Goal: Task Accomplishment & Management: Manage account settings

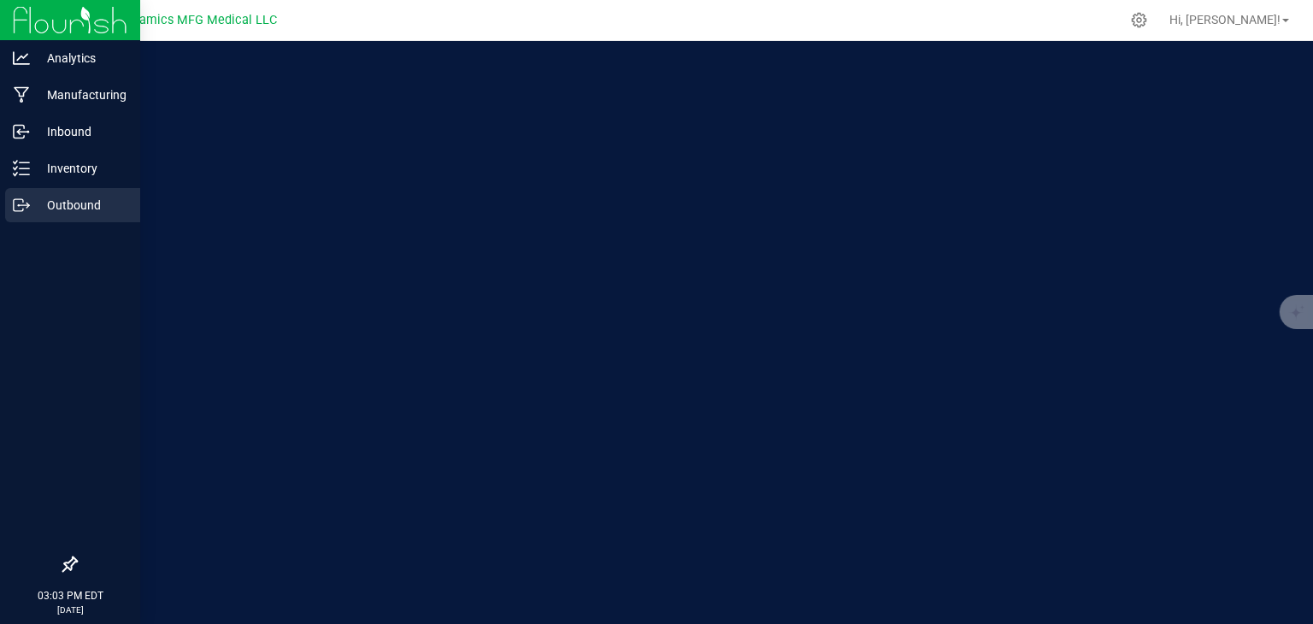
click at [51, 213] on p "Outbound" at bounding box center [81, 205] width 103 height 21
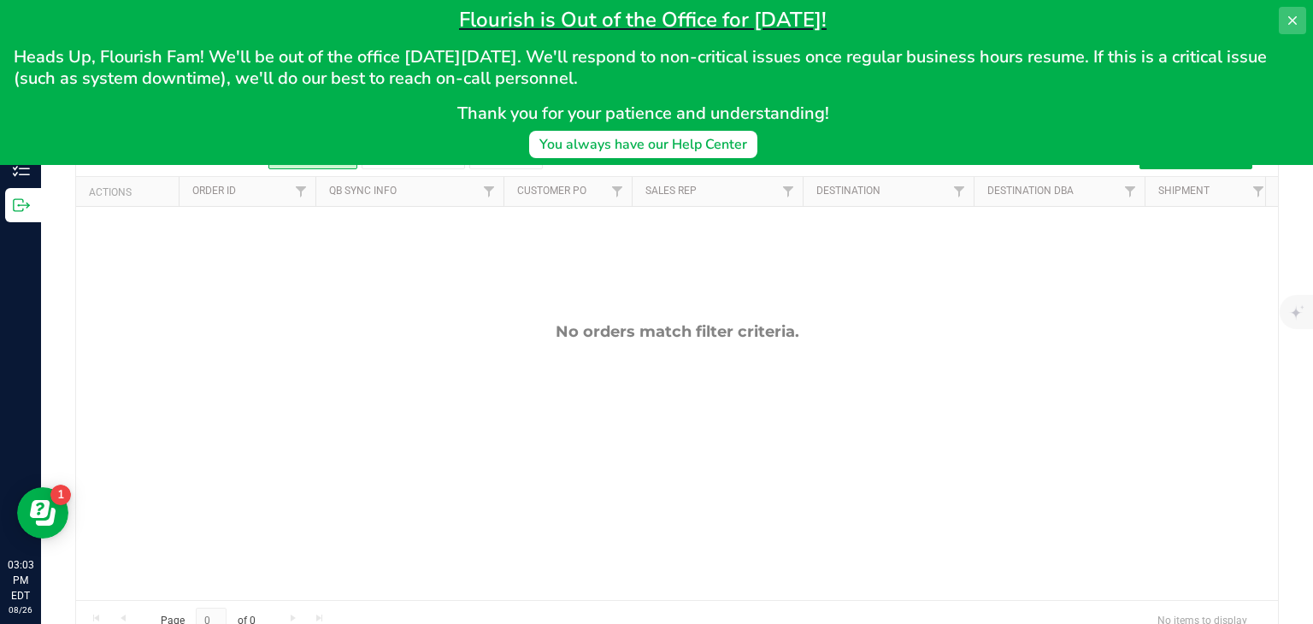
click at [1298, 15] on icon at bounding box center [1293, 21] width 14 height 14
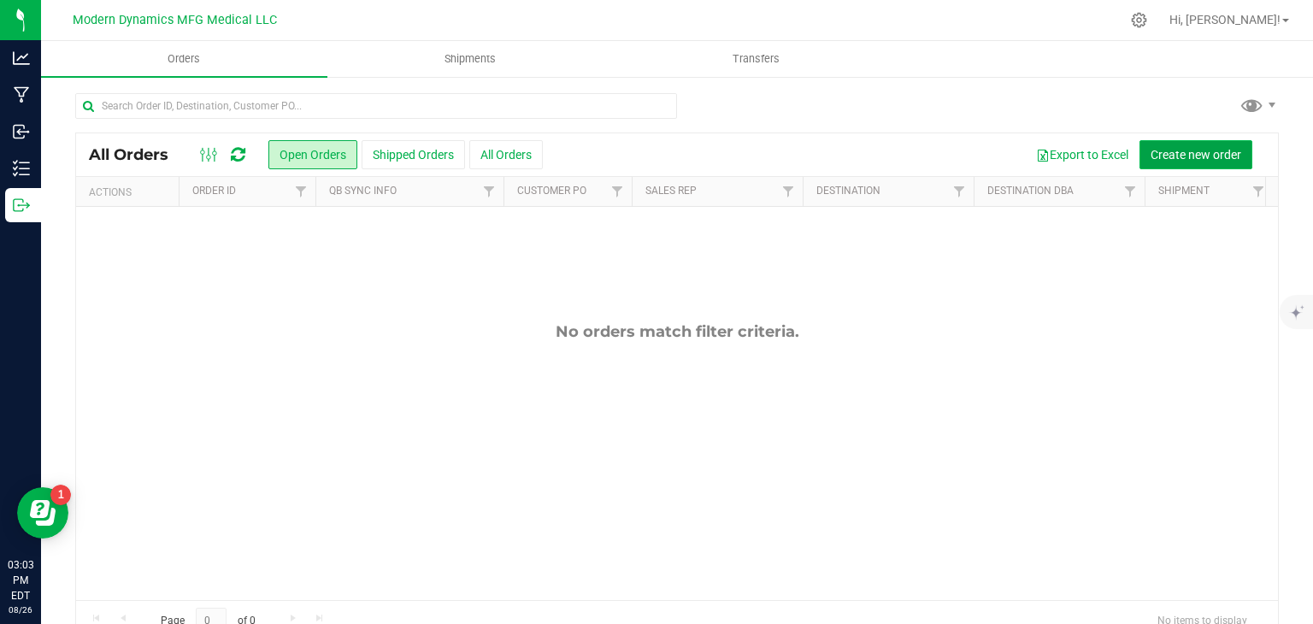
click at [1193, 167] on button "Create new order" at bounding box center [1195, 154] width 113 height 29
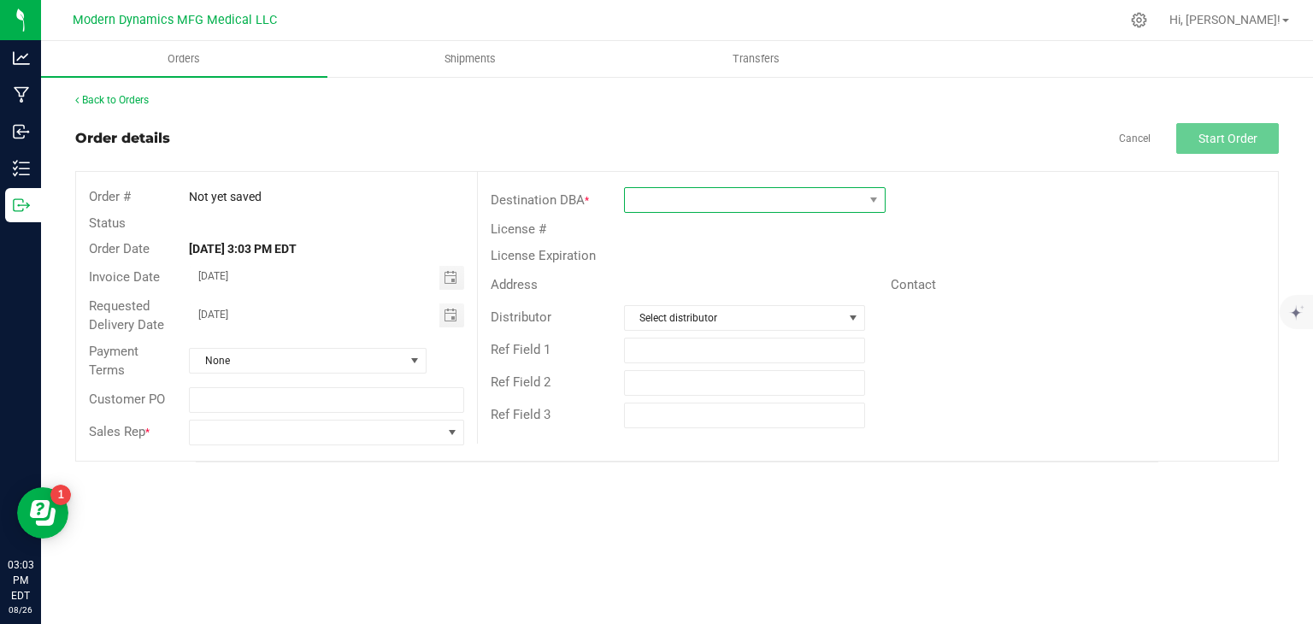
click at [731, 192] on span at bounding box center [744, 200] width 238 height 24
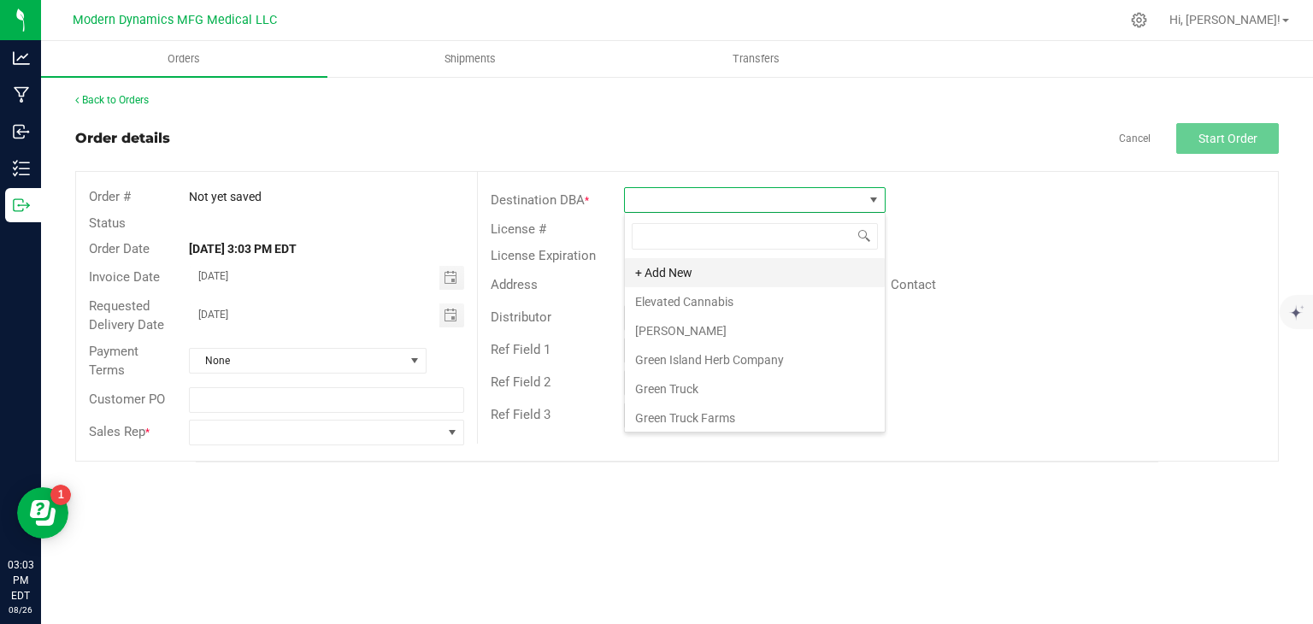
click at [733, 280] on li "+ Add New" at bounding box center [755, 272] width 260 height 29
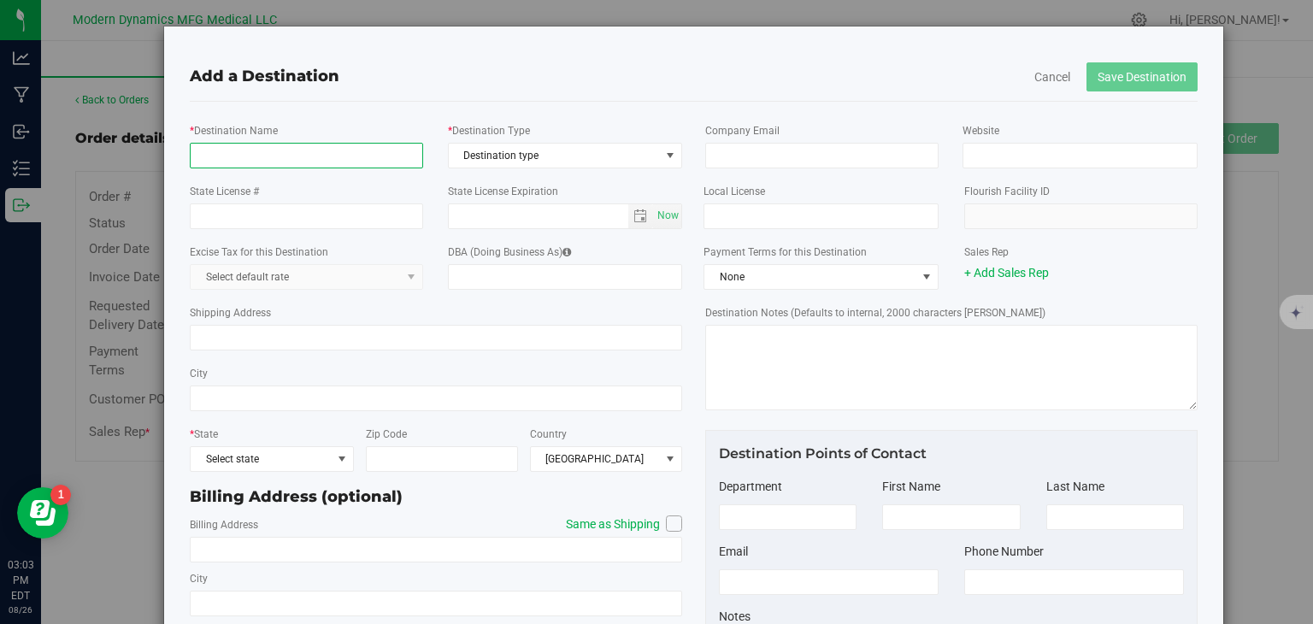
click at [327, 148] on input "* Destination Name" at bounding box center [306, 156] width 233 height 26
type input "Kind Farms Reserve"
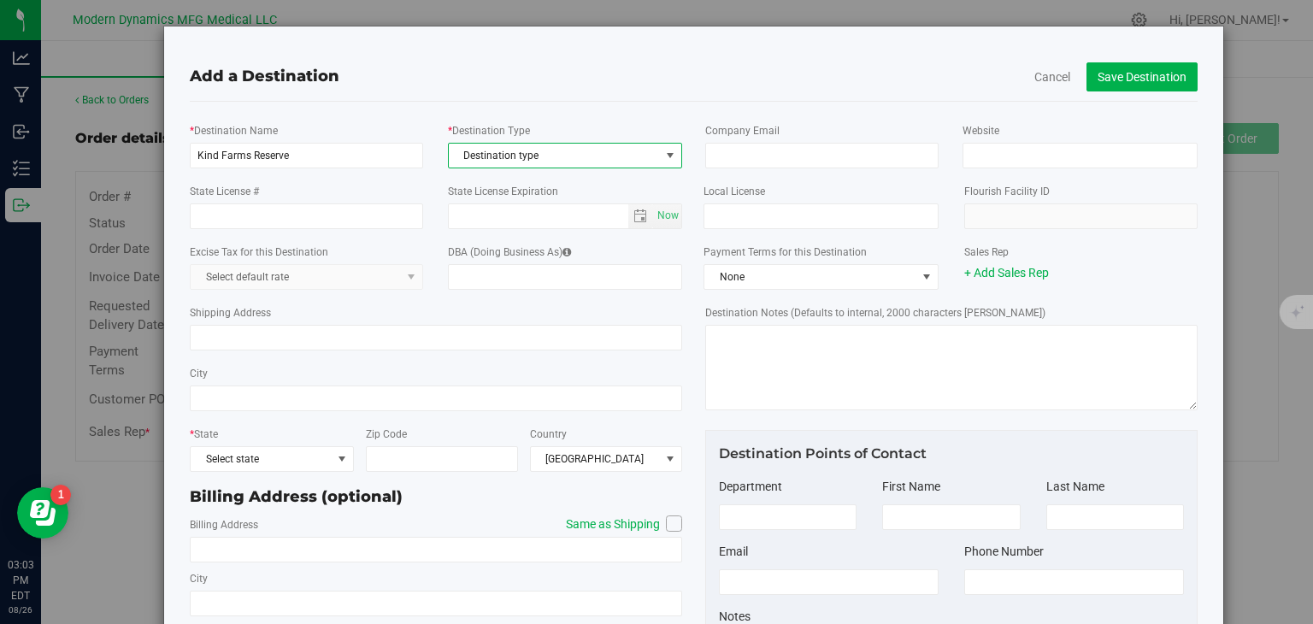
click at [538, 166] on span "Destination type" at bounding box center [554, 156] width 211 height 24
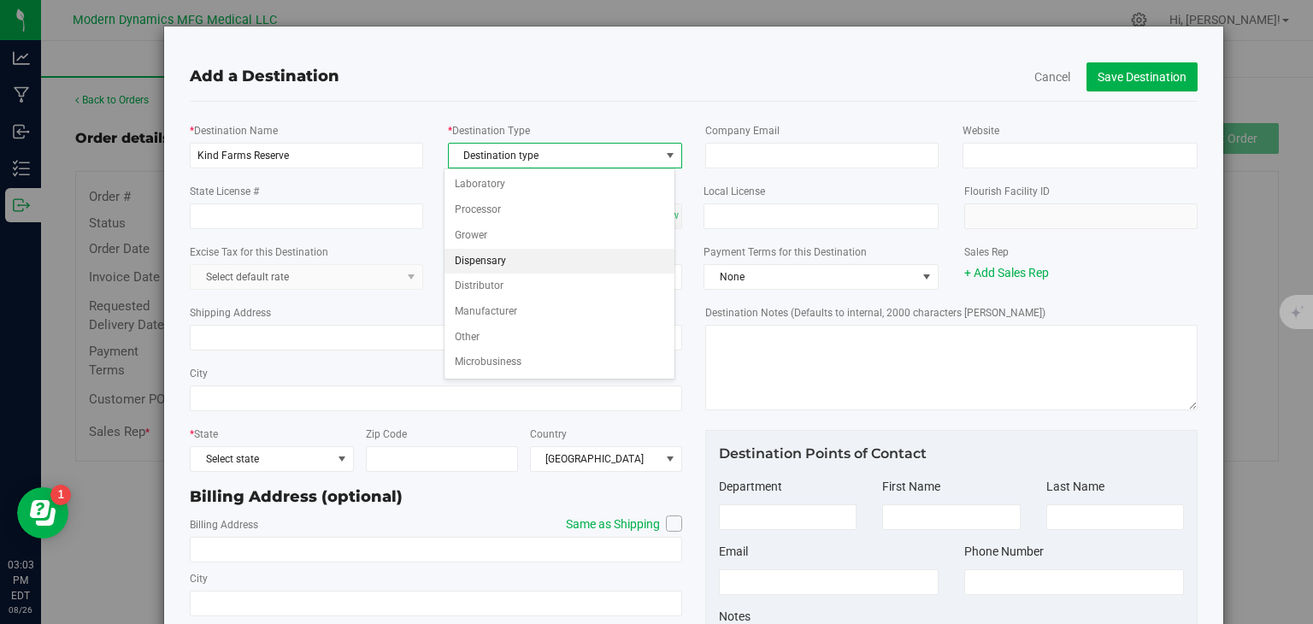
click at [520, 257] on li "Dispensary" at bounding box center [559, 262] width 231 height 26
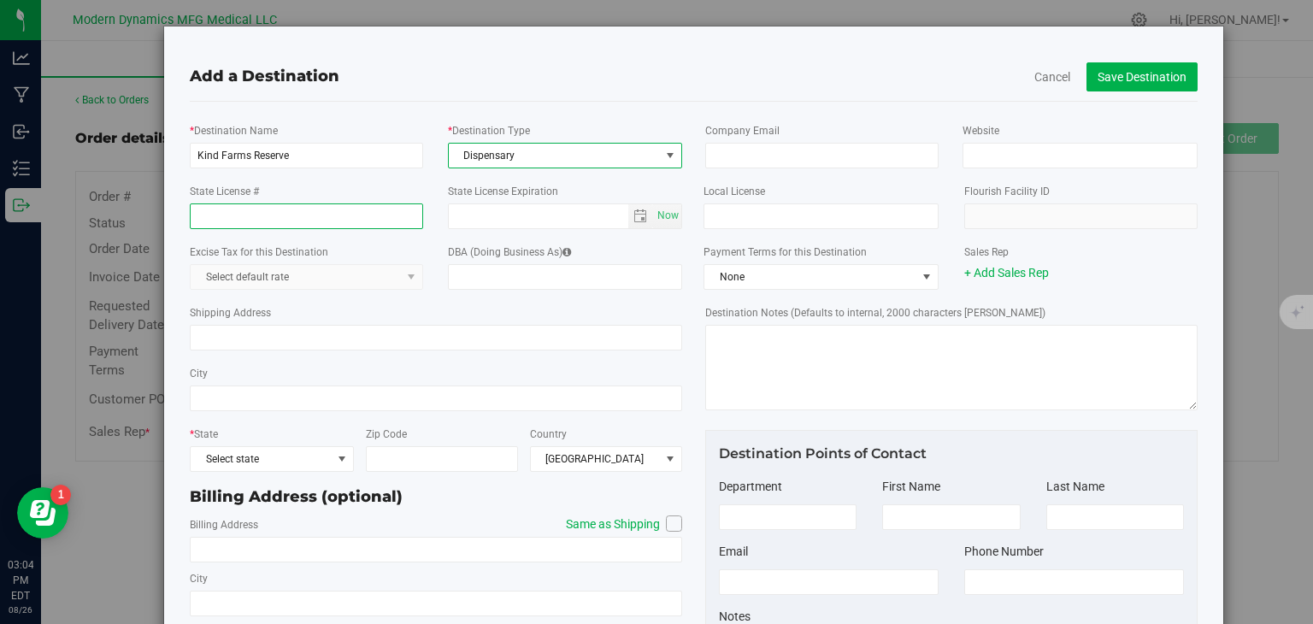
click at [338, 215] on input "State License #" at bounding box center [306, 216] width 233 height 26
type input "DSP114"
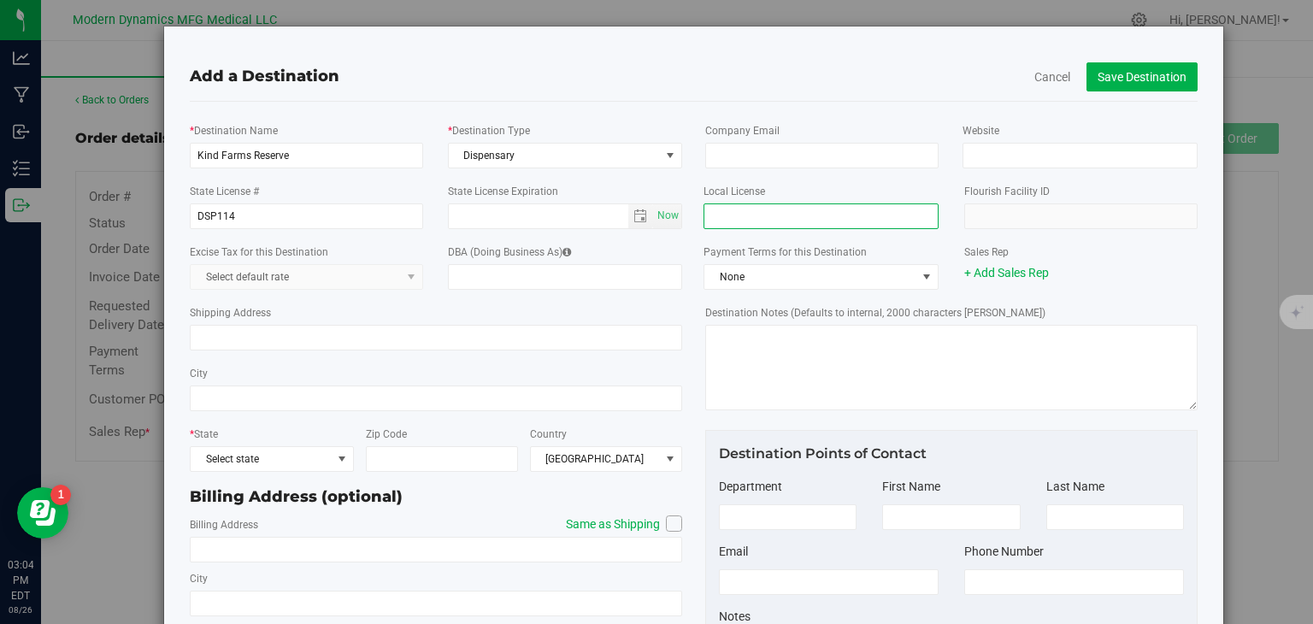
click at [776, 209] on input "text" at bounding box center [820, 216] width 234 height 26
type input "DSP114"
click at [412, 338] on input "Shipping Address" at bounding box center [436, 338] width 492 height 26
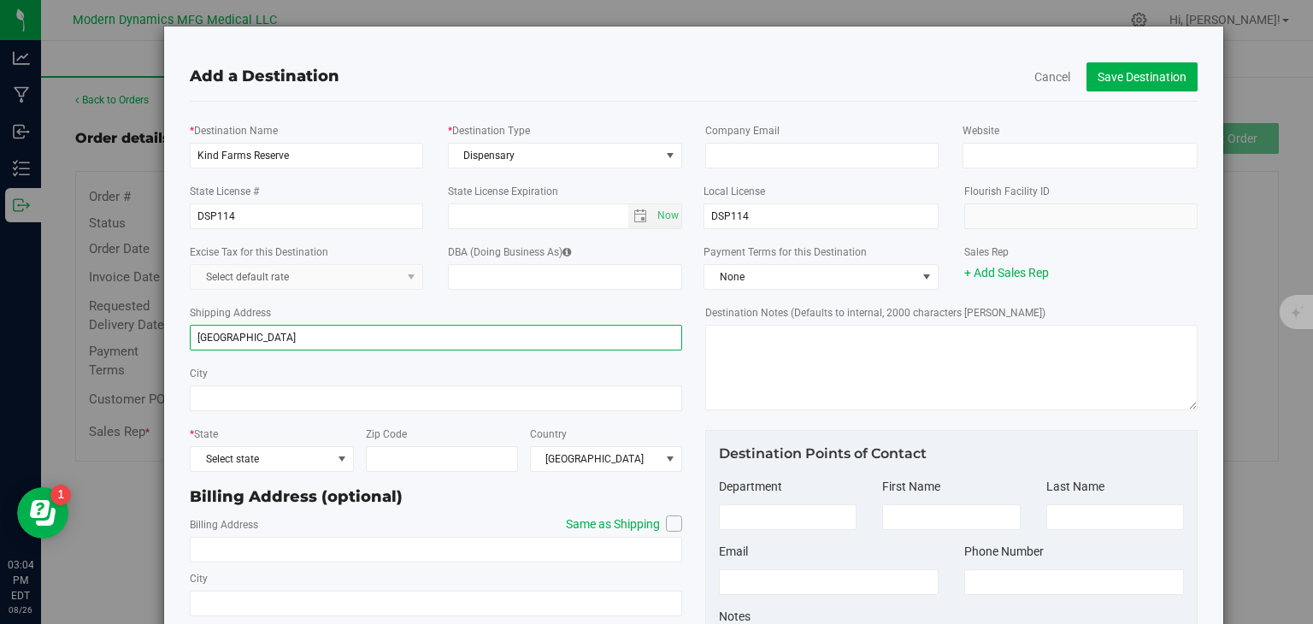
type input "[GEOGRAPHIC_DATA]"
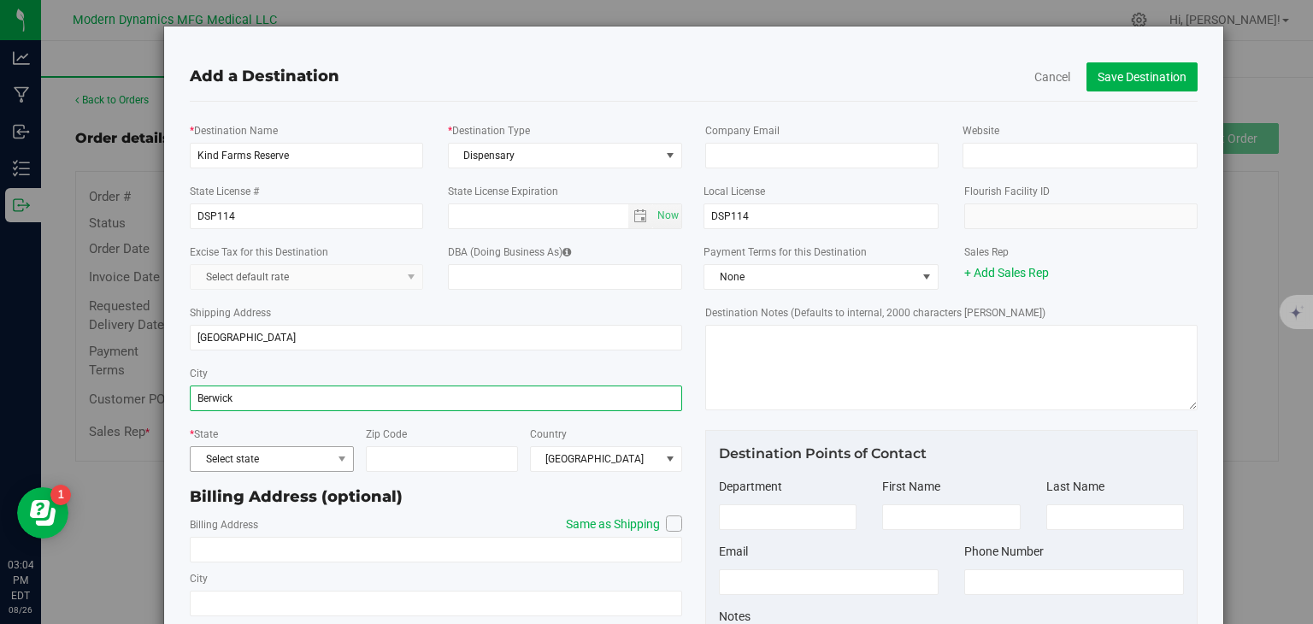
type input "Berwick"
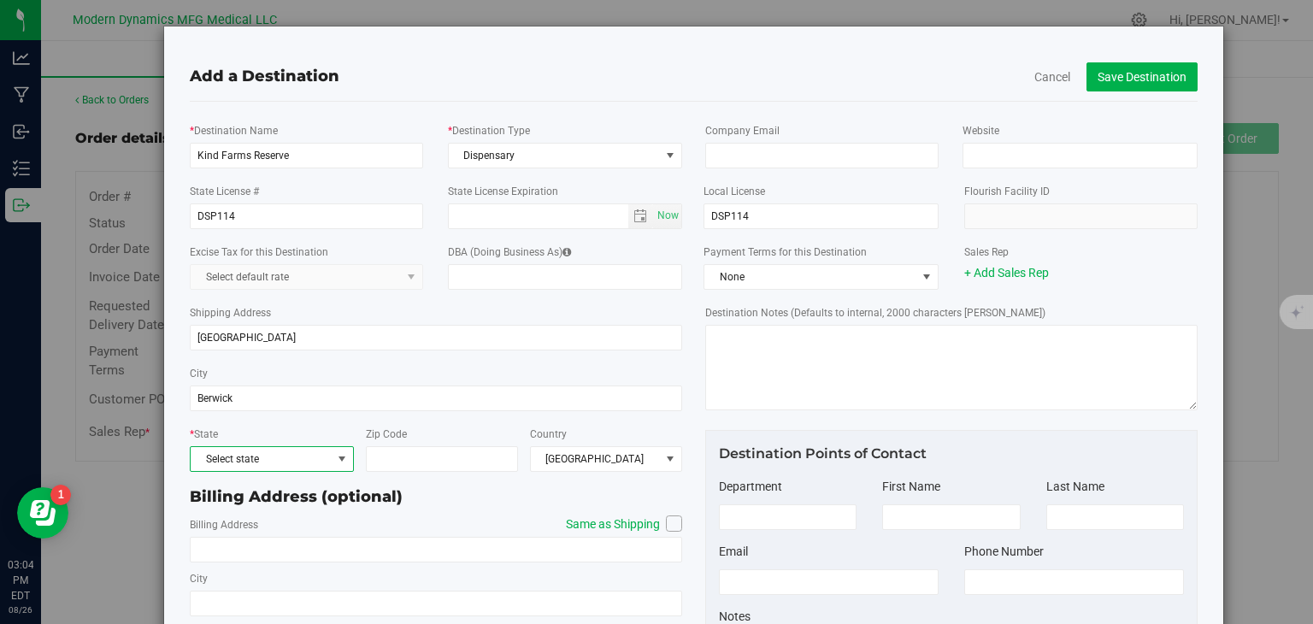
click at [307, 459] on span "Select state" at bounding box center [261, 459] width 141 height 24
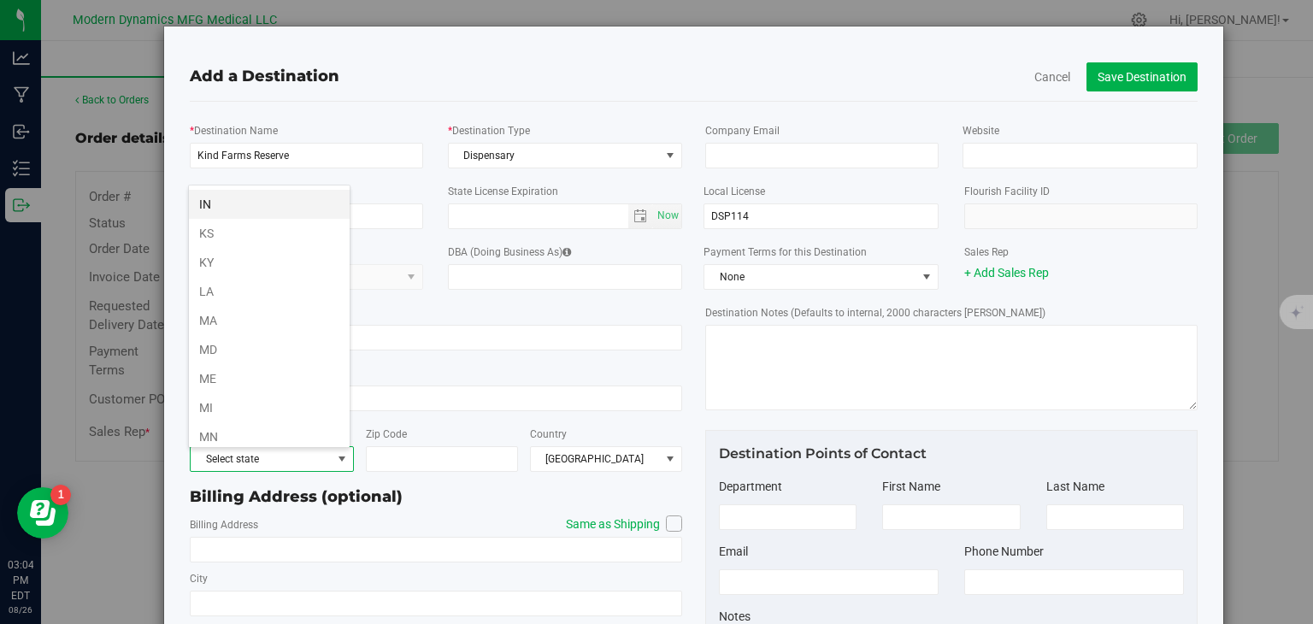
scroll to position [441, 0]
click at [280, 363] on li "ME" at bounding box center [269, 371] width 161 height 29
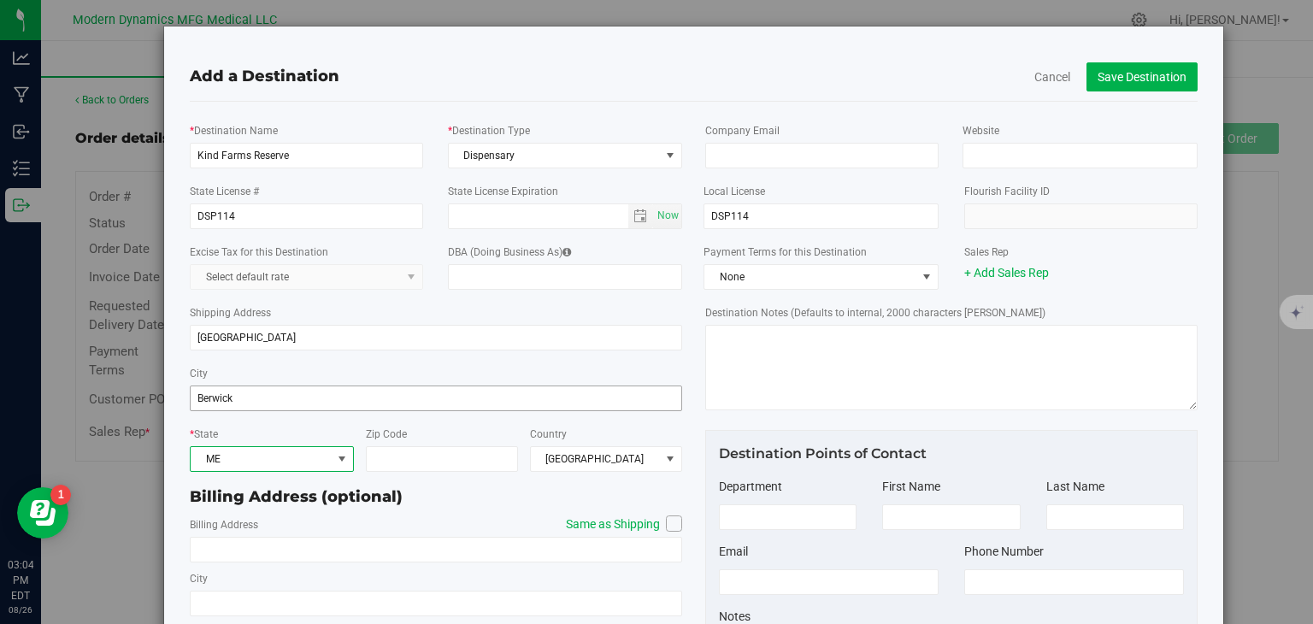
scroll to position [121, 0]
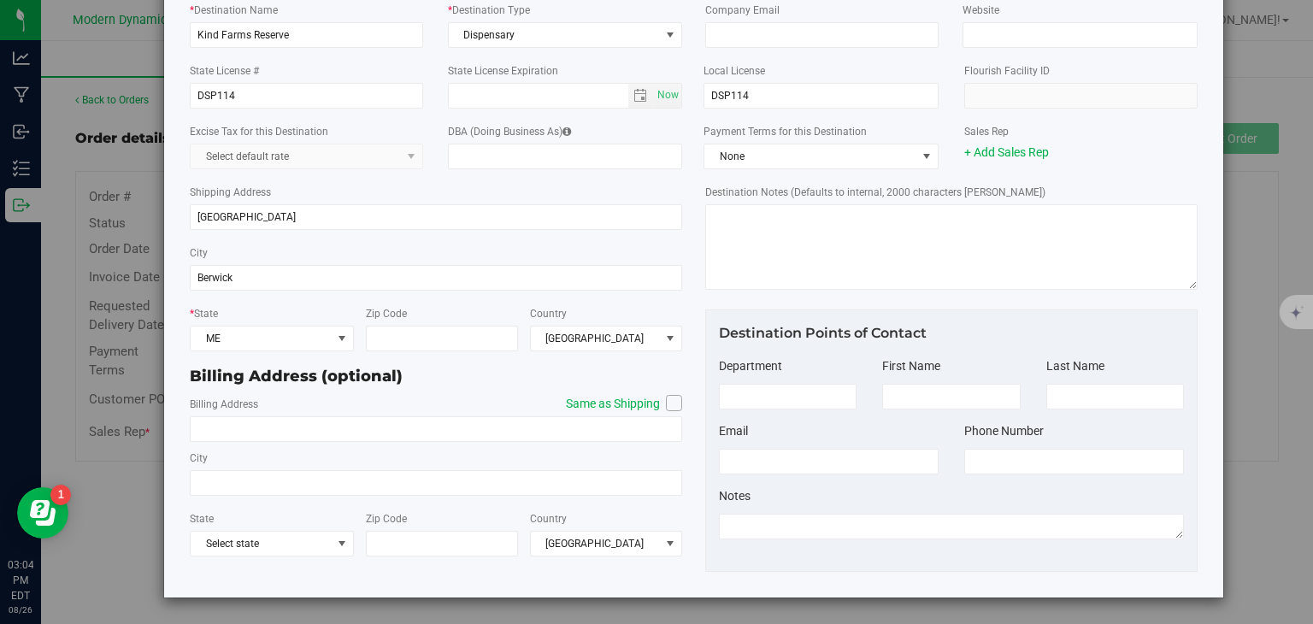
click at [674, 404] on span at bounding box center [674, 403] width 16 height 16
click at [0, 0] on input "Same as Shipping" at bounding box center [0, 0] width 0 height 0
type input "[GEOGRAPHIC_DATA]"
type input "Berwick"
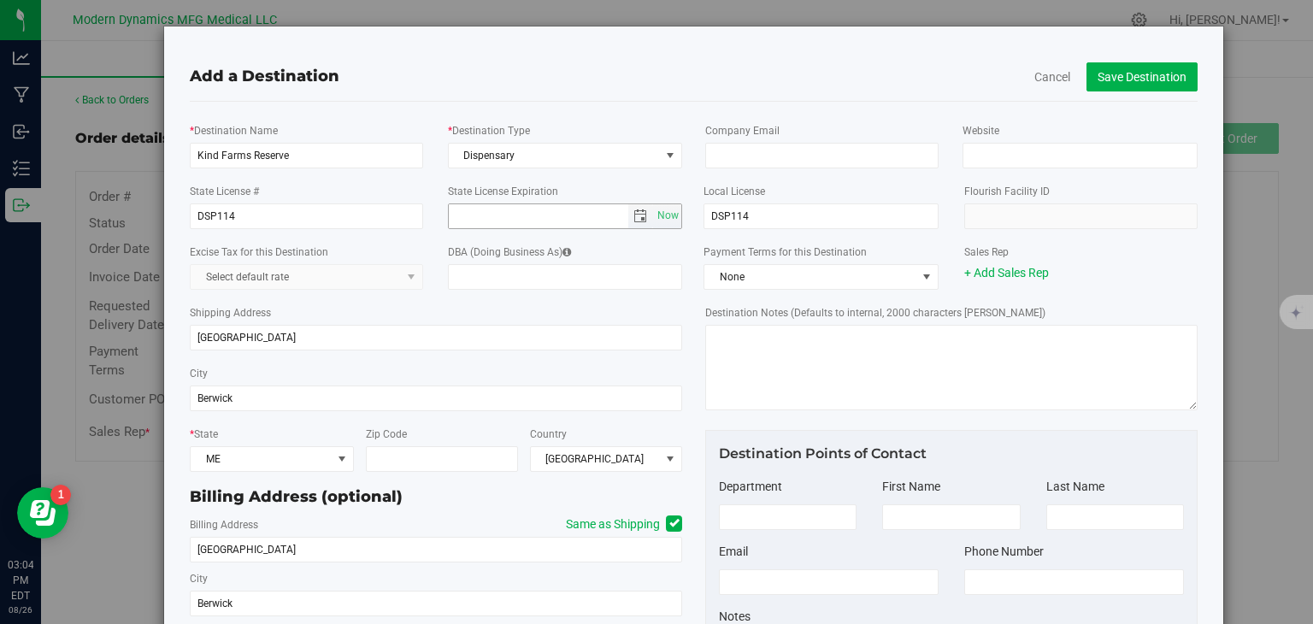
click at [561, 216] on input "text" at bounding box center [539, 216] width 180 height 24
type input "0"
type input "[DATE]"
click at [1145, 81] on button "Save Destination" at bounding box center [1141, 76] width 111 height 29
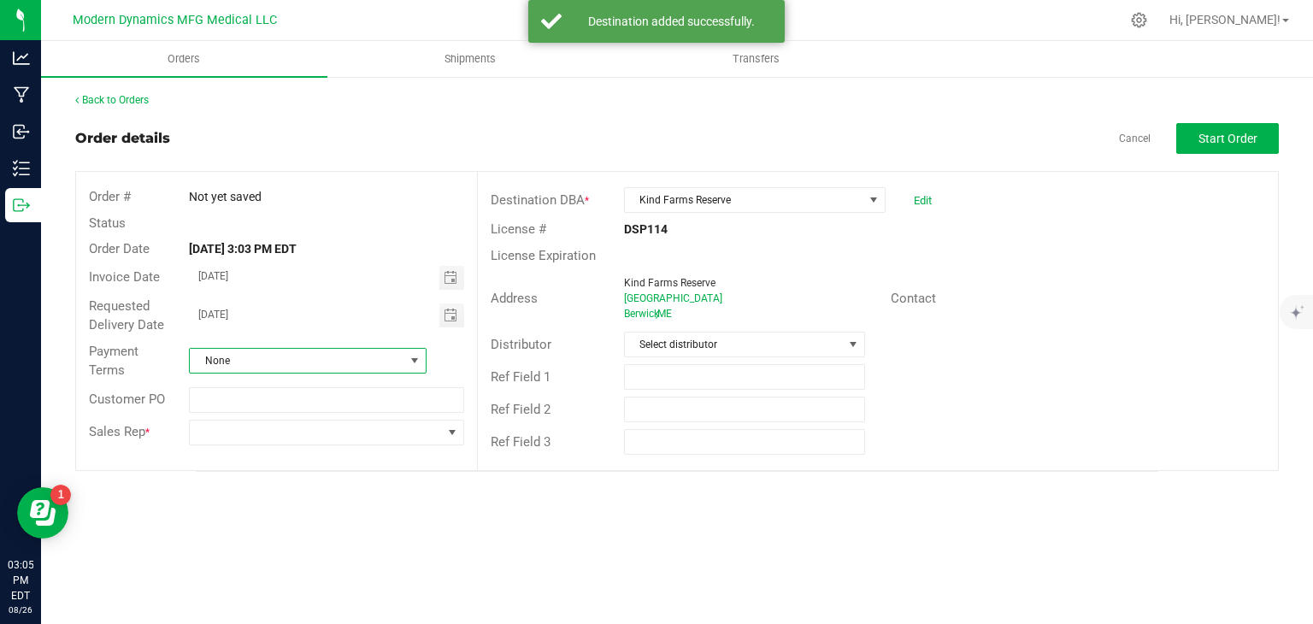
click at [403, 366] on span "None" at bounding box center [297, 361] width 215 height 24
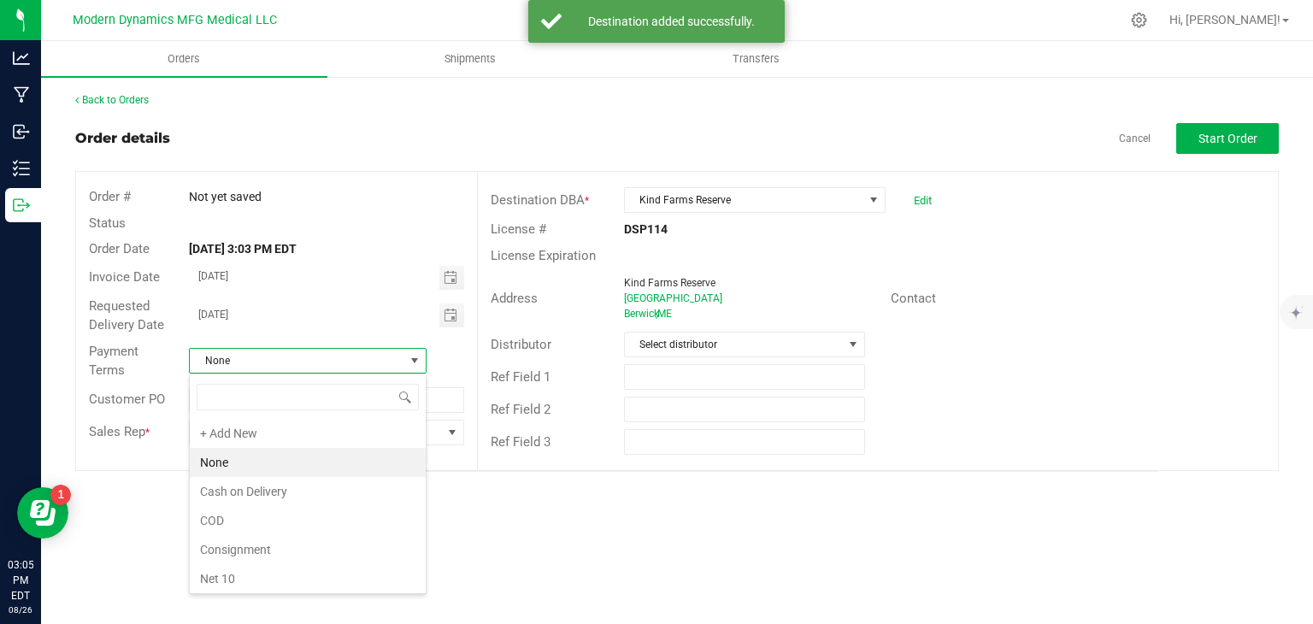
scroll to position [25, 238]
click at [330, 518] on li "COD" at bounding box center [308, 520] width 236 height 29
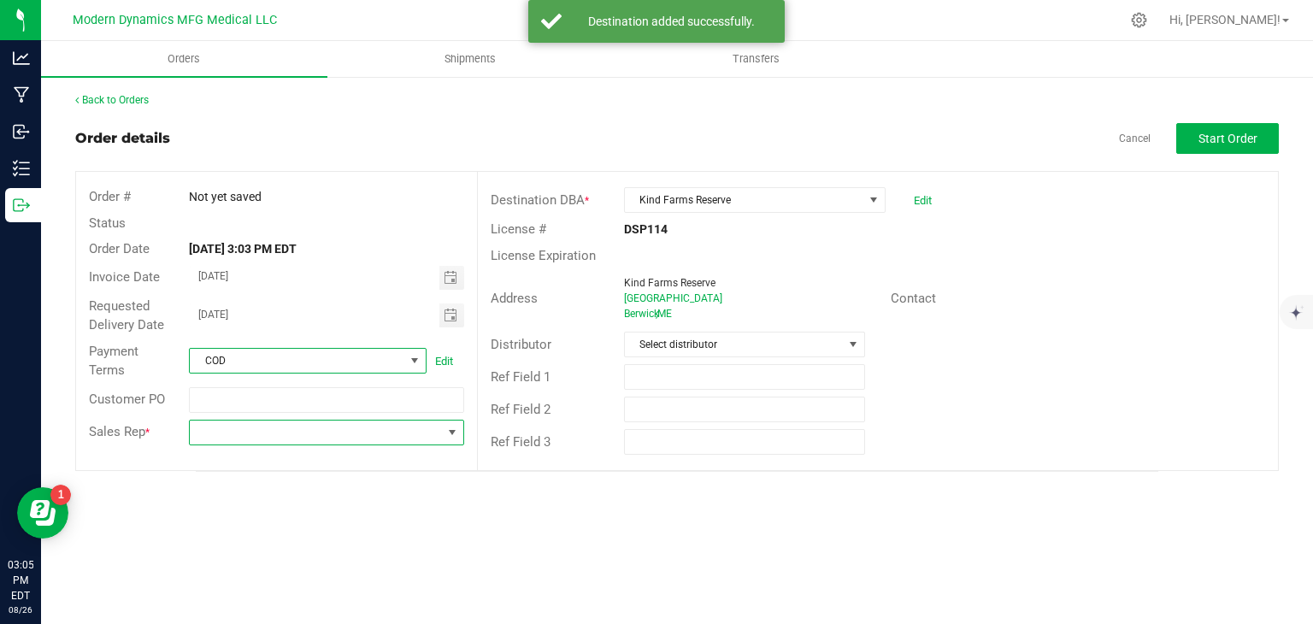
click at [448, 430] on span at bounding box center [452, 433] width 14 height 14
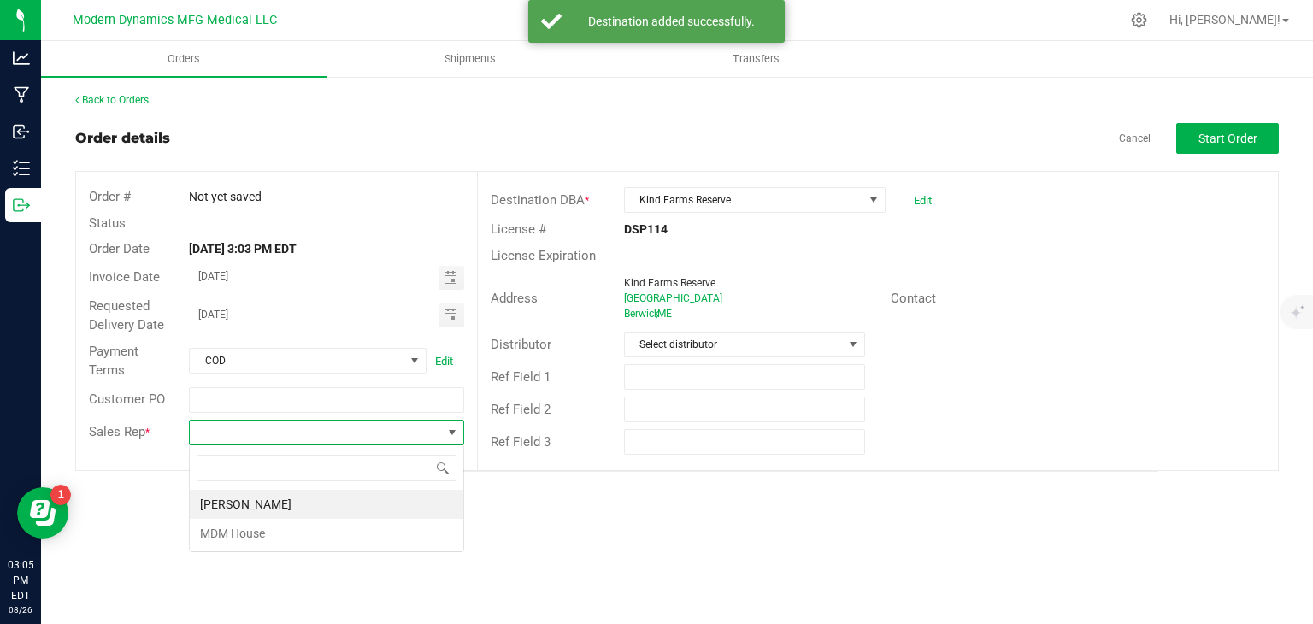
scroll to position [25, 274]
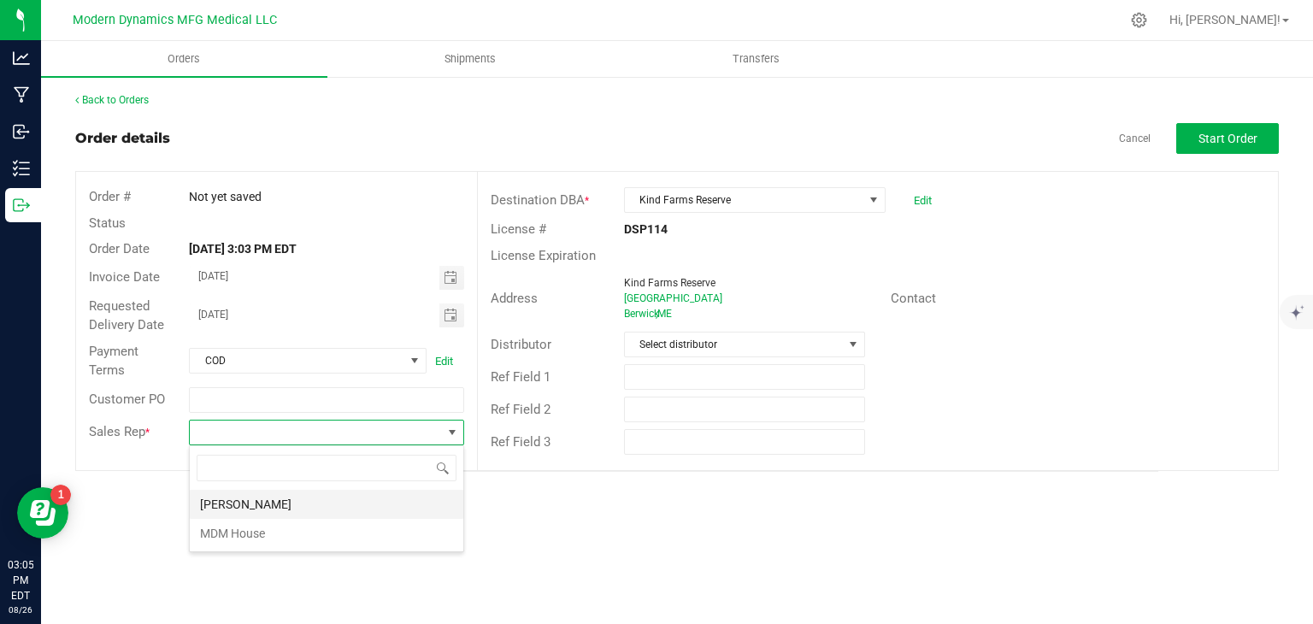
click at [374, 504] on li "[PERSON_NAME]" at bounding box center [327, 504] width 274 height 29
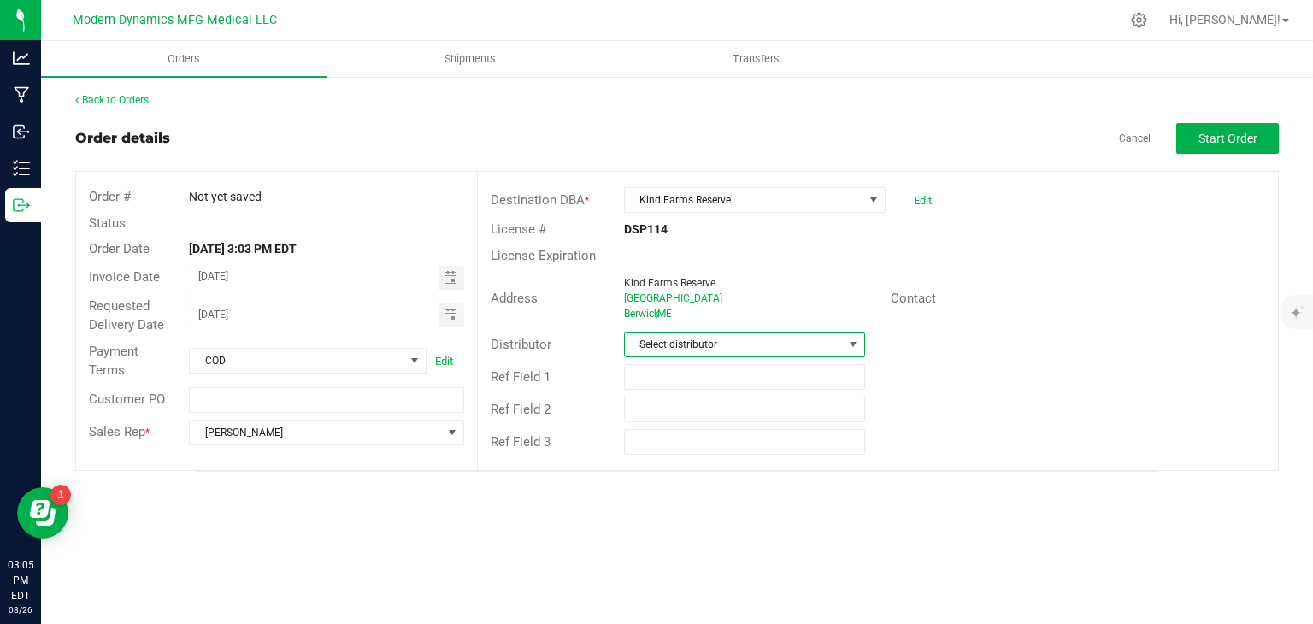
click at [667, 345] on span "Select distributor" at bounding box center [734, 345] width 218 height 24
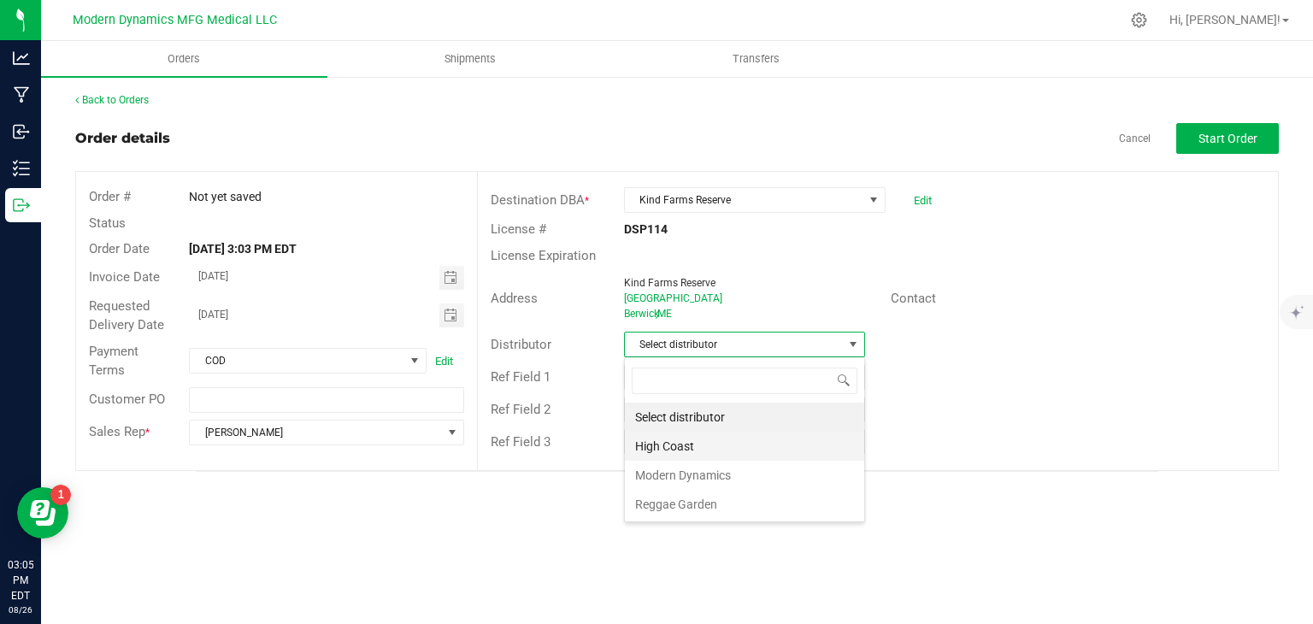
scroll to position [25, 241]
click at [678, 468] on li "Modern Dynamics" at bounding box center [744, 475] width 239 height 29
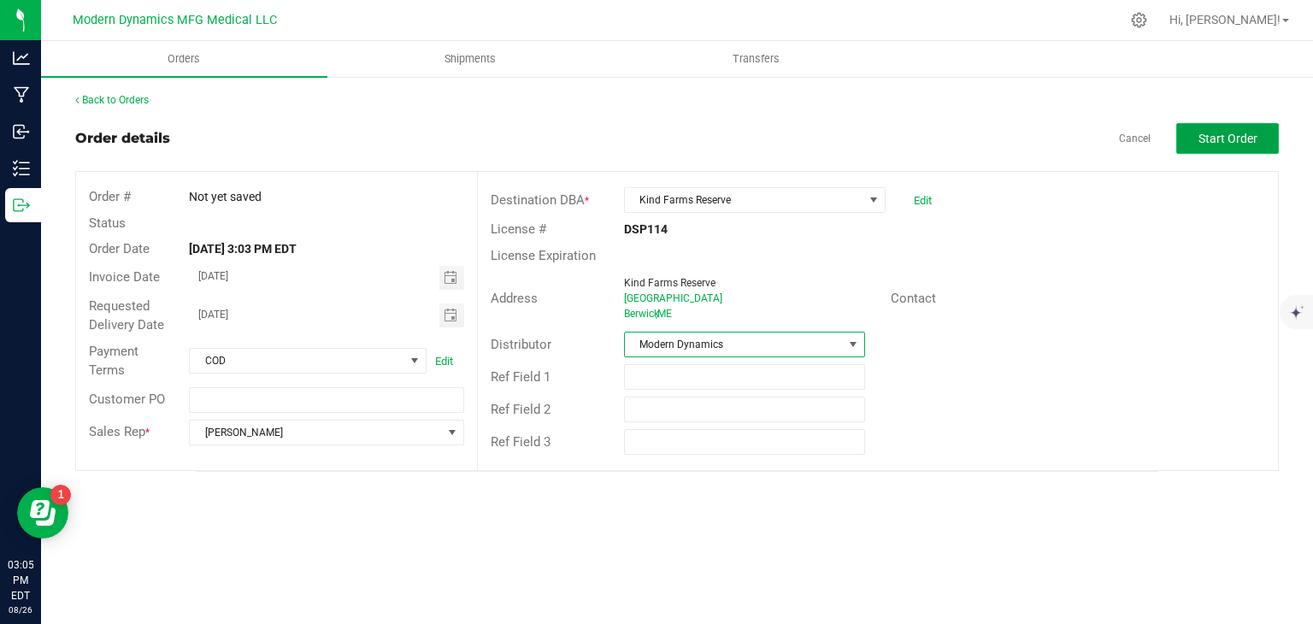
click at [1255, 144] on span "Start Order" at bounding box center [1227, 139] width 59 height 14
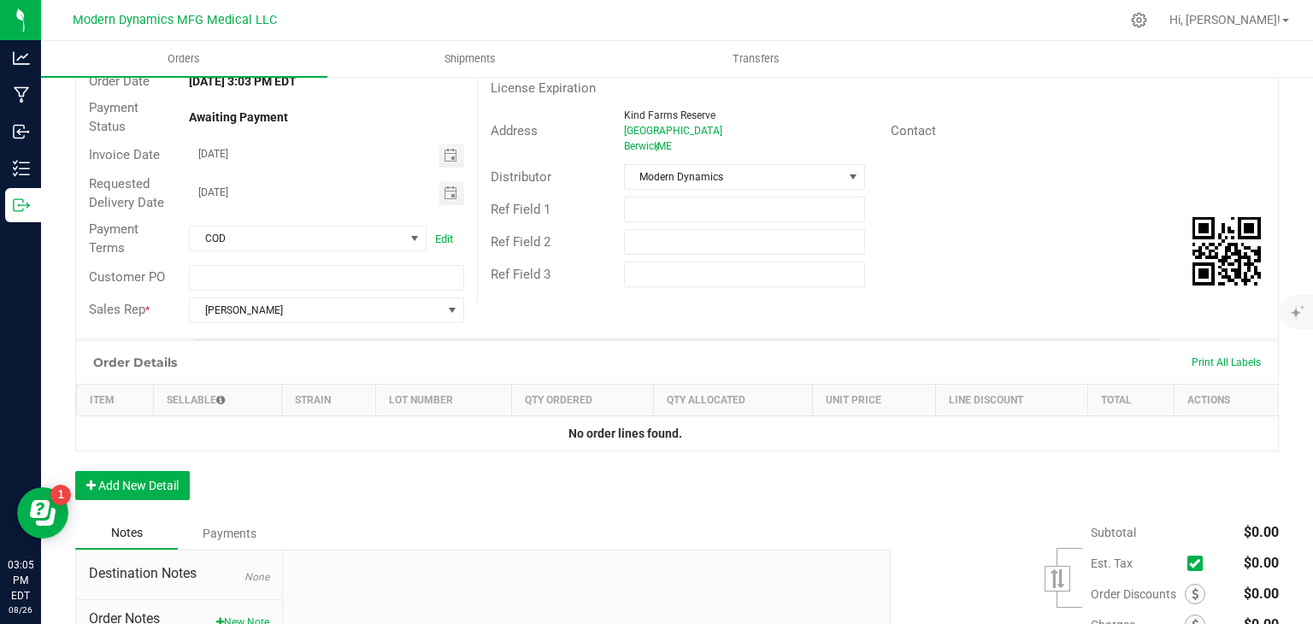
scroll to position [203, 0]
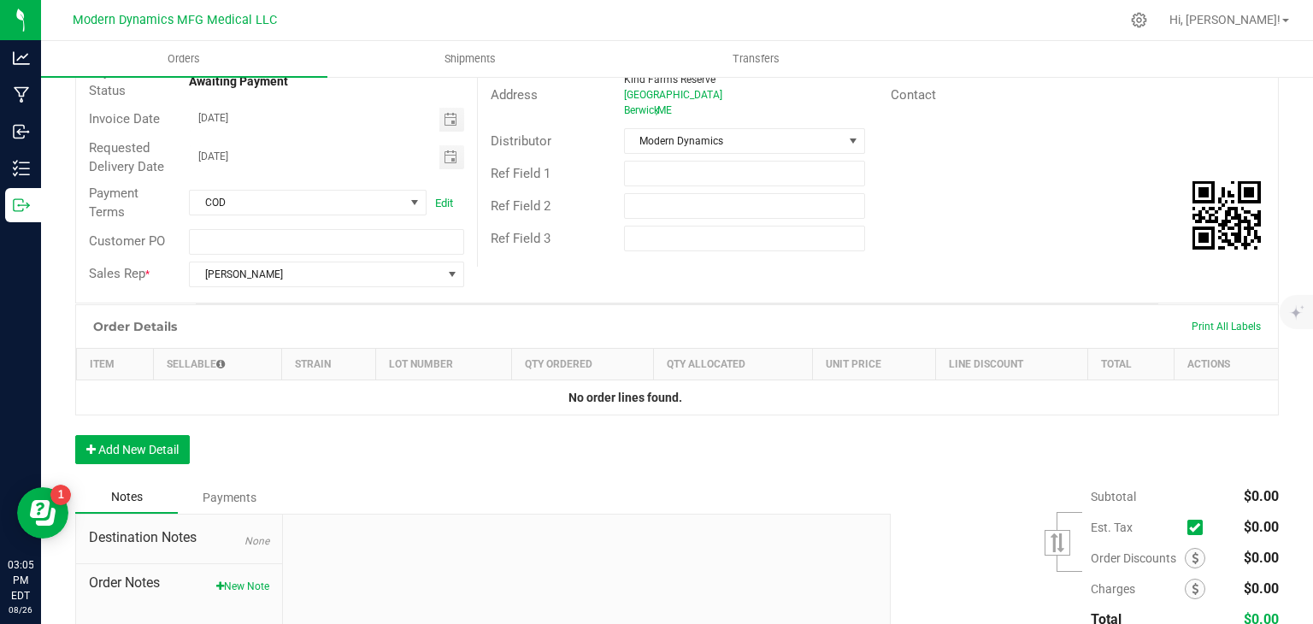
click at [159, 464] on div "Order Details Print All Labels Item Sellable Strain Lot Number Qty Ordered Qty …" at bounding box center [677, 392] width 1204 height 177
click at [163, 461] on button "Add New Detail" at bounding box center [132, 449] width 115 height 29
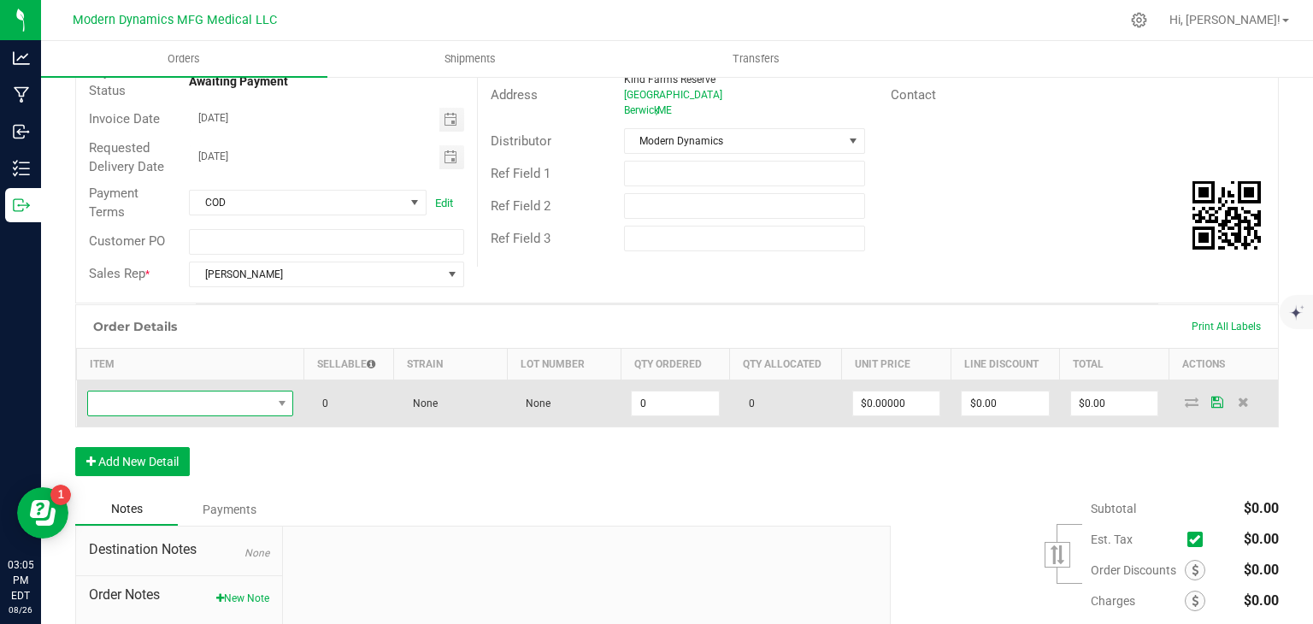
click at [250, 399] on span "NO DATA FOUND" at bounding box center [180, 403] width 184 height 24
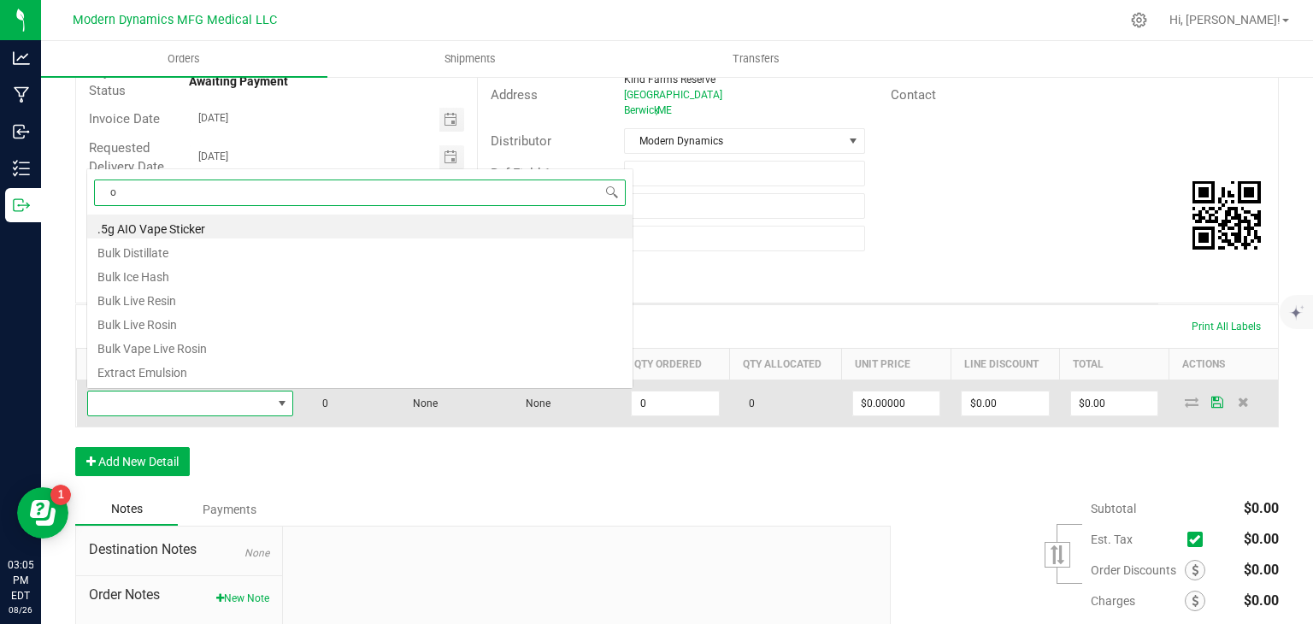
scroll to position [25, 202]
type input "o"
type input "peach"
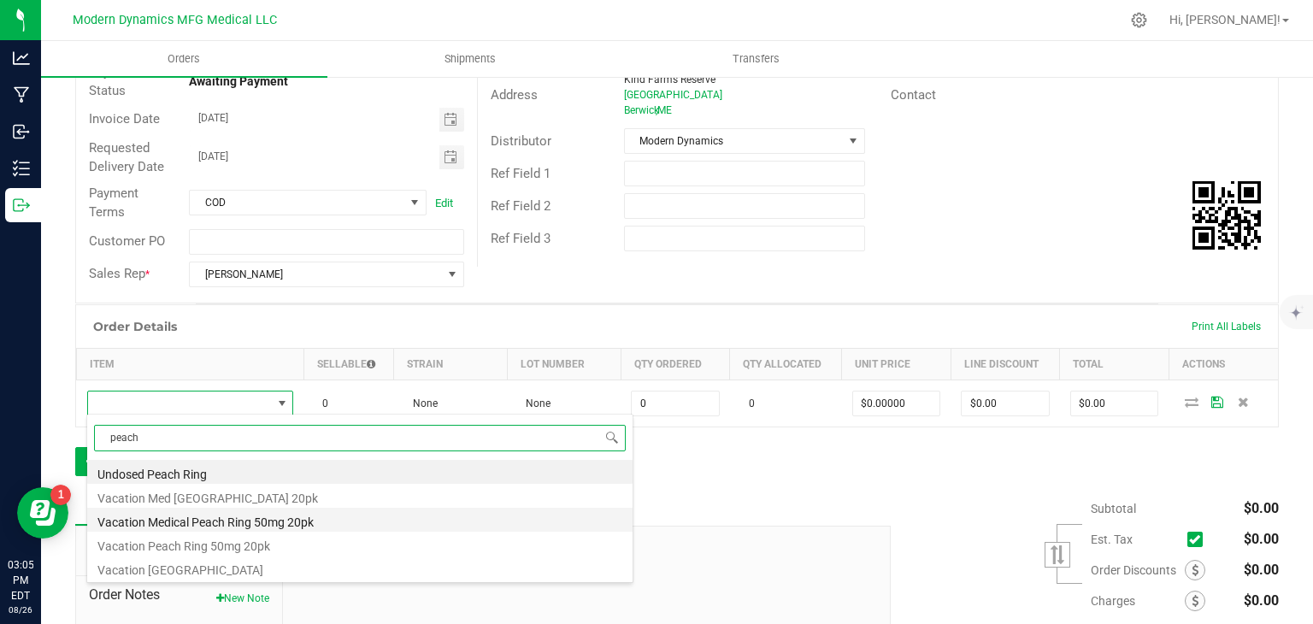
click at [227, 524] on li "Vacation Medical Peach Ring 50mg 20pk" at bounding box center [359, 520] width 545 height 24
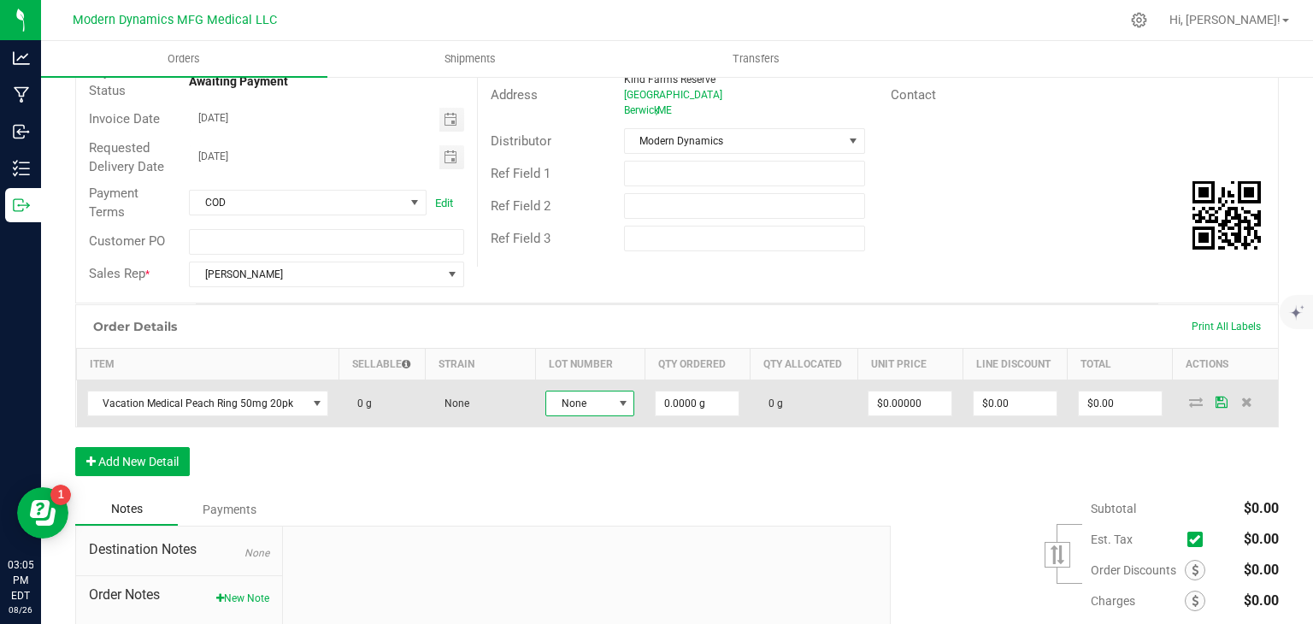
click at [592, 397] on span "None" at bounding box center [579, 403] width 66 height 24
click at [686, 408] on input "0" at bounding box center [697, 403] width 83 height 24
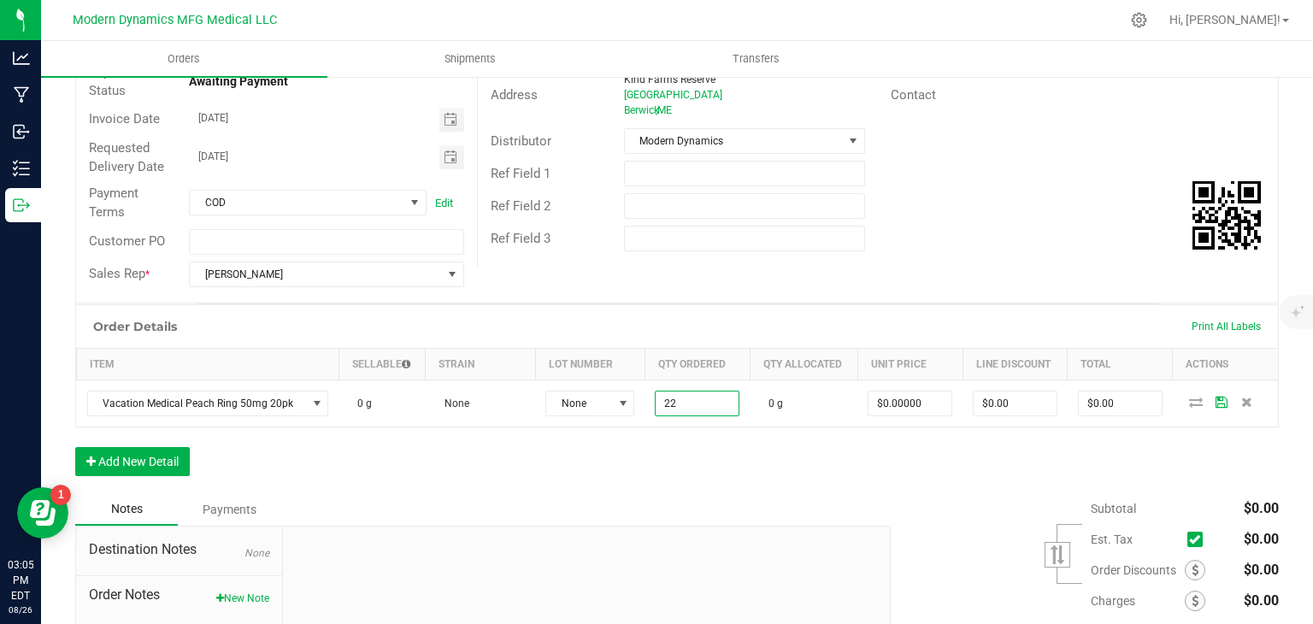
type input "22.0000 g"
click at [754, 465] on div "Order Details Print All Labels Item Sellable Strain Lot Number Qty Ordered Qty …" at bounding box center [677, 398] width 1204 height 189
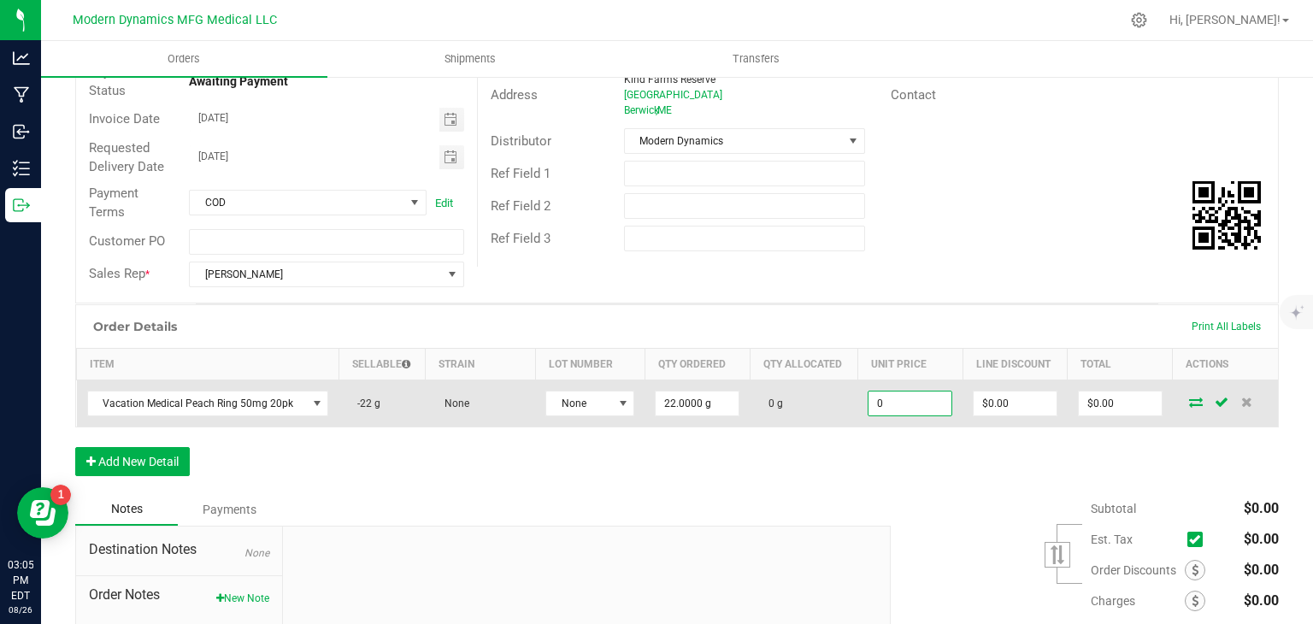
click at [886, 401] on input "0" at bounding box center [909, 403] width 83 height 24
type input "$0.00000"
click at [297, 408] on span "Vacation Medical Peach Ring 50mg 20pk" at bounding box center [197, 403] width 219 height 24
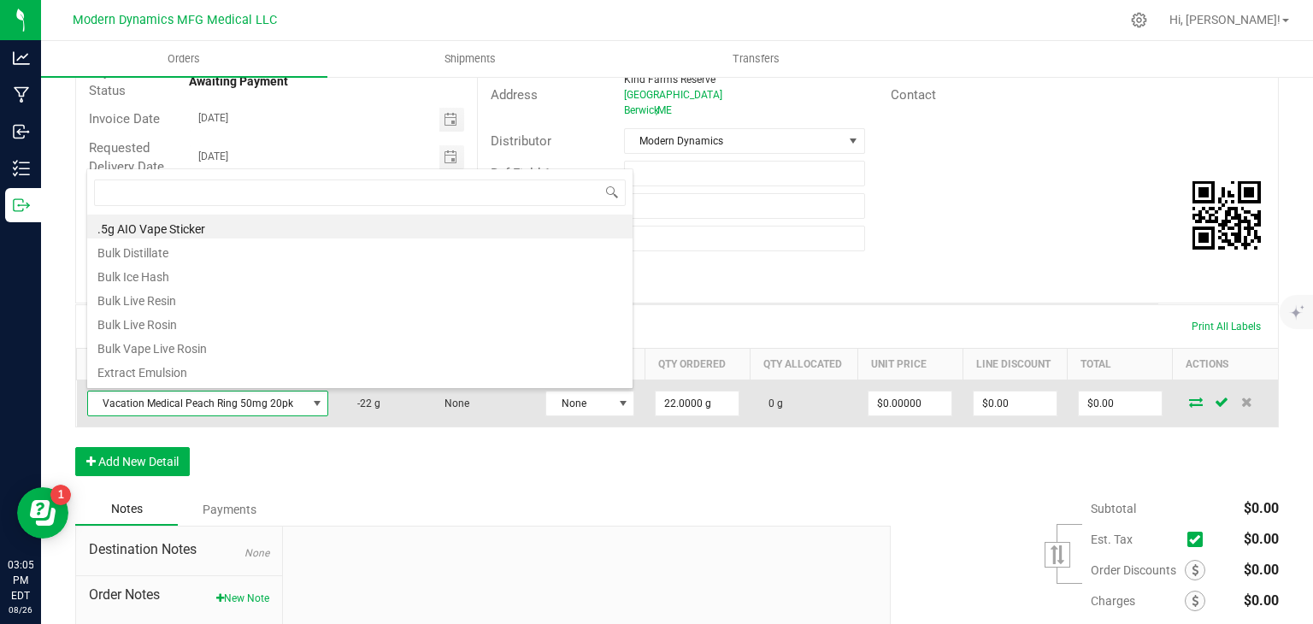
scroll to position [25, 233]
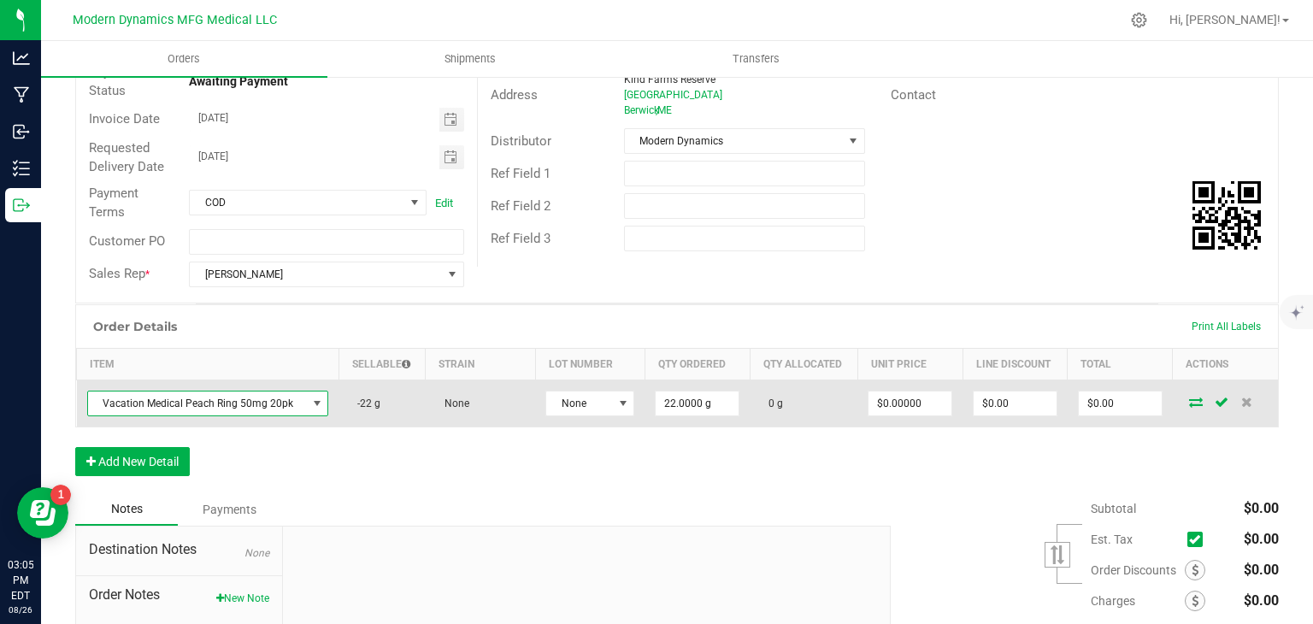
click at [249, 404] on span "Vacation Medical Peach Ring 50mg 20pk" at bounding box center [197, 403] width 219 height 24
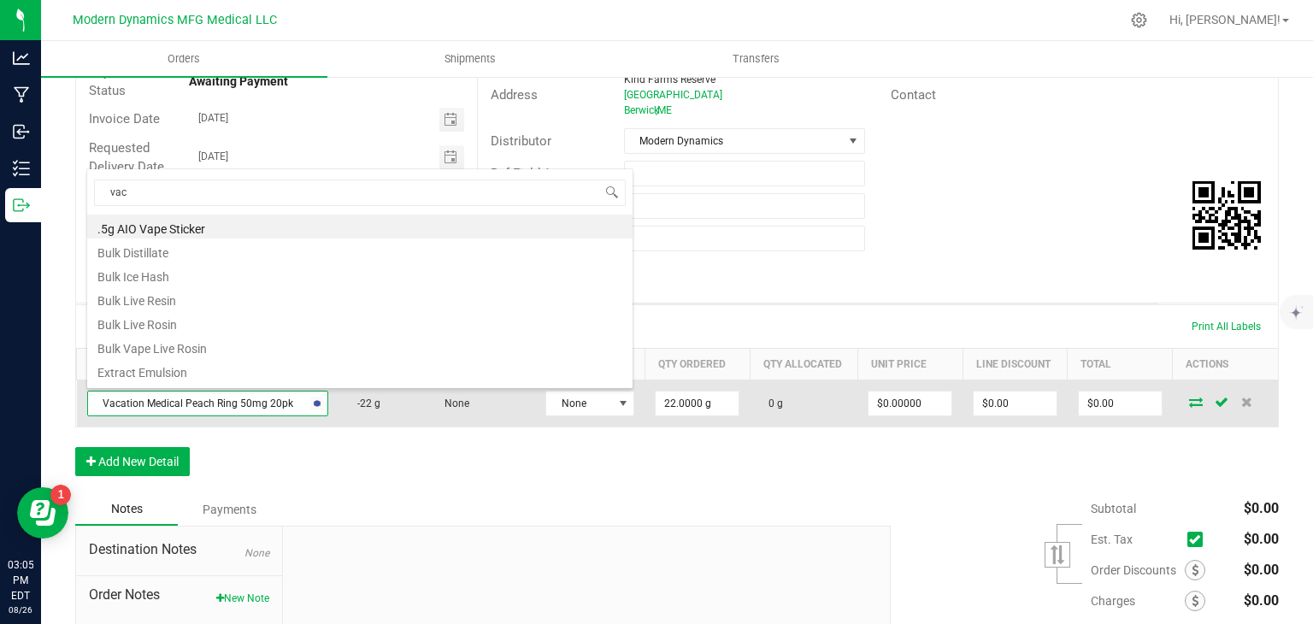
type input "[PERSON_NAME]"
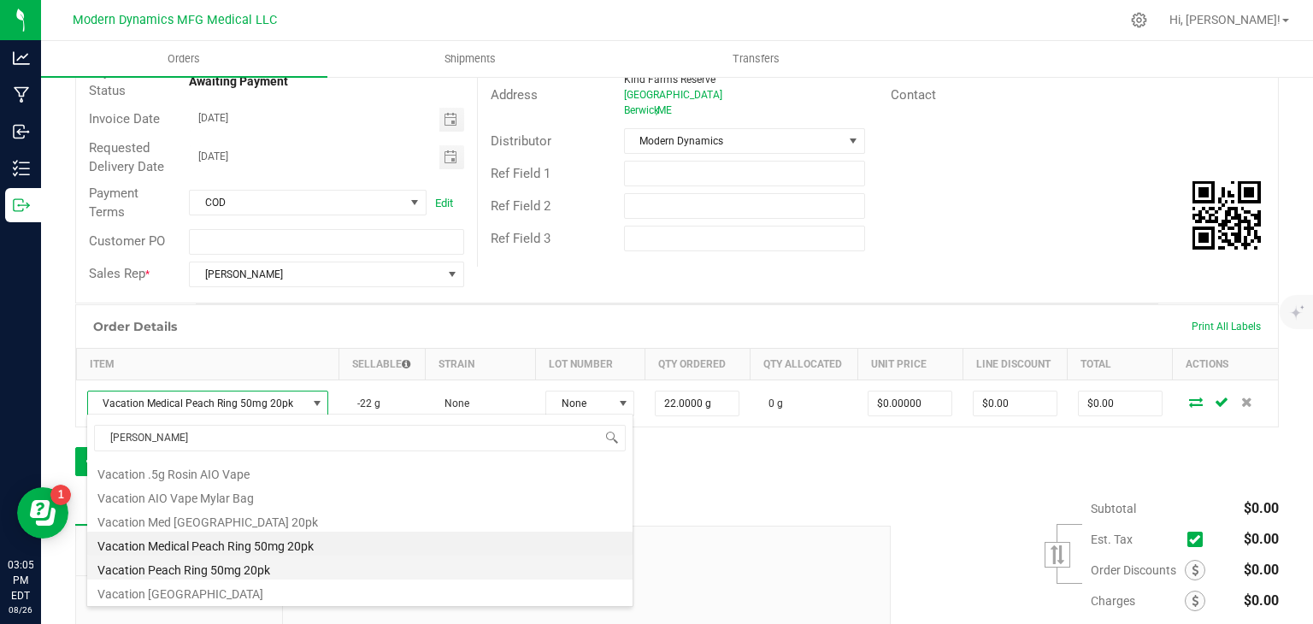
click at [226, 562] on li "Vacation Peach Ring 50mg 20pk" at bounding box center [359, 568] width 545 height 24
type input "$25.00000"
type input "$550.00"
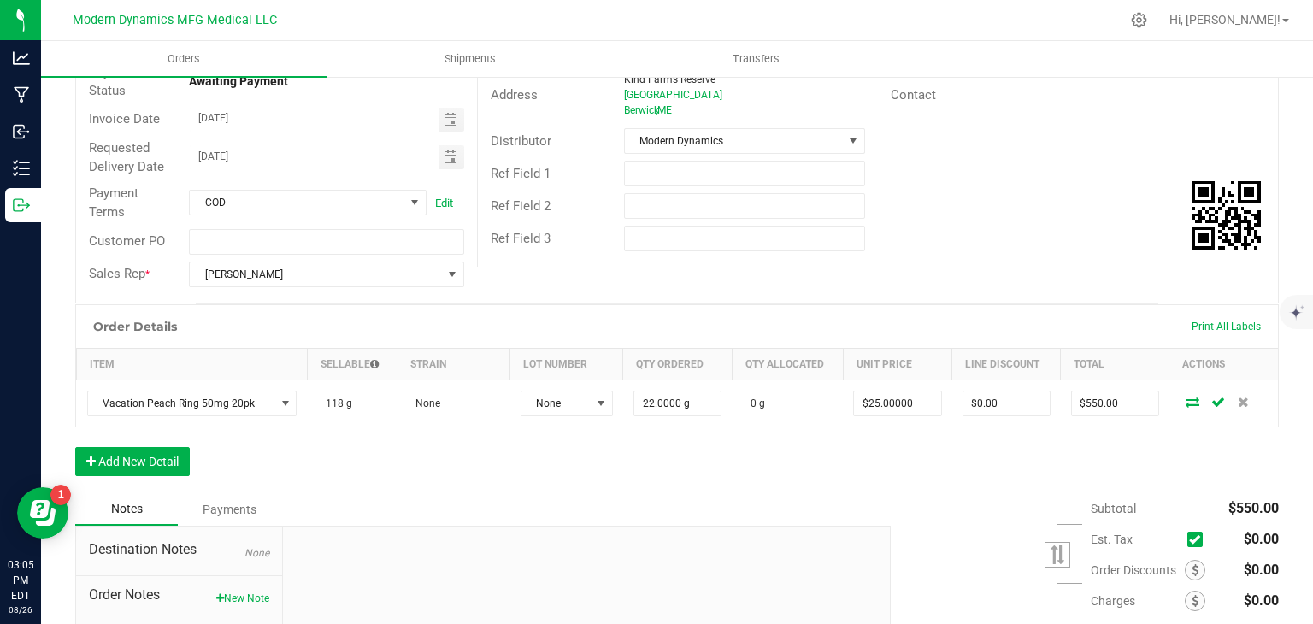
click at [680, 469] on div "Order Details Print All Labels Item Sellable Strain Lot Number Qty Ordered Qty …" at bounding box center [677, 398] width 1204 height 189
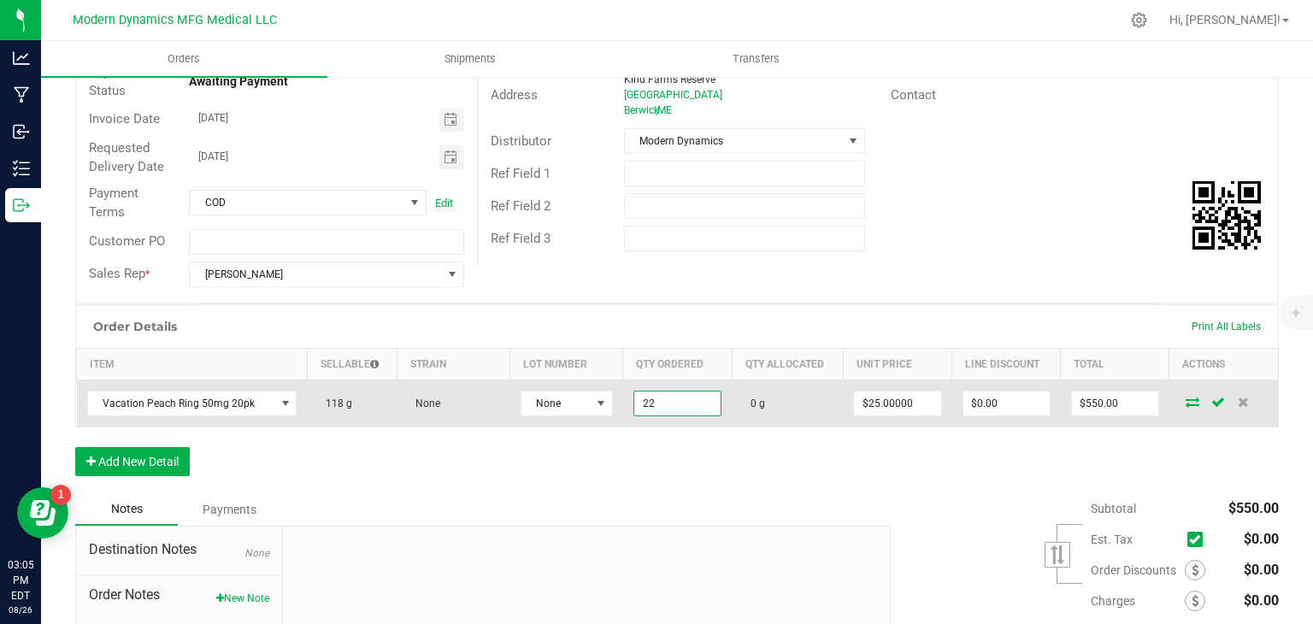
click at [643, 401] on input "22" at bounding box center [677, 403] width 86 height 24
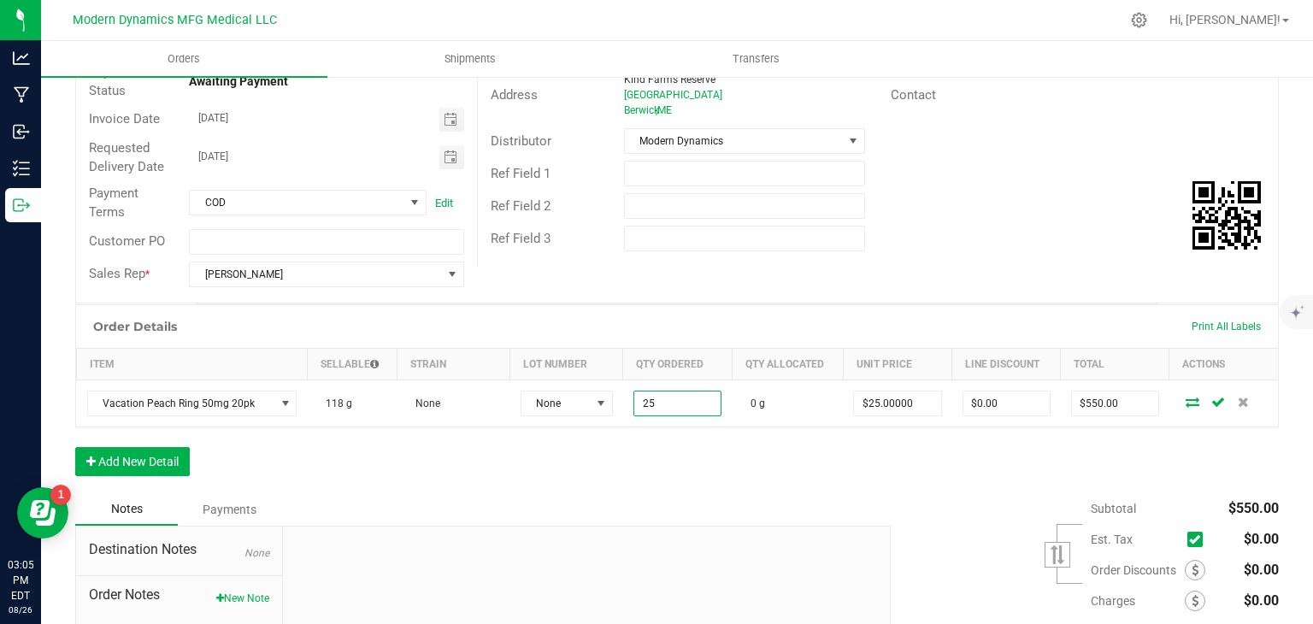
type input "25.0000 g"
type input "$625.00"
click at [651, 476] on div "Order Details Print All Labels Item Sellable Strain Lot Number Qty Ordered Qty …" at bounding box center [677, 398] width 1204 height 189
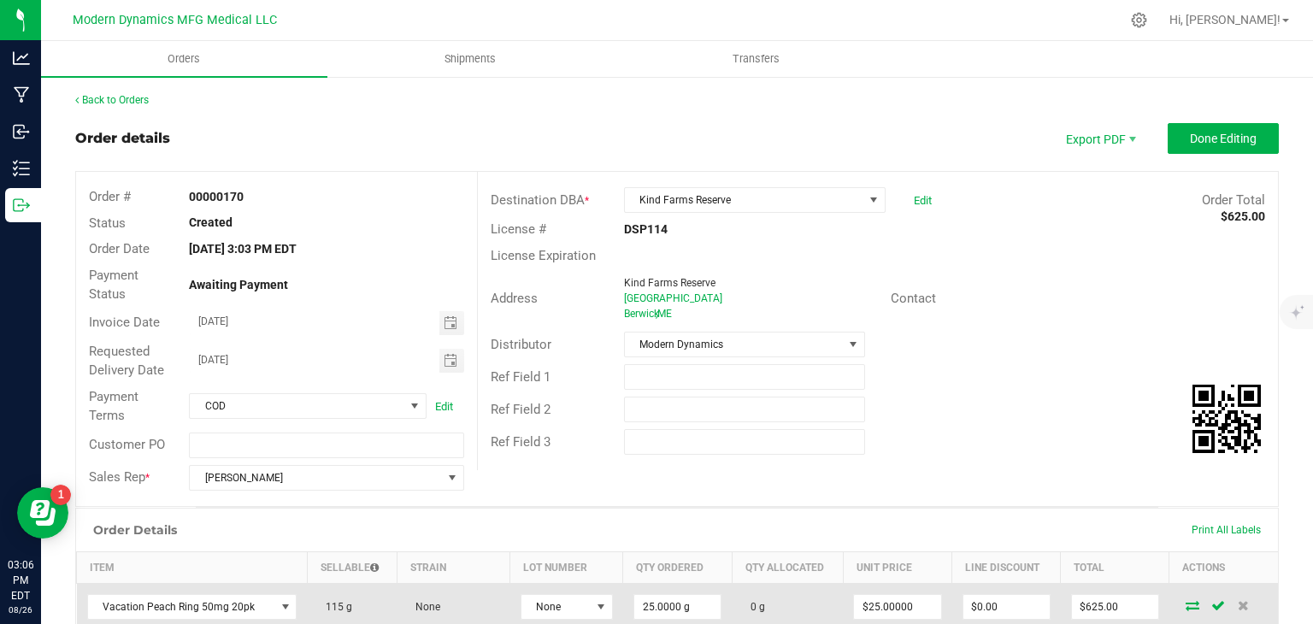
scroll to position [0, 0]
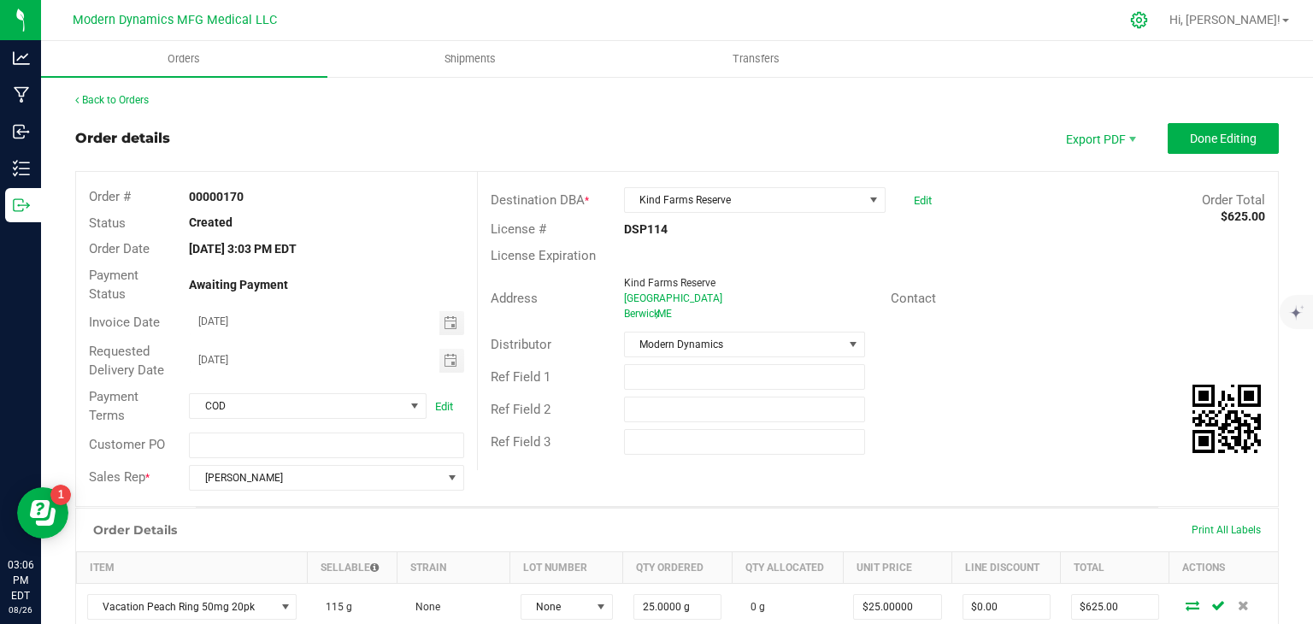
click at [1161, 35] on div at bounding box center [1139, 20] width 43 height 37
click at [1161, 9] on div at bounding box center [1139, 20] width 43 height 37
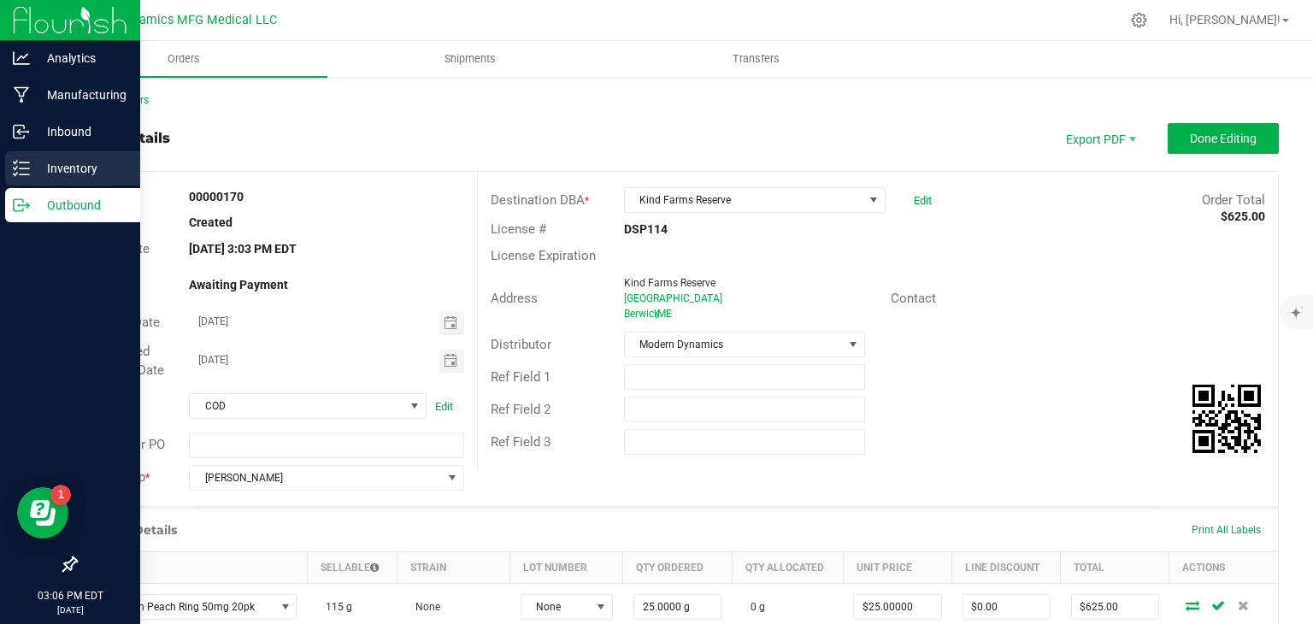
click at [78, 175] on p "Inventory" at bounding box center [81, 168] width 103 height 21
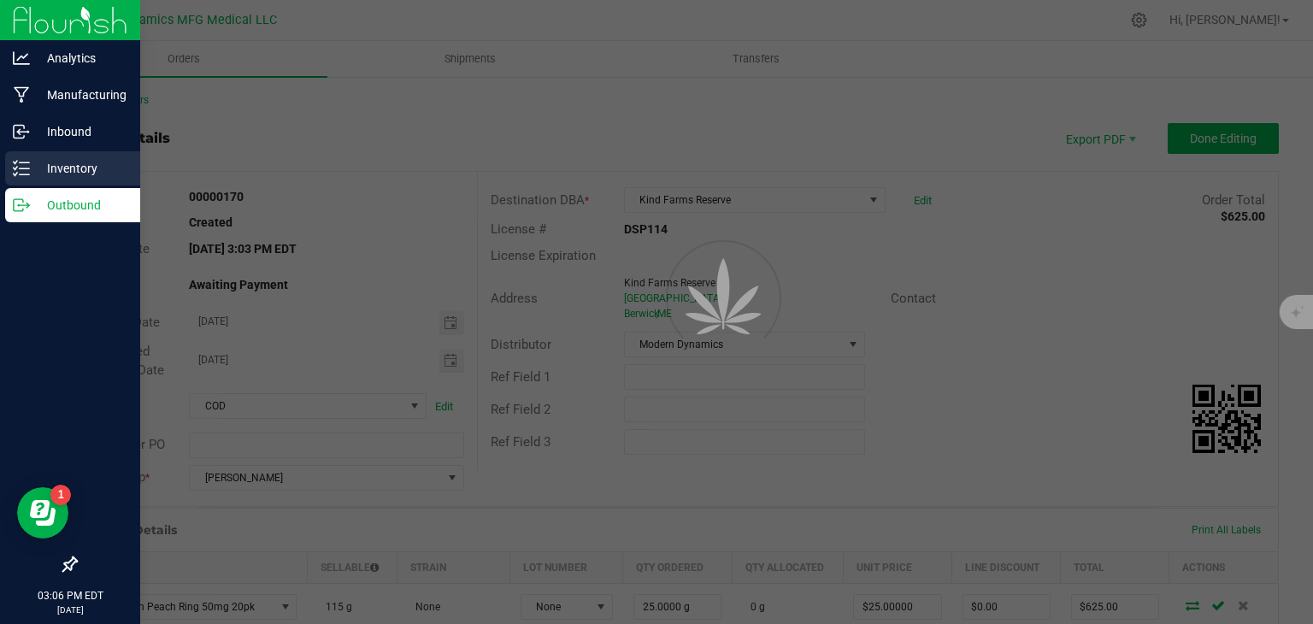
click at [78, 175] on p "Inventory" at bounding box center [81, 168] width 103 height 21
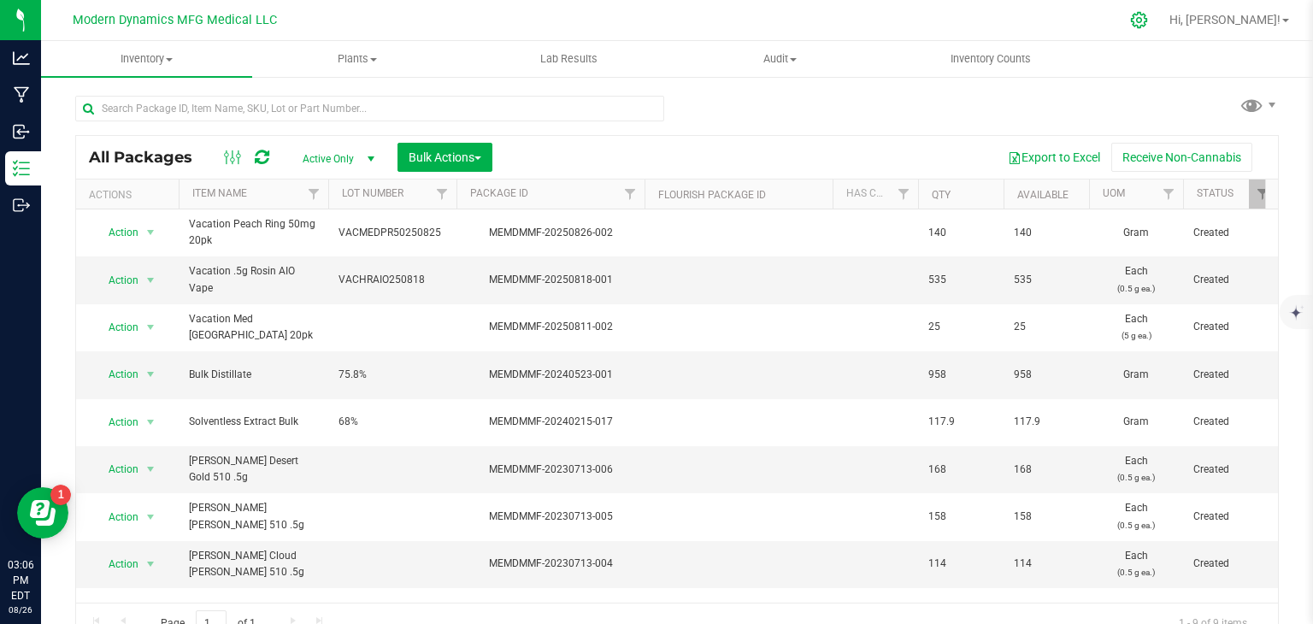
click at [1147, 21] on icon at bounding box center [1139, 20] width 16 height 16
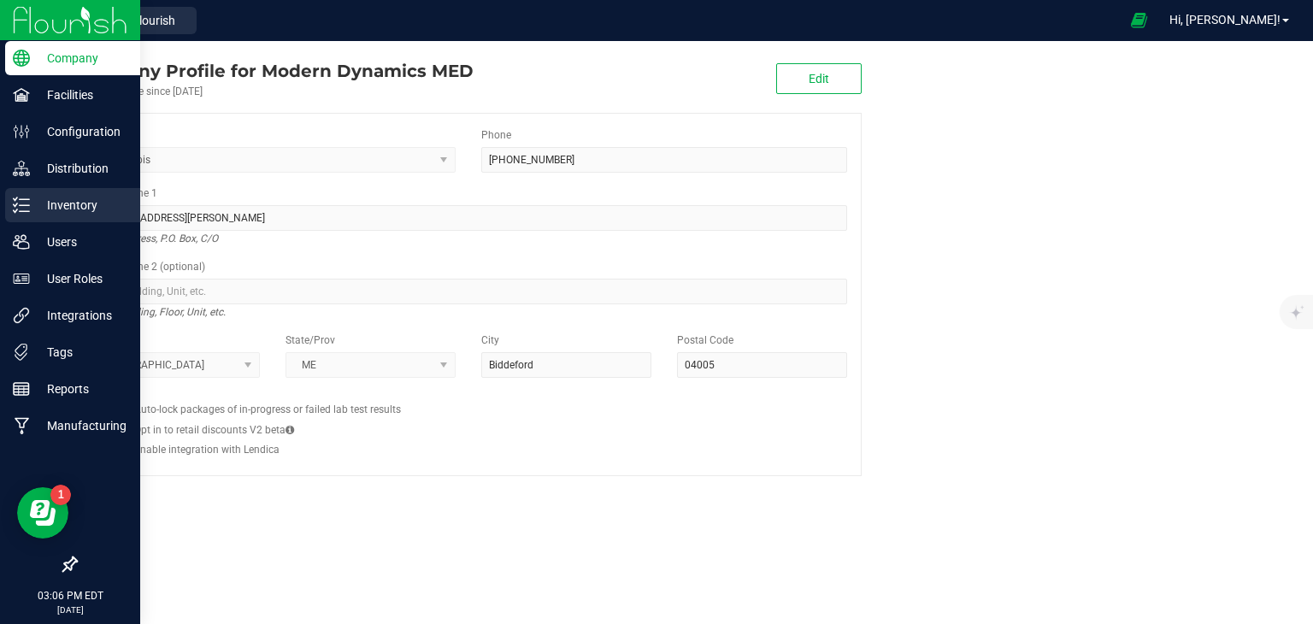
click at [57, 210] on p "Inventory" at bounding box center [81, 205] width 103 height 21
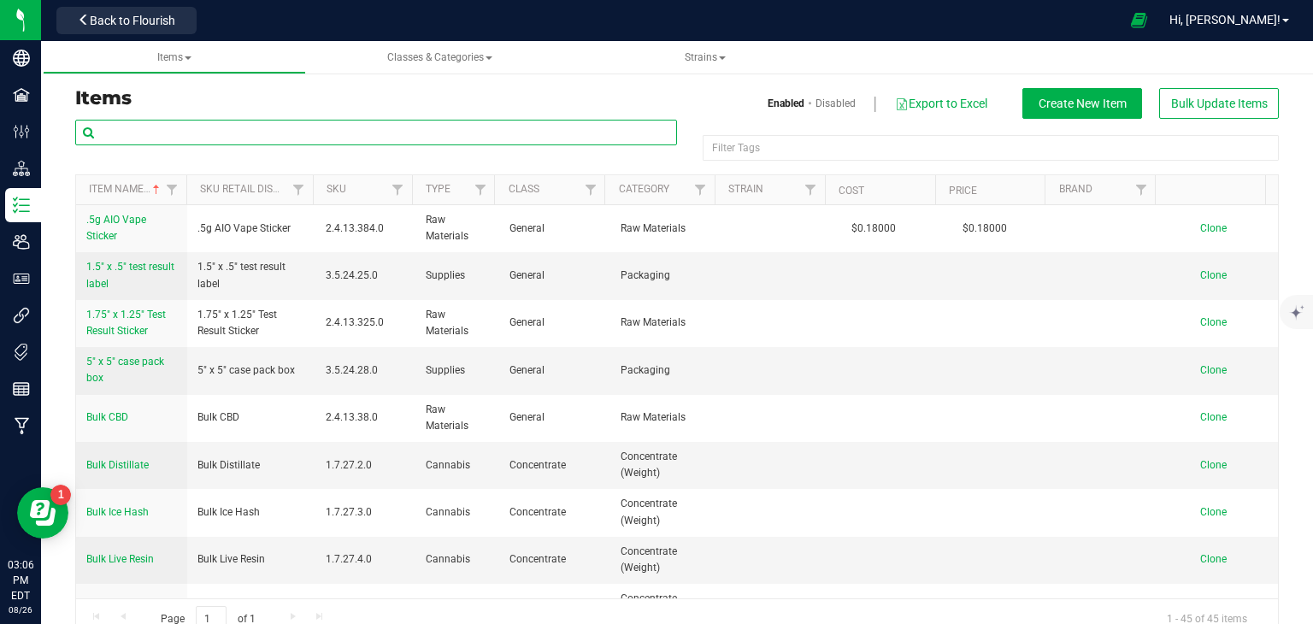
click at [222, 129] on input "text" at bounding box center [376, 133] width 602 height 26
type input "vacation"
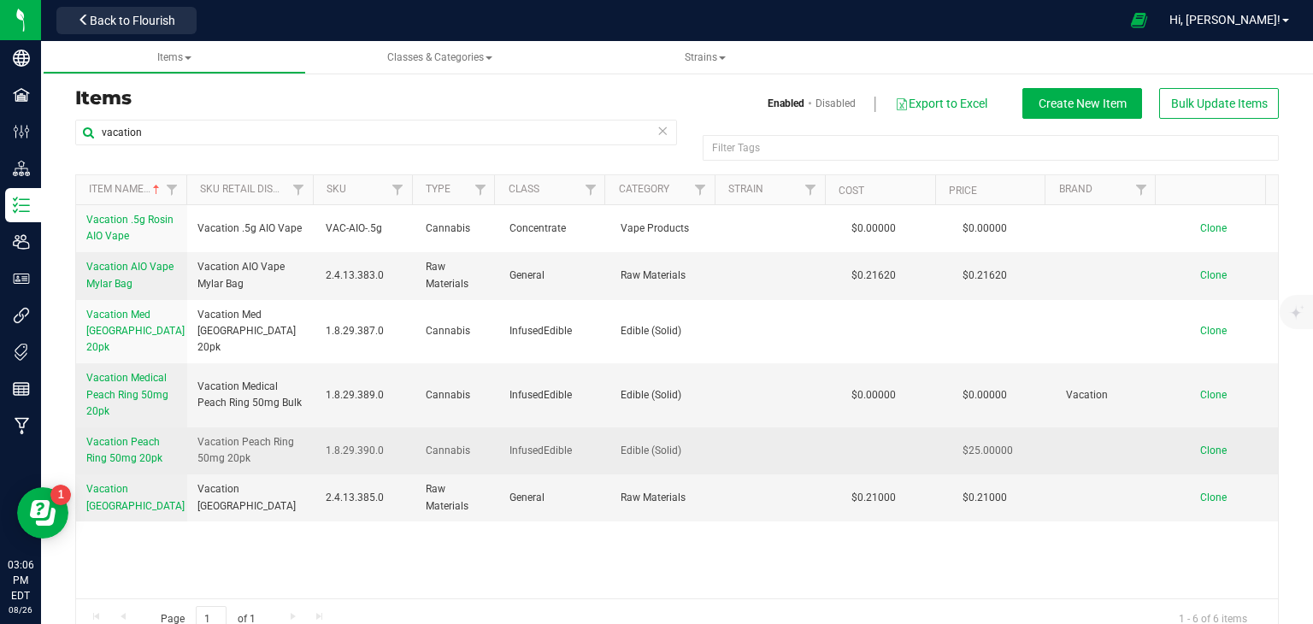
click at [138, 436] on span "Vacation Peach Ring 50mg 20pk" at bounding box center [124, 450] width 76 height 28
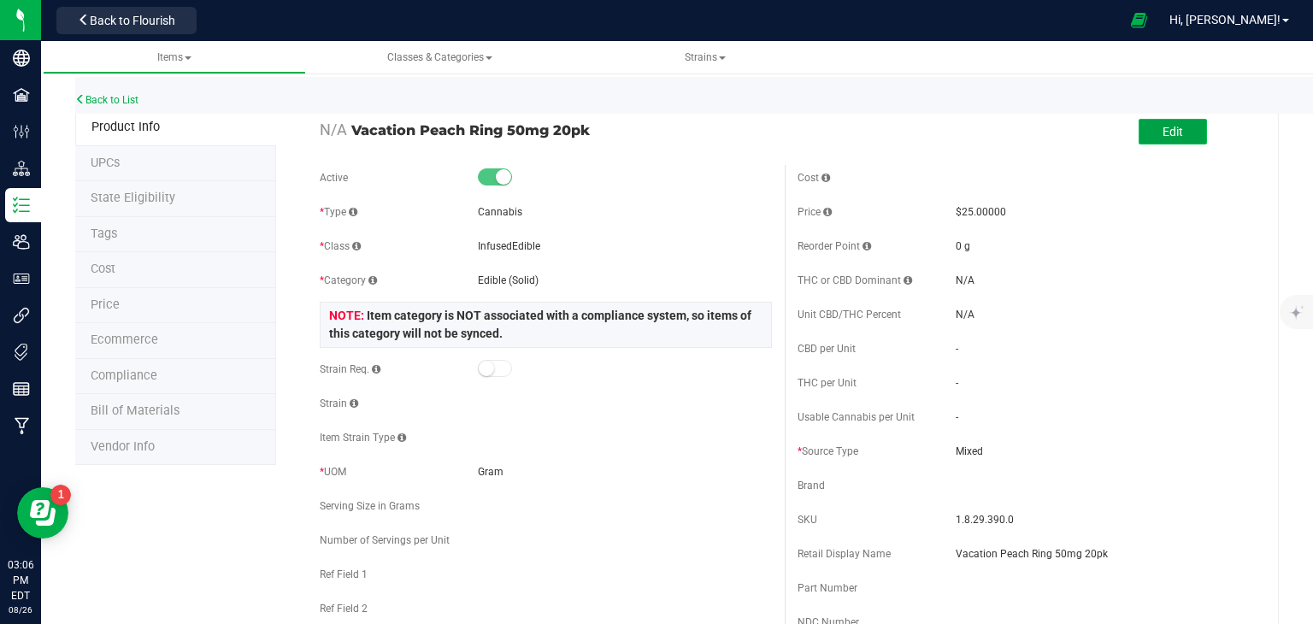
click at [1167, 127] on span "Edit" at bounding box center [1173, 132] width 21 height 14
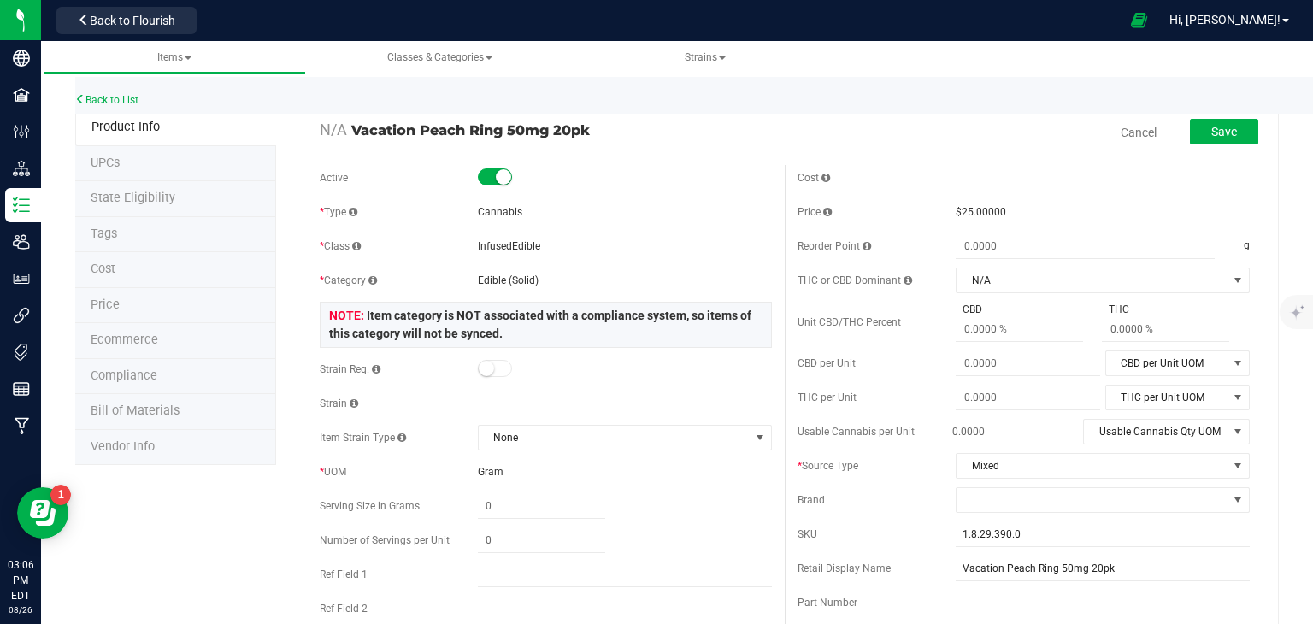
click at [523, 472] on div "Gram" at bounding box center [625, 471] width 294 height 15
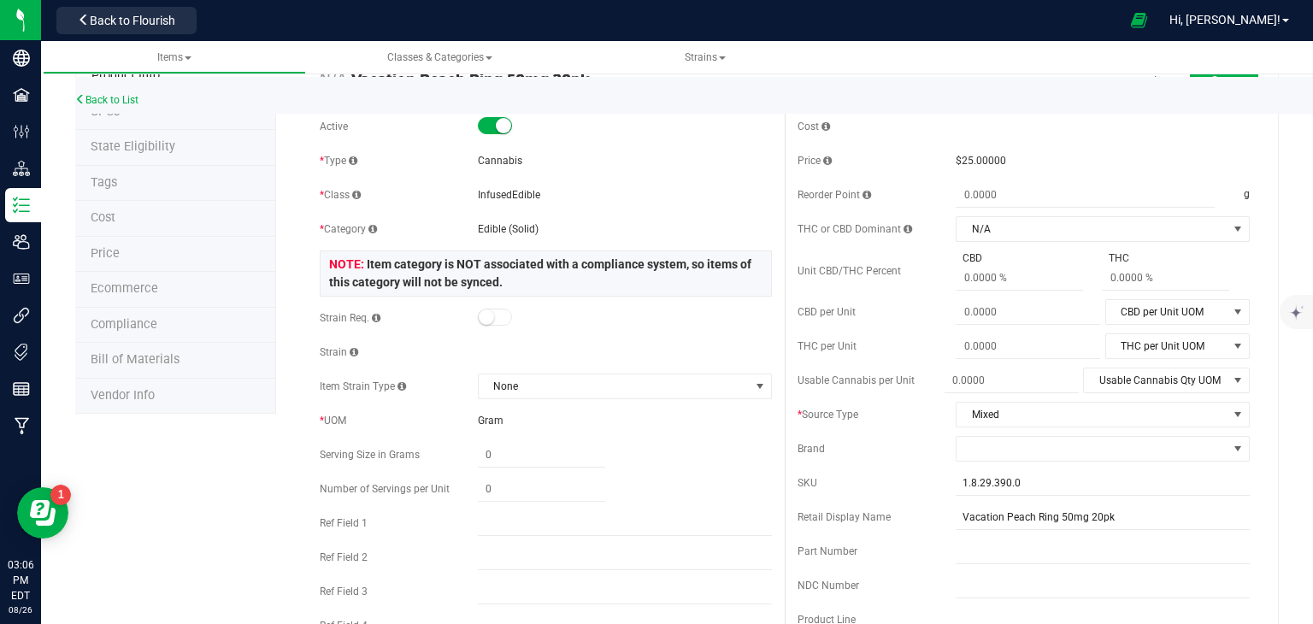
scroll to position [51, 0]
click at [501, 415] on div "Gram" at bounding box center [625, 420] width 294 height 15
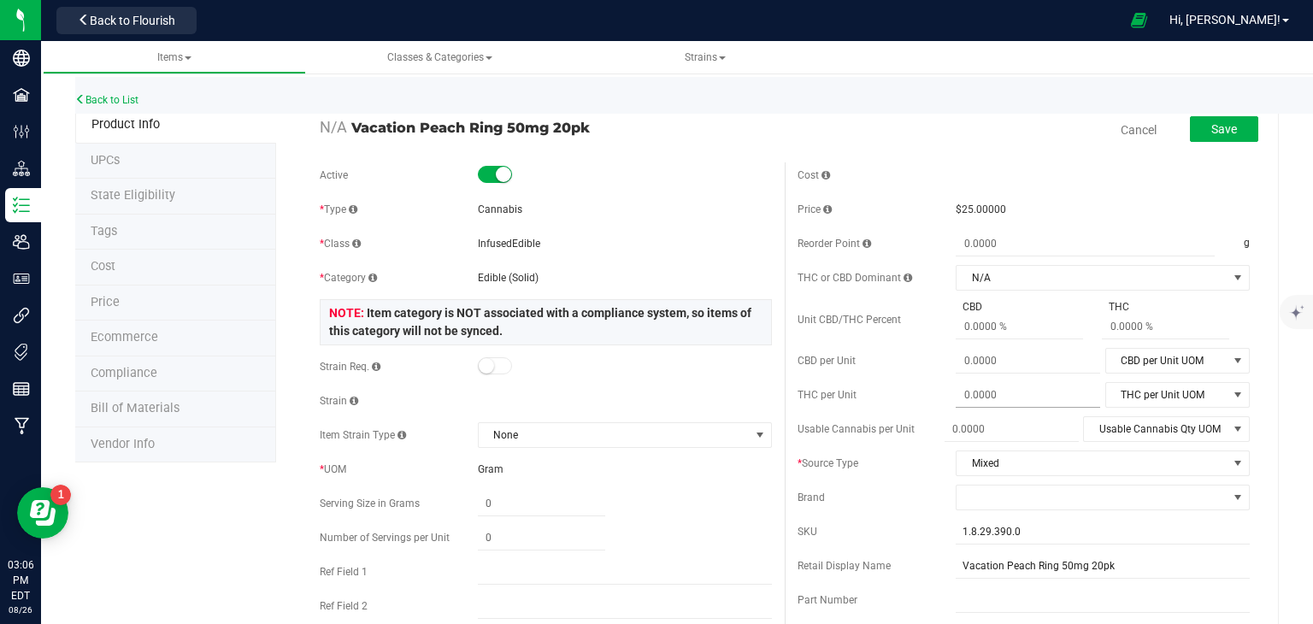
scroll to position [0, 0]
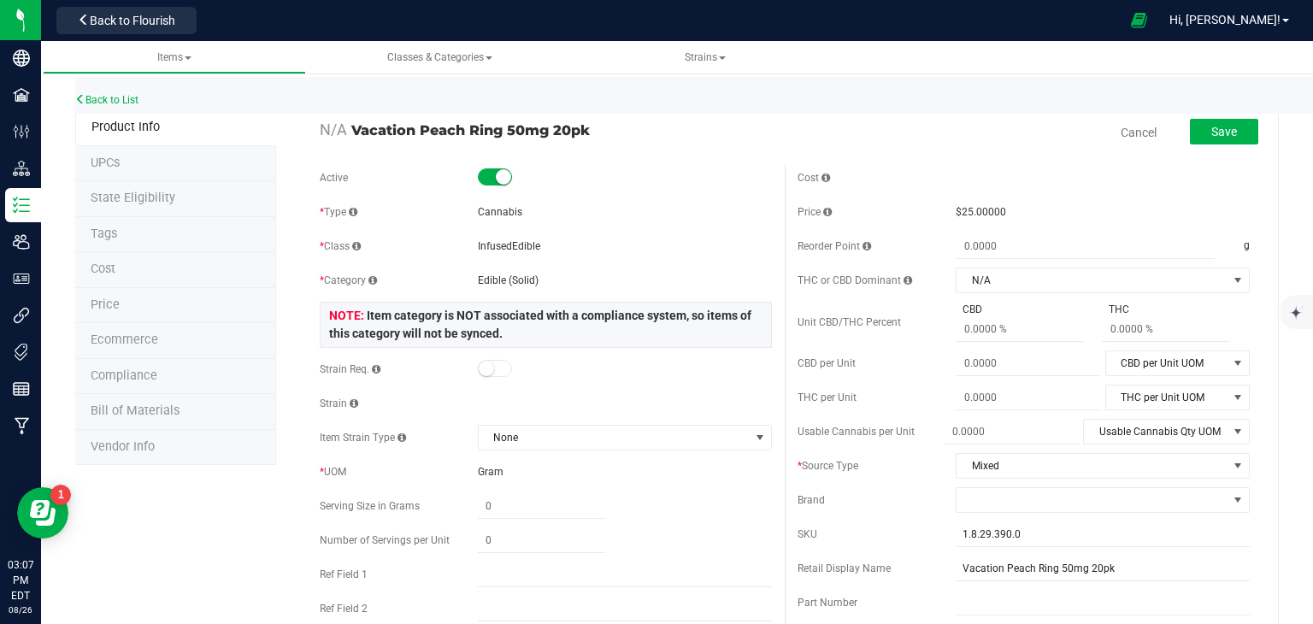
click at [496, 170] on small at bounding box center [503, 176] width 15 height 15
click at [486, 176] on small at bounding box center [486, 176] width 15 height 15
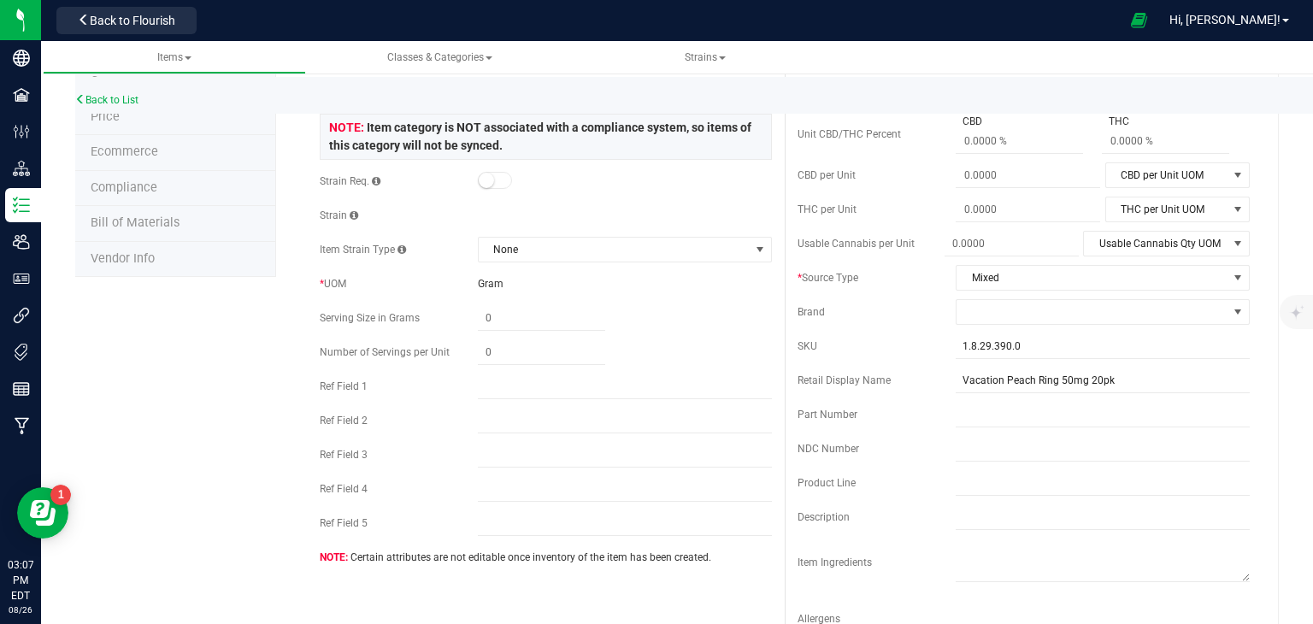
scroll to position [187, 0]
click at [574, 277] on div "Gram" at bounding box center [625, 284] width 294 height 15
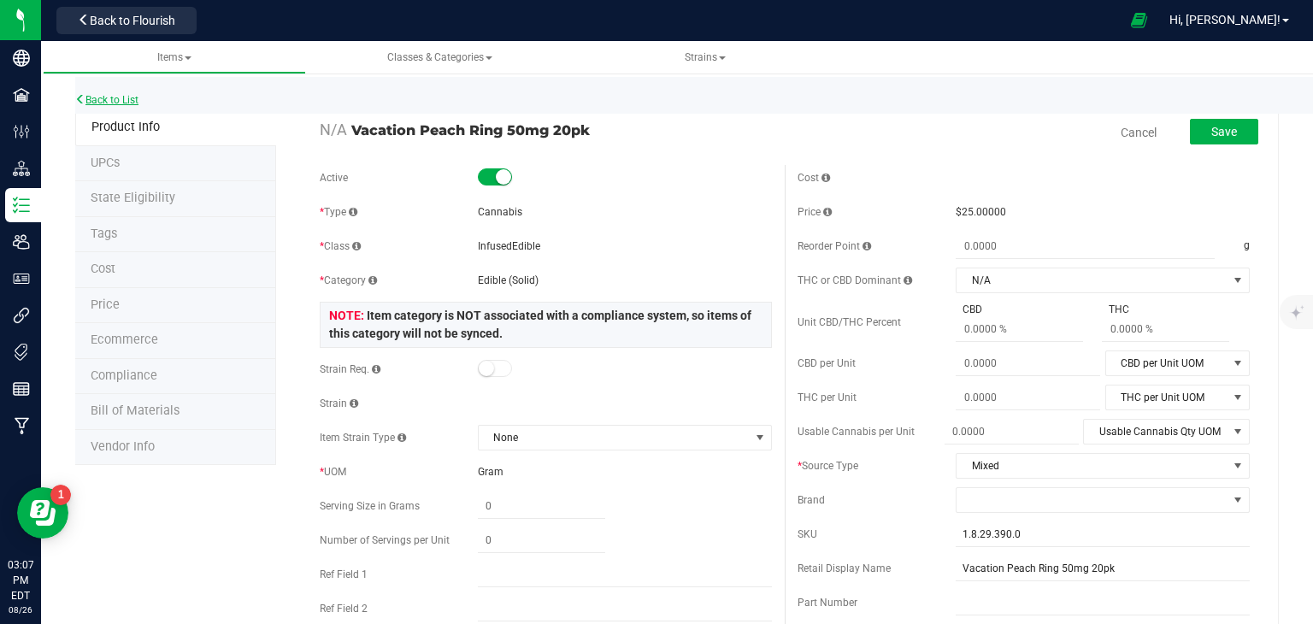
click at [127, 100] on link "Back to List" at bounding box center [106, 100] width 63 height 12
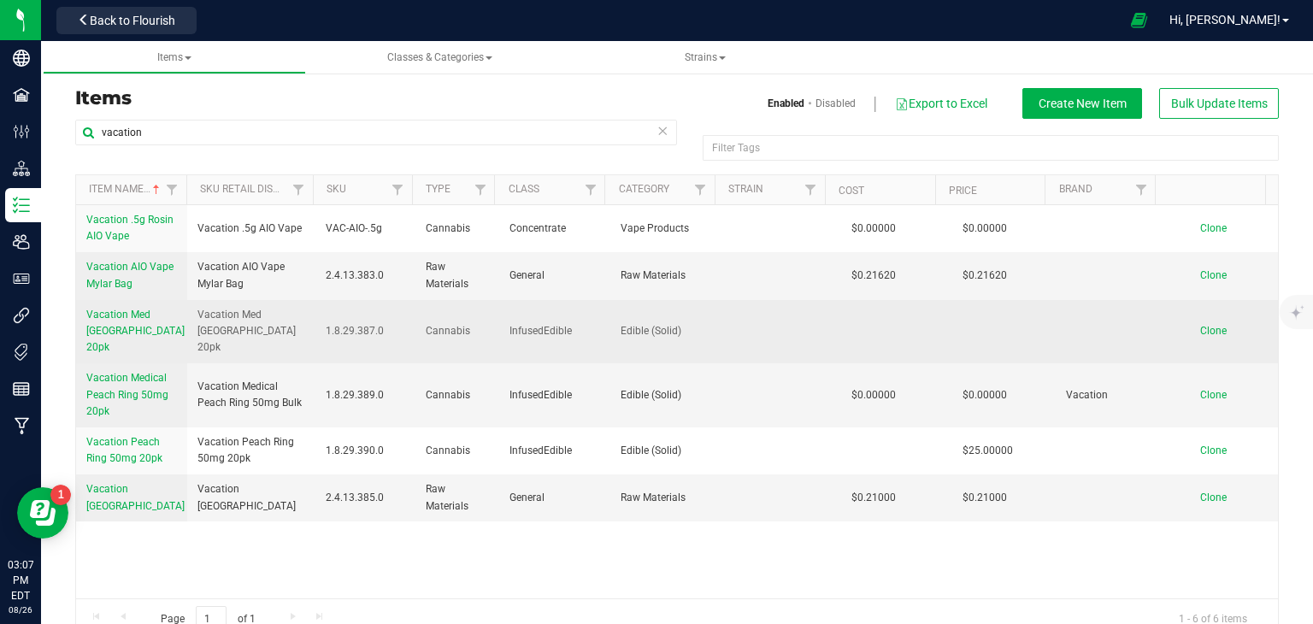
click at [145, 319] on span "Vacation Med [GEOGRAPHIC_DATA] 20pk" at bounding box center [135, 331] width 98 height 44
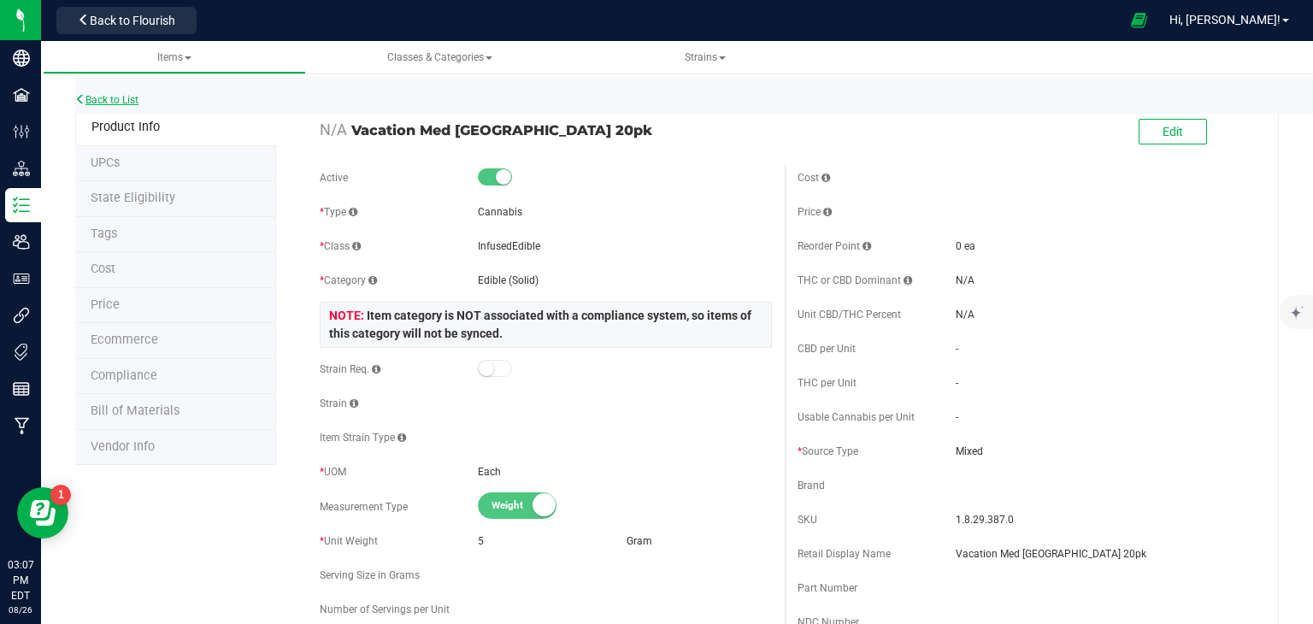
click at [103, 104] on link "Back to List" at bounding box center [106, 100] width 63 height 12
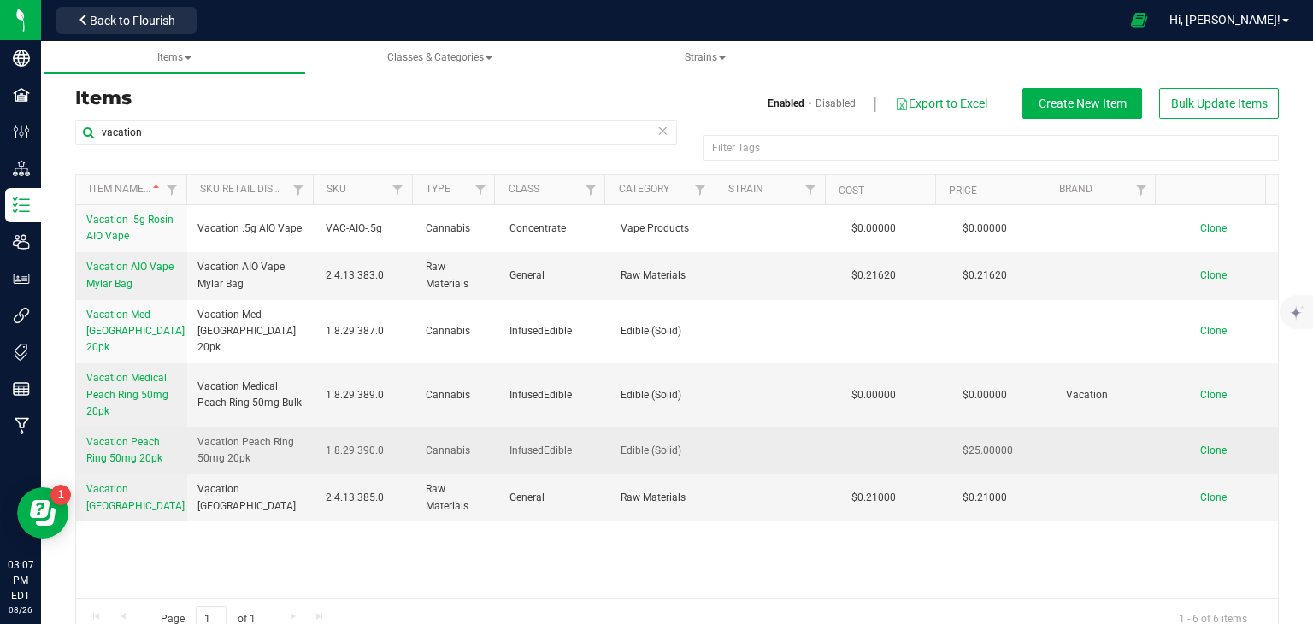
click at [133, 436] on span "Vacation Peach Ring 50mg 20pk" at bounding box center [124, 450] width 76 height 28
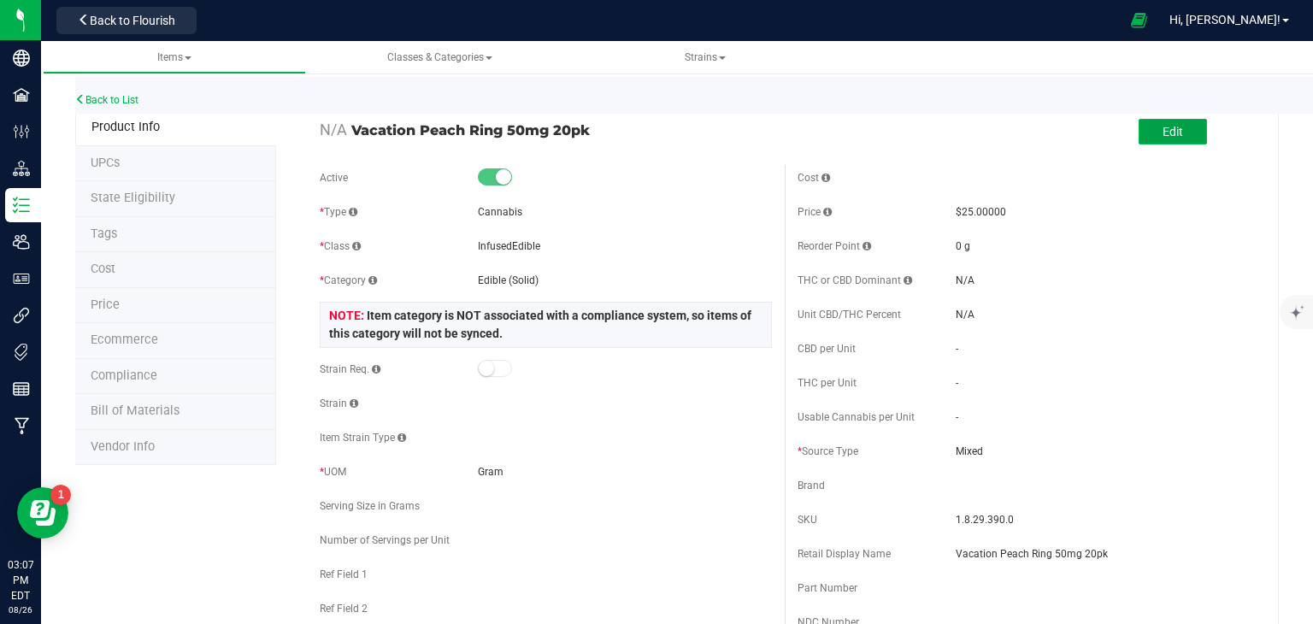
click at [1163, 136] on span "Edit" at bounding box center [1173, 132] width 21 height 14
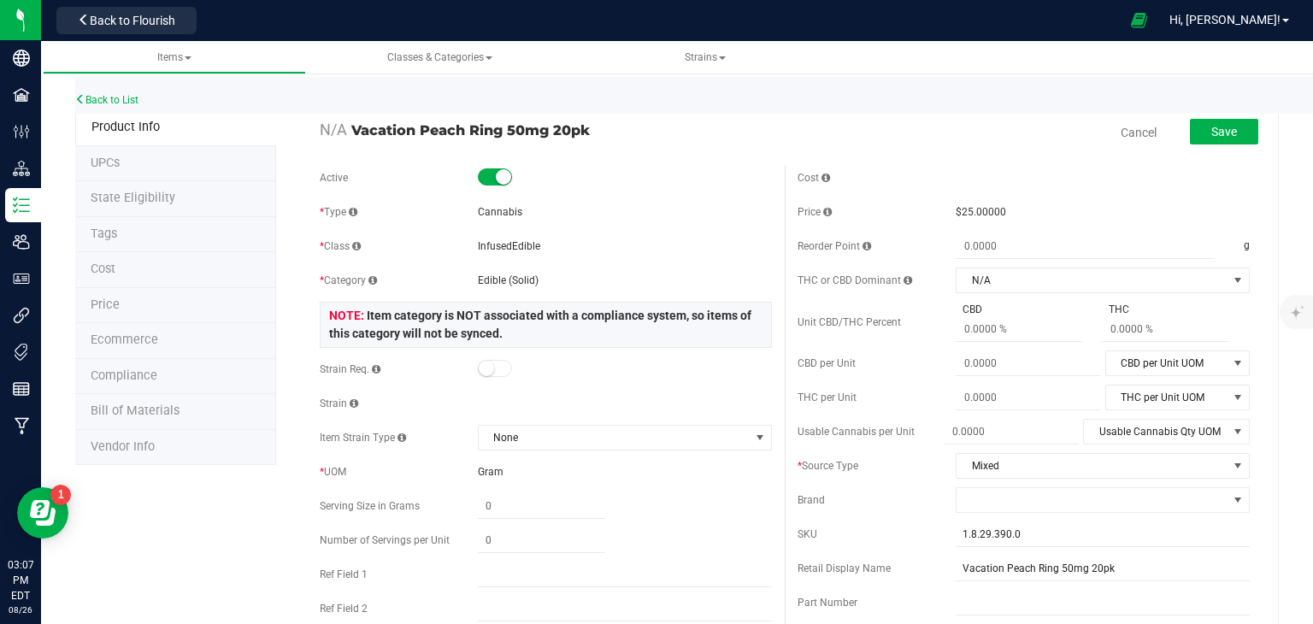
drag, startPoint x: 613, startPoint y: 135, endPoint x: 352, endPoint y: 130, distance: 260.8
click at [352, 130] on span "Vacation Peach Ring 50mg 20pk" at bounding box center [561, 130] width 421 height 21
copy span "Vacation Peach Ring 50mg 20pk"
click at [135, 97] on link "Back to List" at bounding box center [106, 100] width 63 height 12
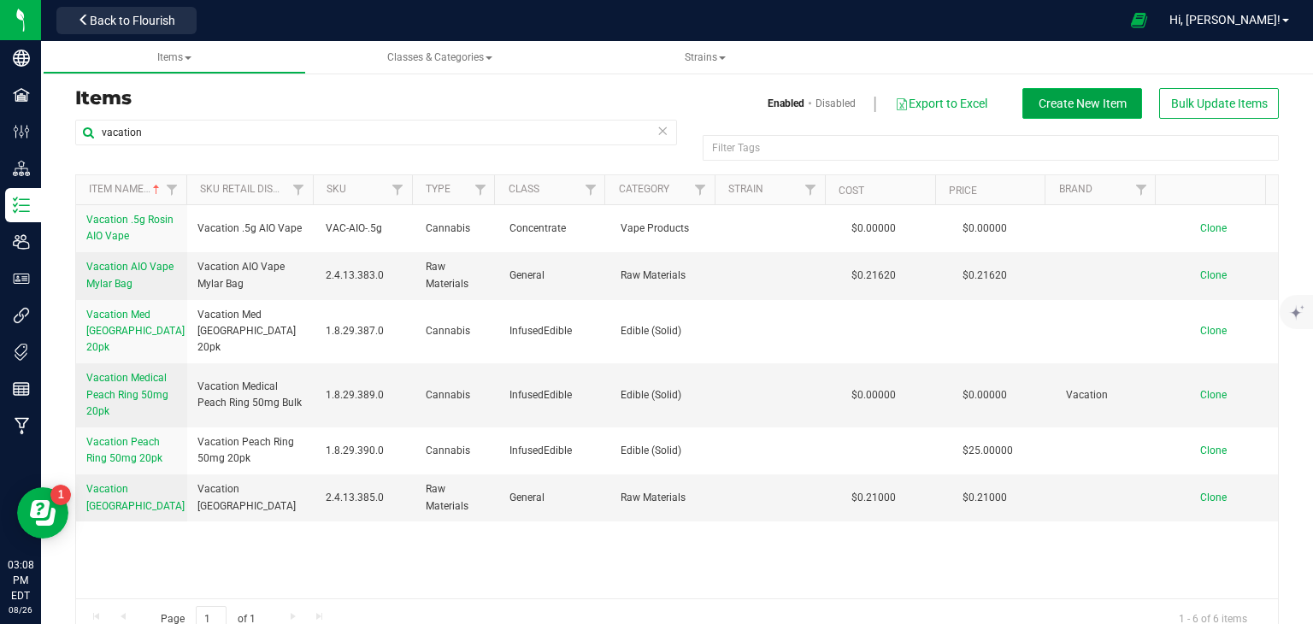
click at [1043, 97] on span "Create New Item" at bounding box center [1083, 104] width 88 height 14
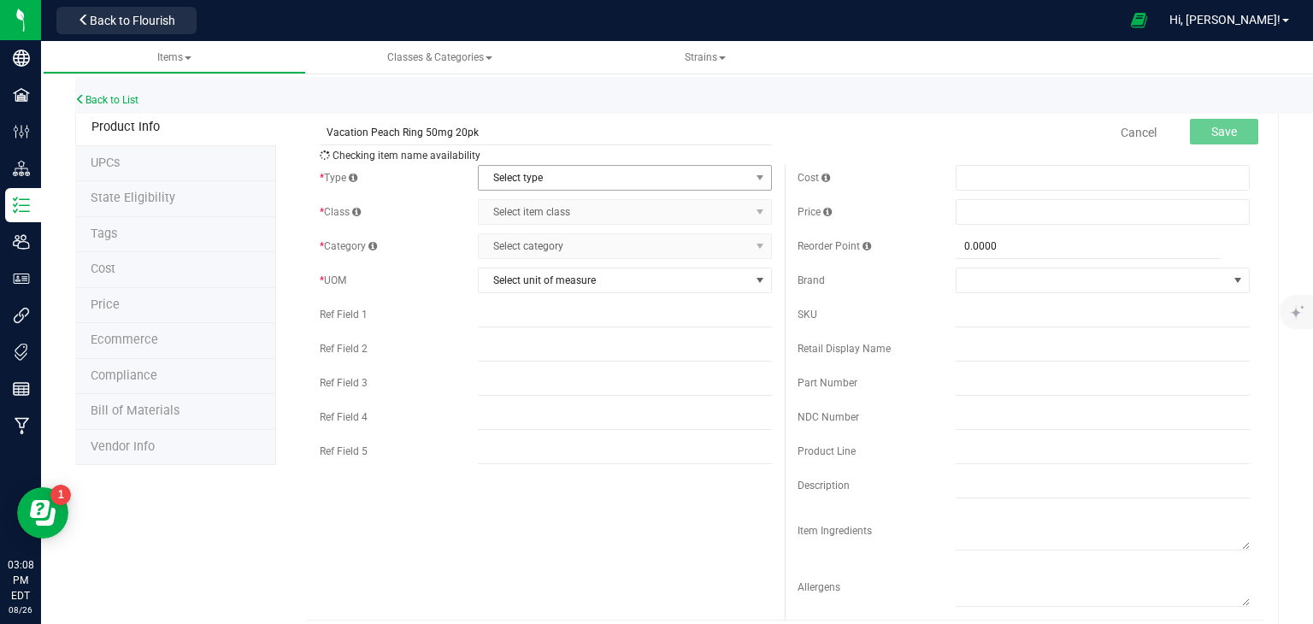
type input "Vacation Peach Ring 50mg 20pk"
click at [561, 174] on span "Select type" at bounding box center [614, 178] width 271 height 24
click at [552, 203] on li "Cannabis" at bounding box center [618, 207] width 289 height 26
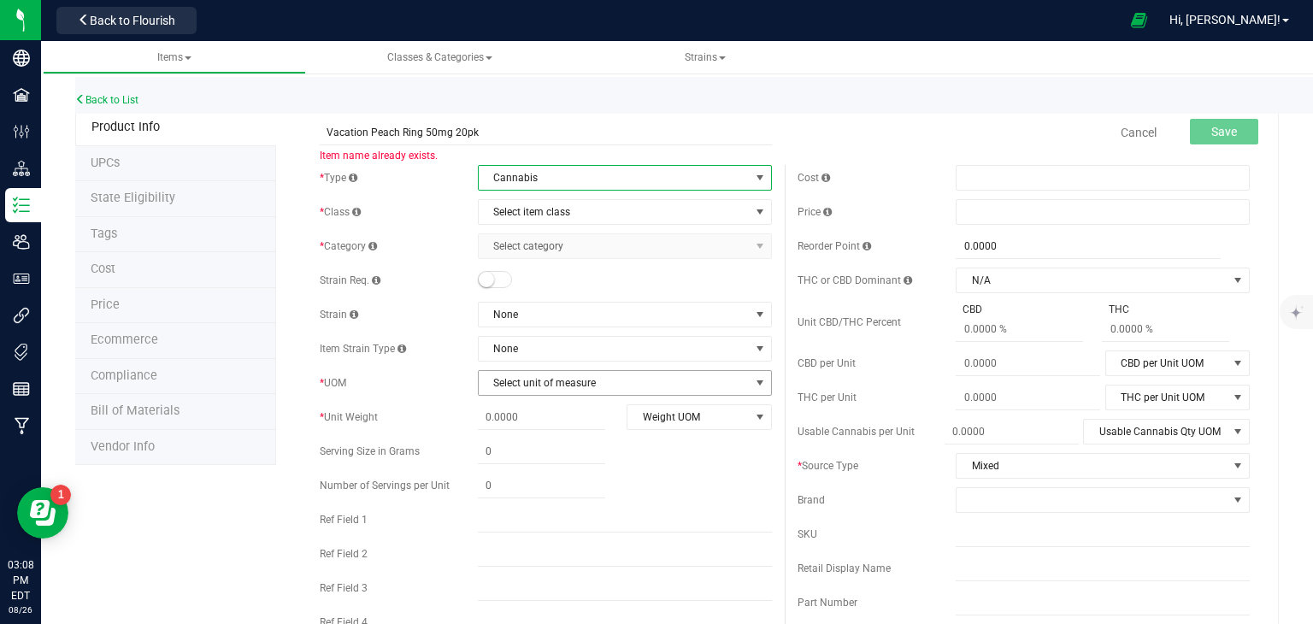
click at [531, 381] on span "Select unit of measure" at bounding box center [614, 383] width 271 height 24
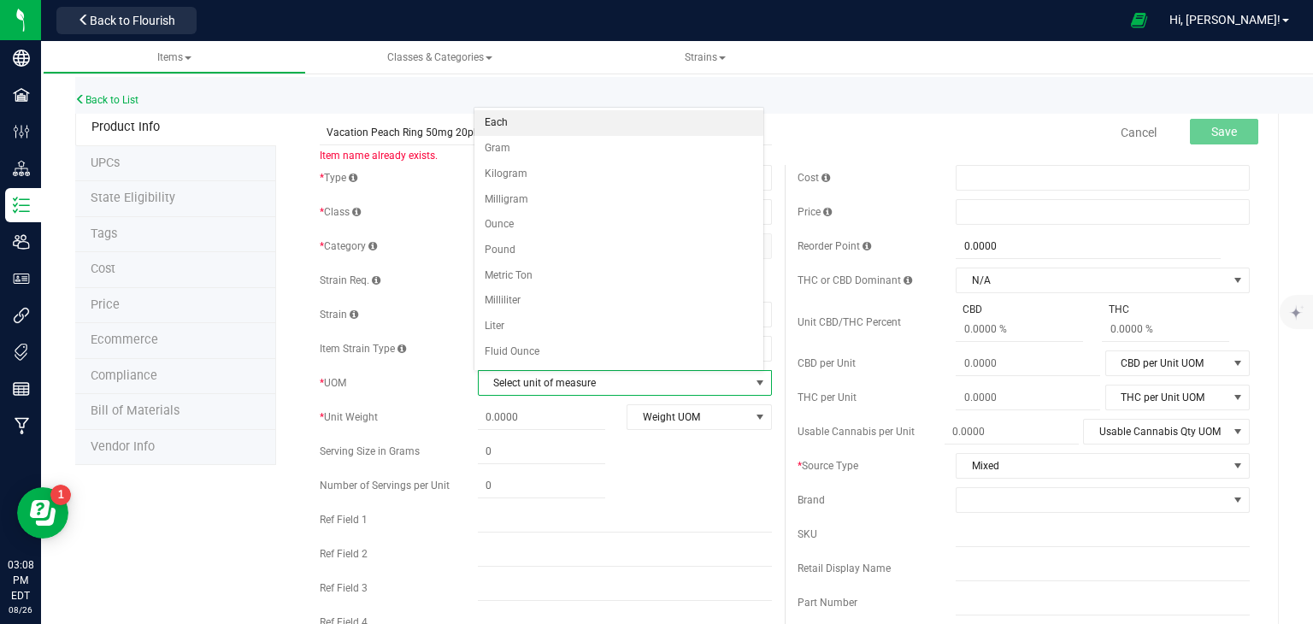
click at [554, 127] on li "Each" at bounding box center [618, 123] width 289 height 26
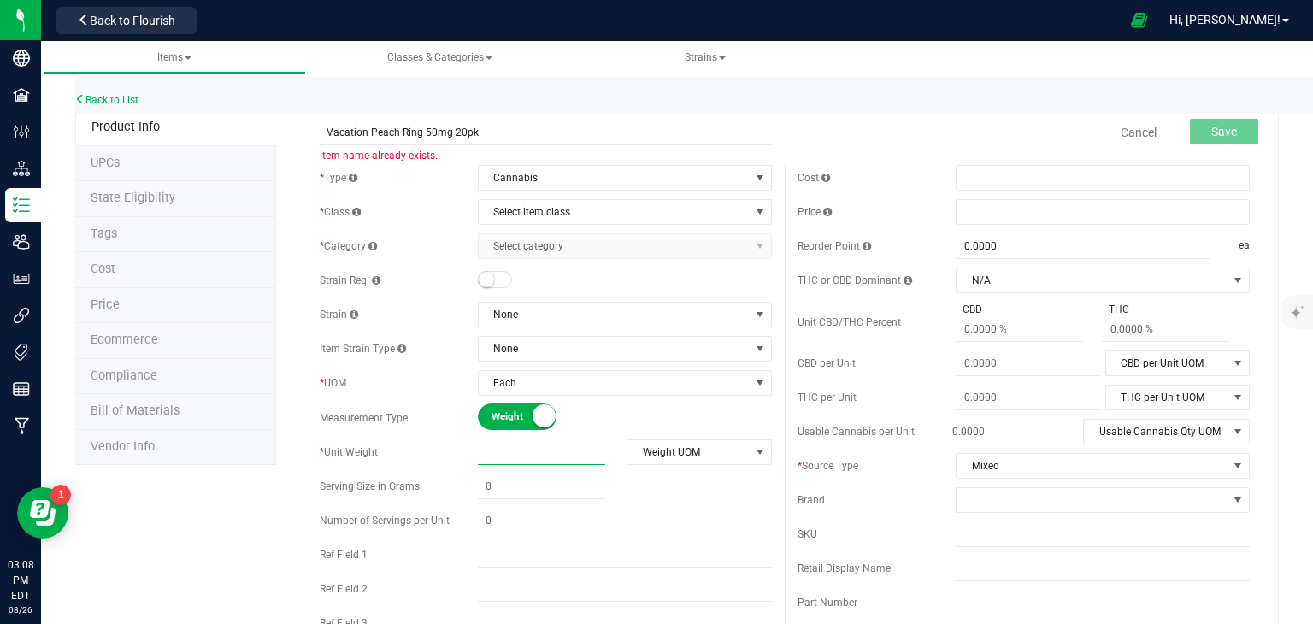
click at [521, 451] on span at bounding box center [541, 452] width 127 height 25
type input "5"
type input "5.0000"
click at [732, 452] on span "Weight UOM" at bounding box center [687, 452] width 121 height 24
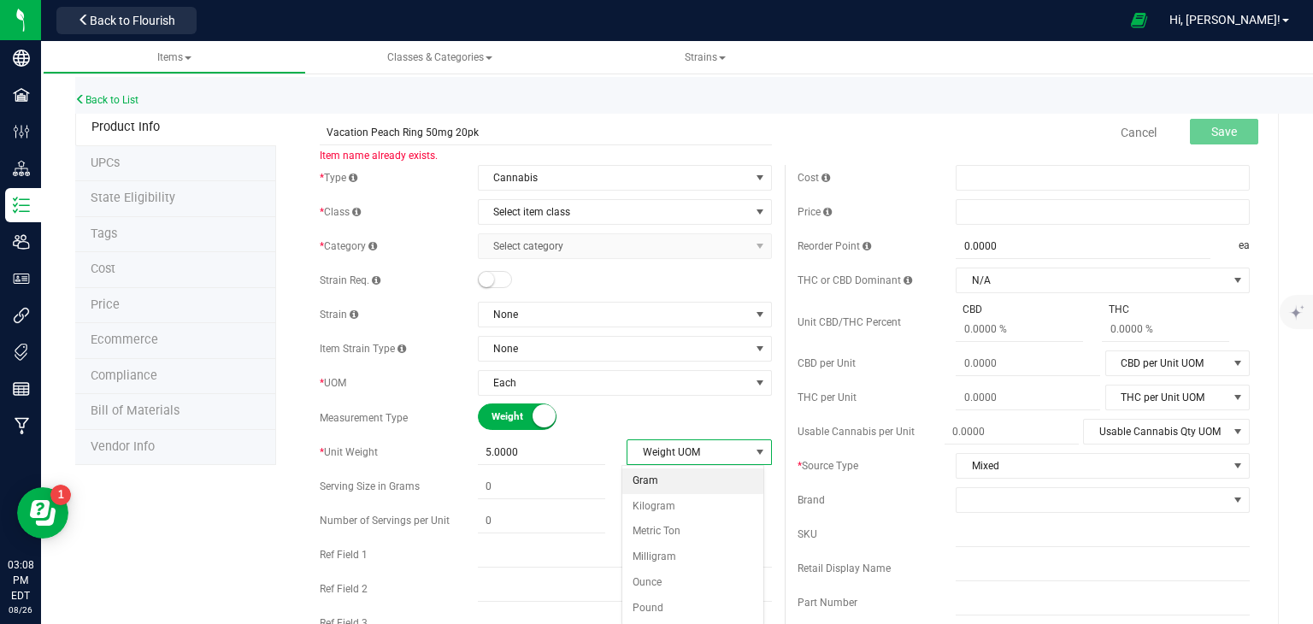
click at [708, 482] on li "Gram" at bounding box center [692, 481] width 141 height 26
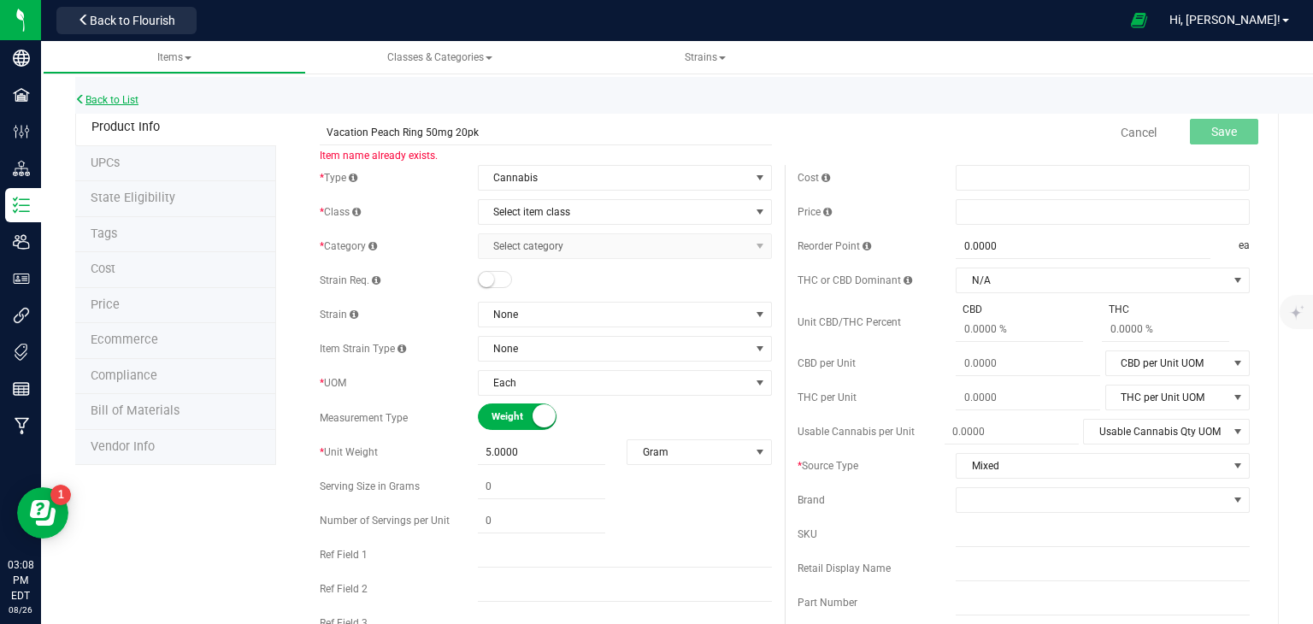
click at [103, 103] on link "Back to List" at bounding box center [106, 100] width 63 height 12
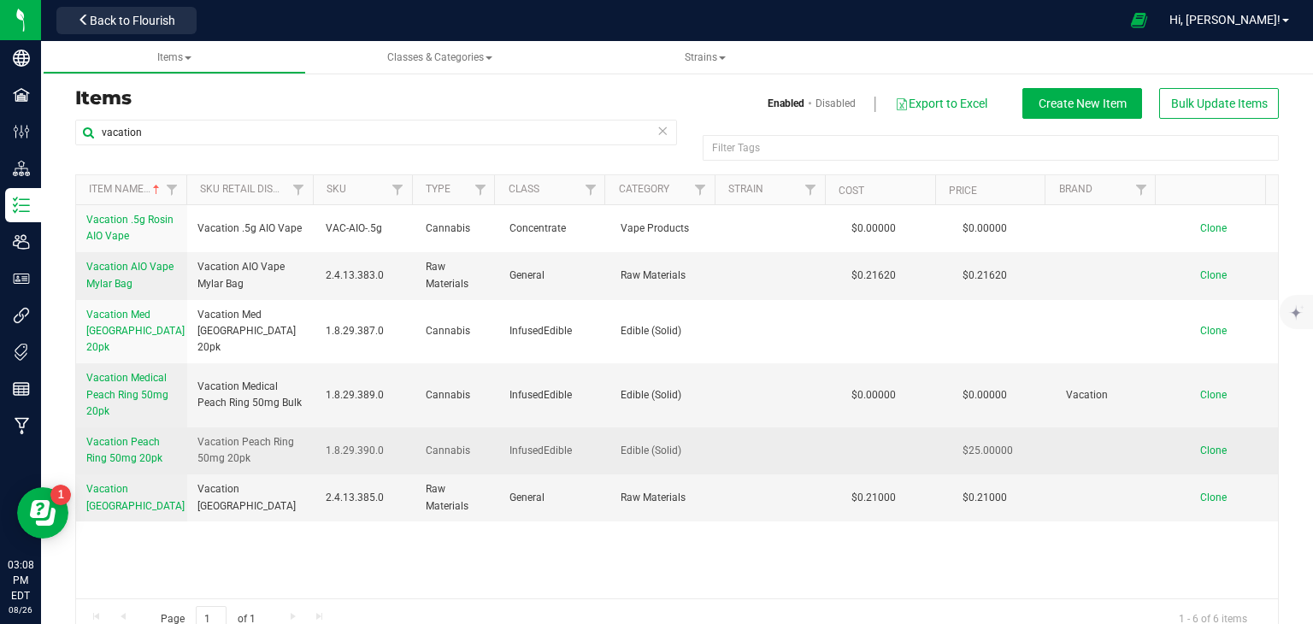
click at [122, 436] on span "Vacation Peach Ring 50mg 20pk" at bounding box center [124, 450] width 76 height 28
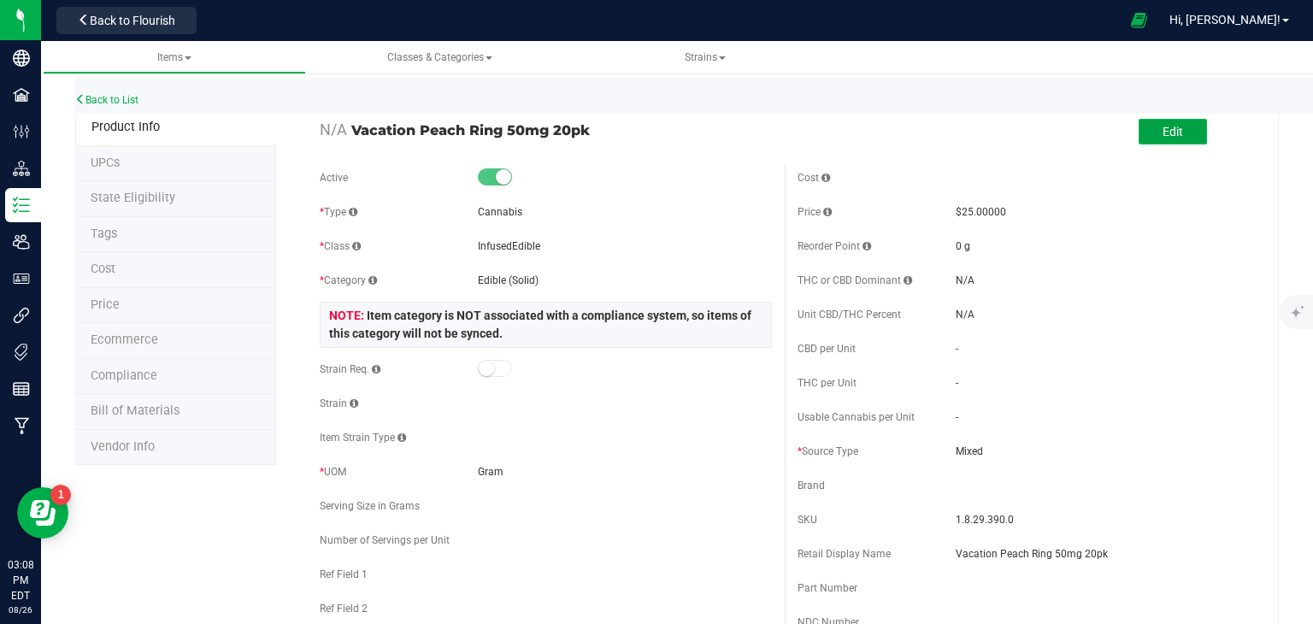
click at [1169, 126] on span "Edit" at bounding box center [1173, 132] width 21 height 14
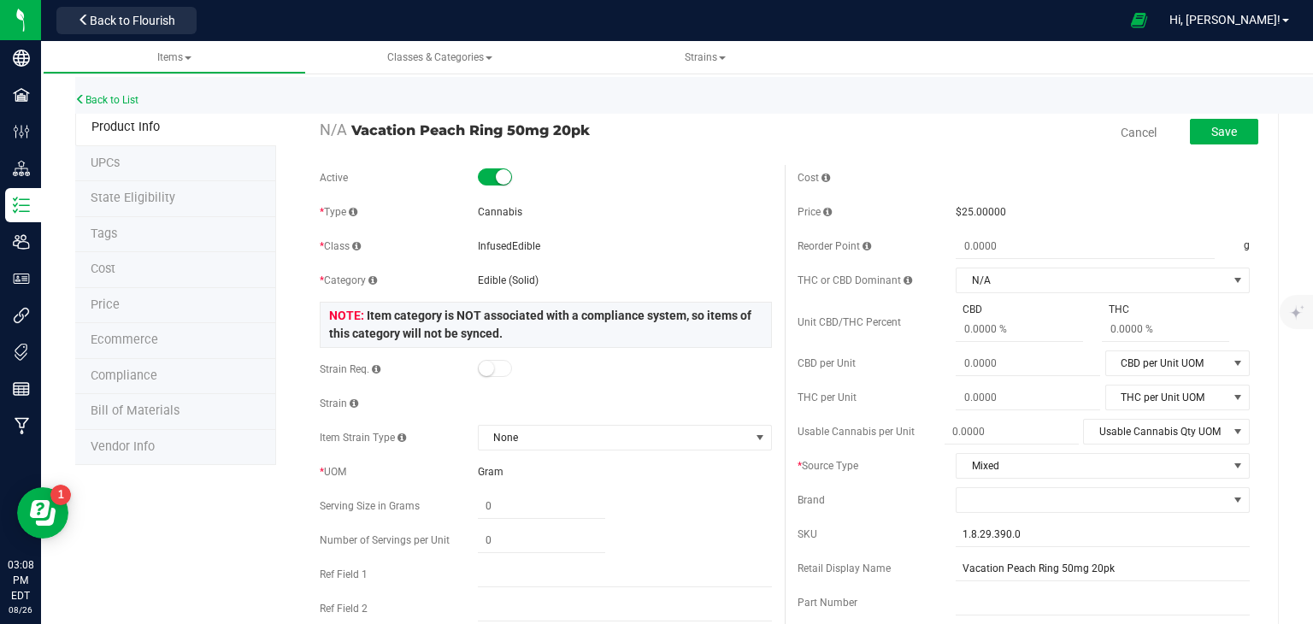
click at [497, 177] on small at bounding box center [503, 176] width 15 height 15
click at [1230, 127] on button "Save" at bounding box center [1224, 132] width 68 height 26
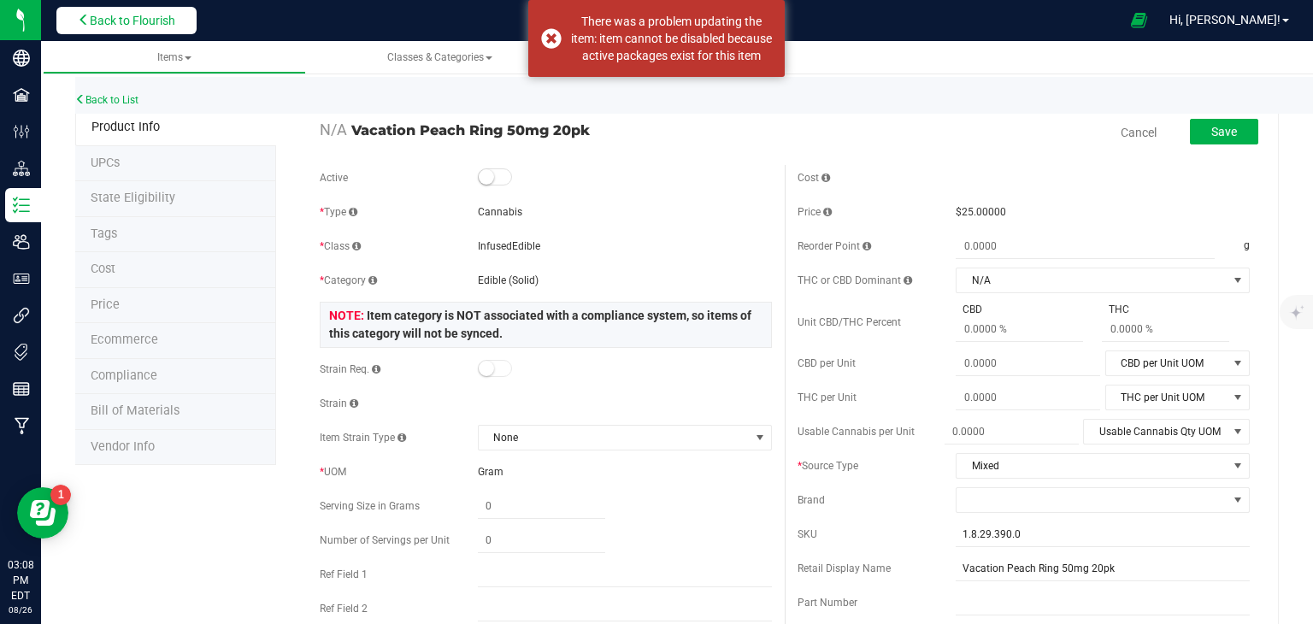
click at [114, 25] on span "Back to Flourish" at bounding box center [132, 21] width 85 height 14
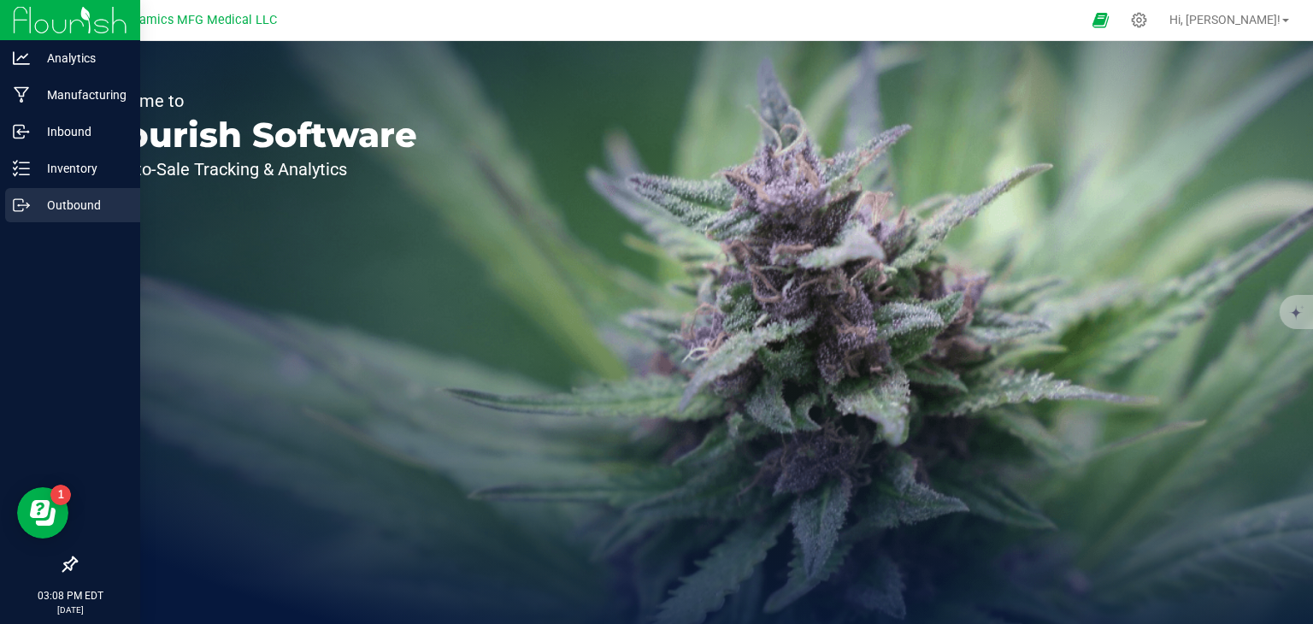
click at [0, 197] on link "Outbound" at bounding box center [70, 206] width 140 height 37
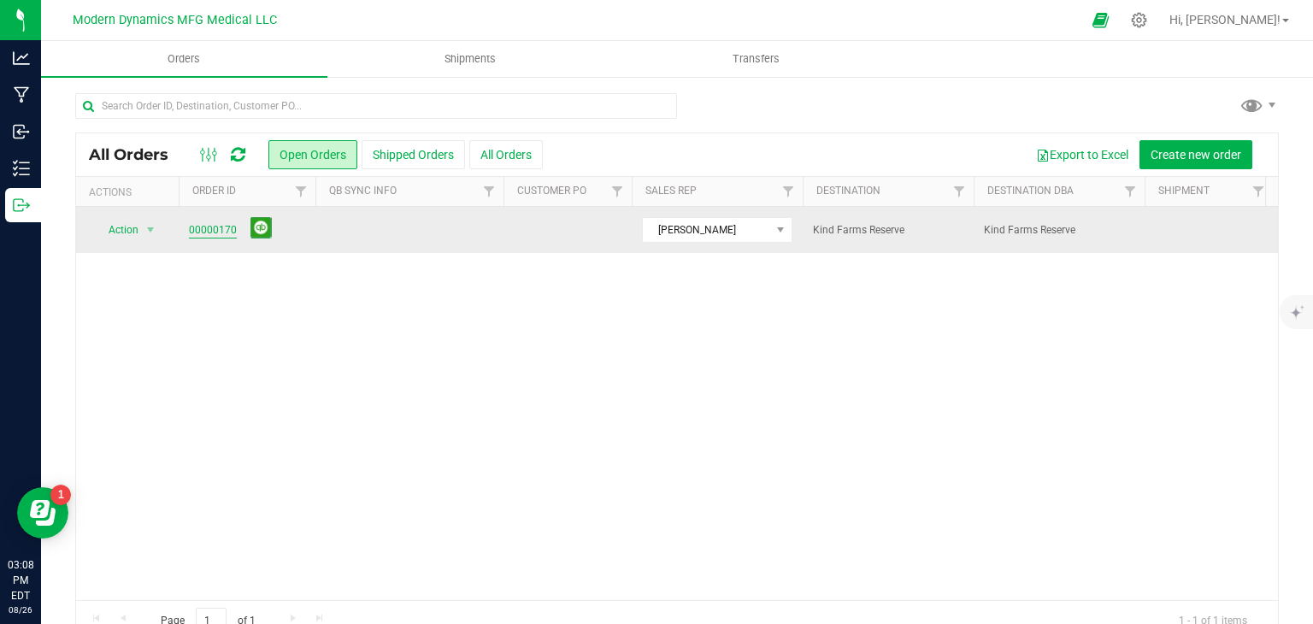
click at [203, 227] on link "00000170" at bounding box center [213, 230] width 48 height 16
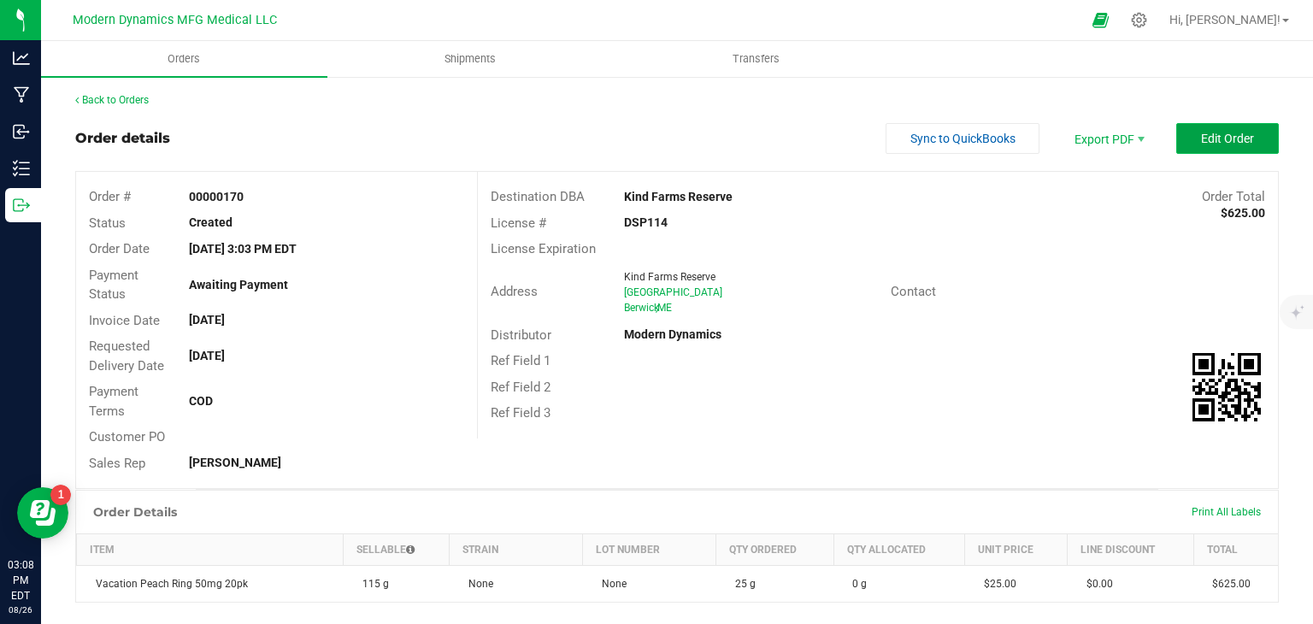
click at [1180, 134] on button "Edit Order" at bounding box center [1227, 138] width 103 height 31
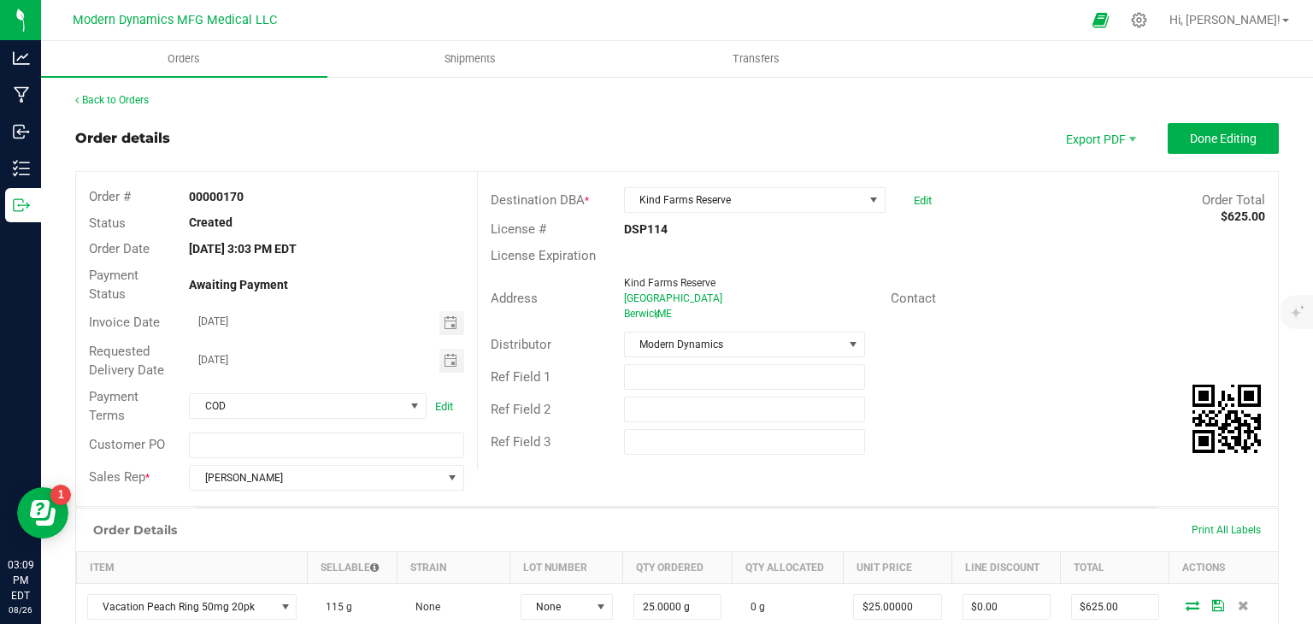
scroll to position [239, 0]
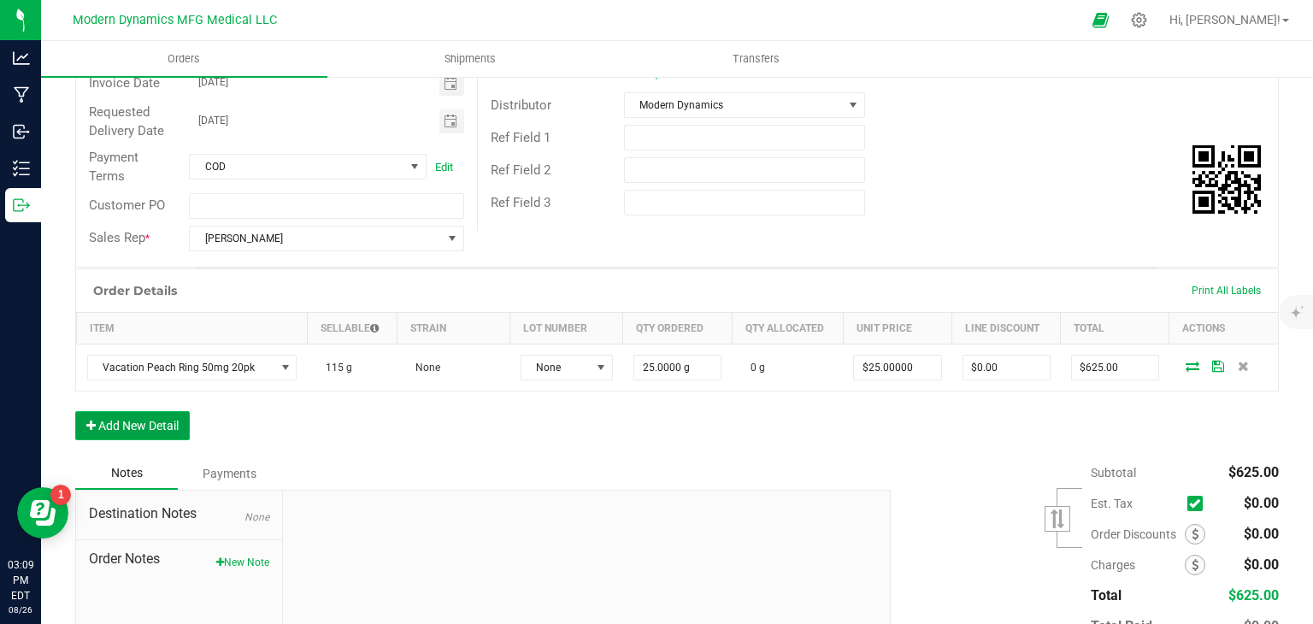
click at [160, 421] on button "Add New Detail" at bounding box center [132, 425] width 115 height 29
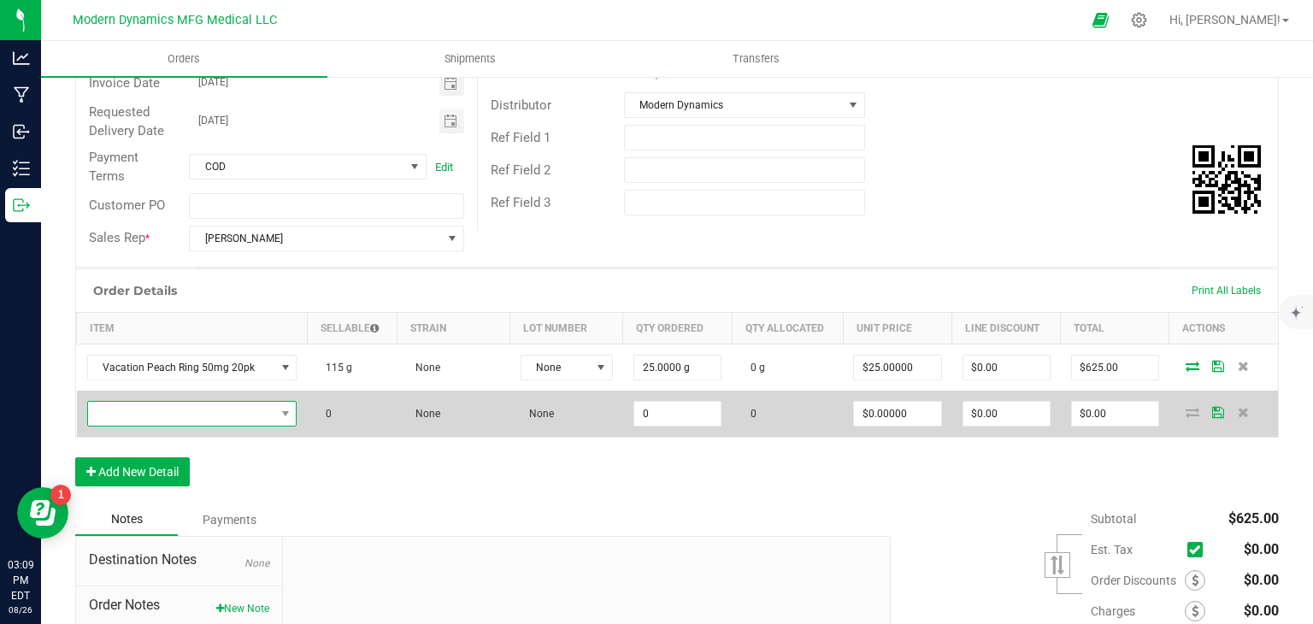
click at [199, 407] on span "NO DATA FOUND" at bounding box center [181, 414] width 187 height 24
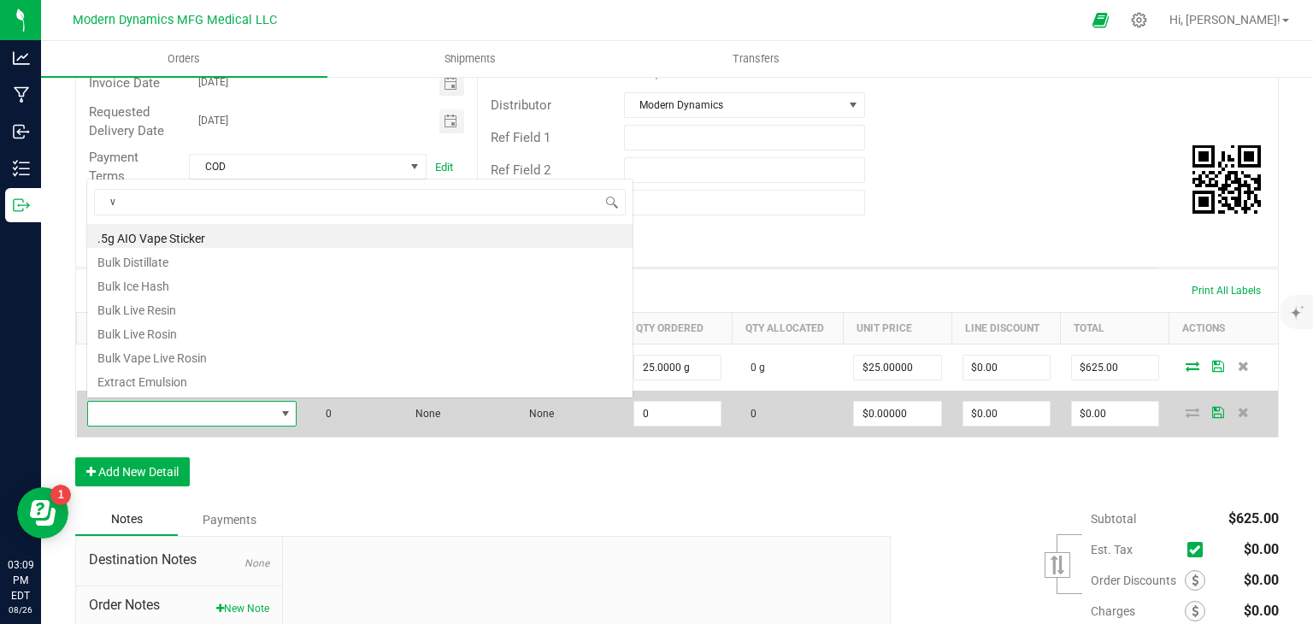
scroll to position [25, 202]
type input "vac"
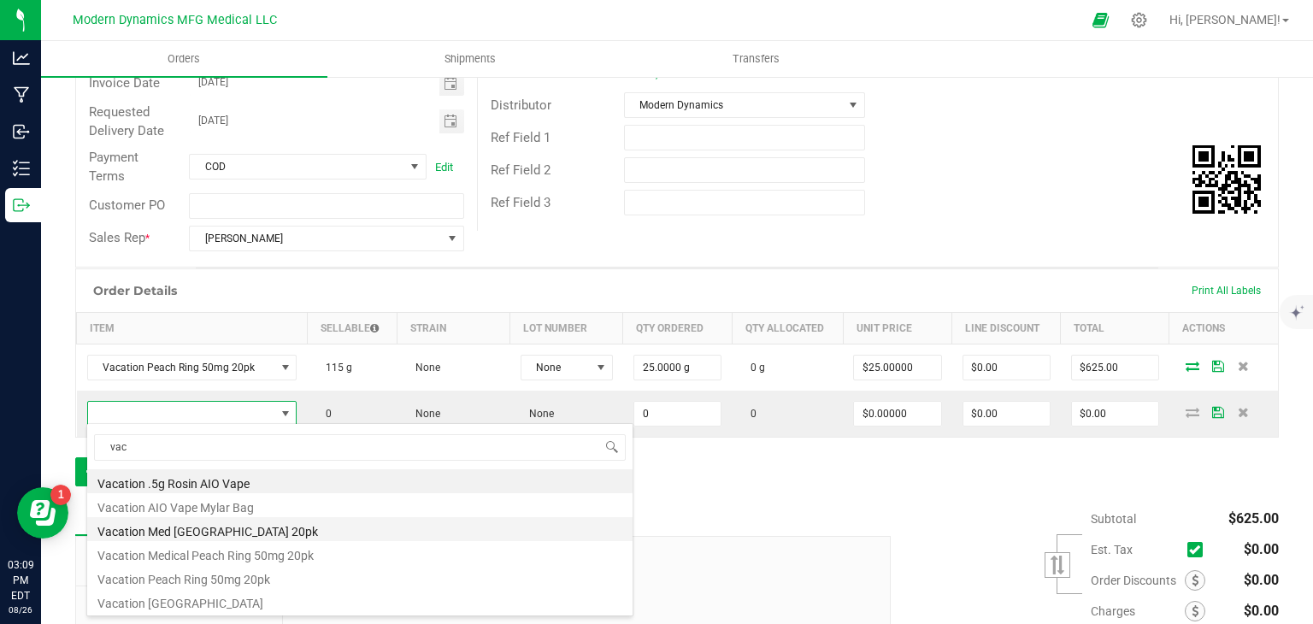
click at [238, 534] on li "Vacation Med [GEOGRAPHIC_DATA] 20pk" at bounding box center [359, 529] width 545 height 24
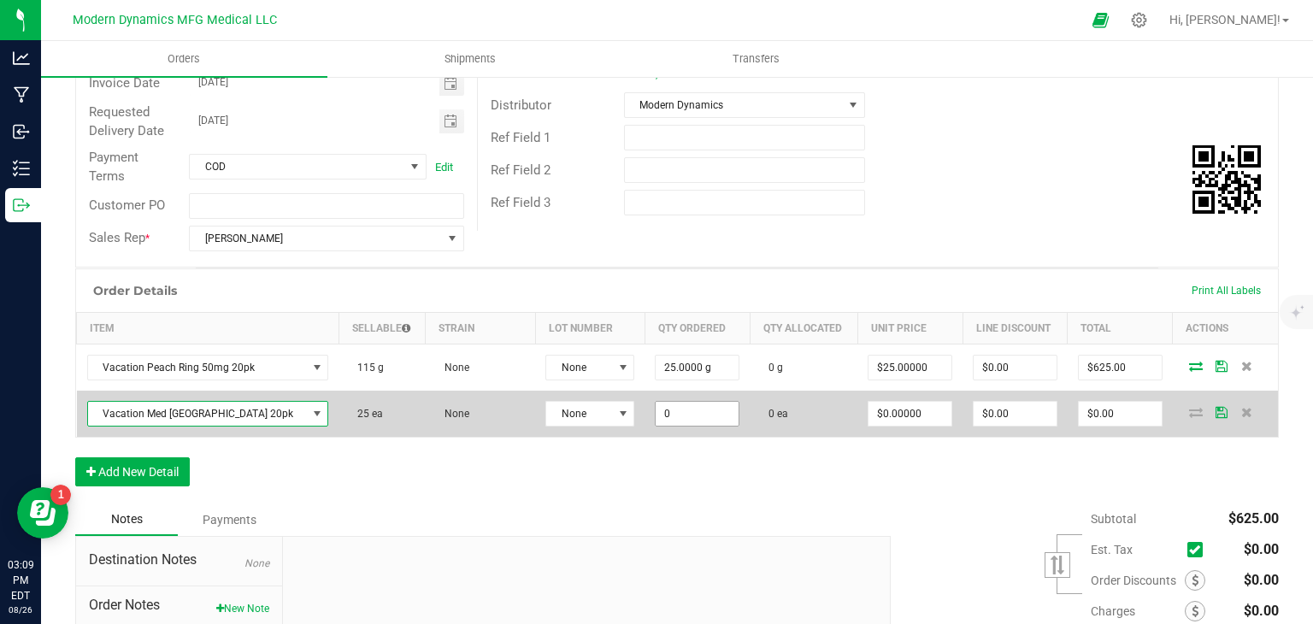
click at [656, 403] on input "0" at bounding box center [697, 414] width 83 height 24
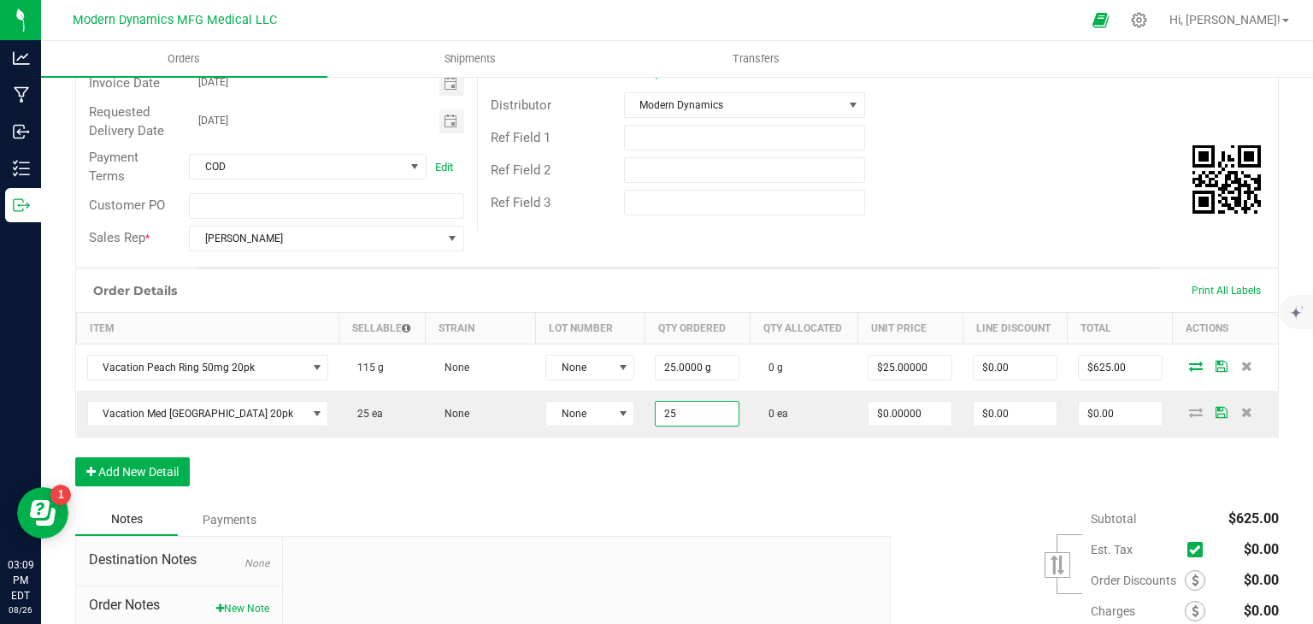
type input "25 ea"
click at [678, 461] on div "Order Details Print All Labels Item Sellable Strain Lot Number Qty Ordered Qty …" at bounding box center [677, 385] width 1204 height 235
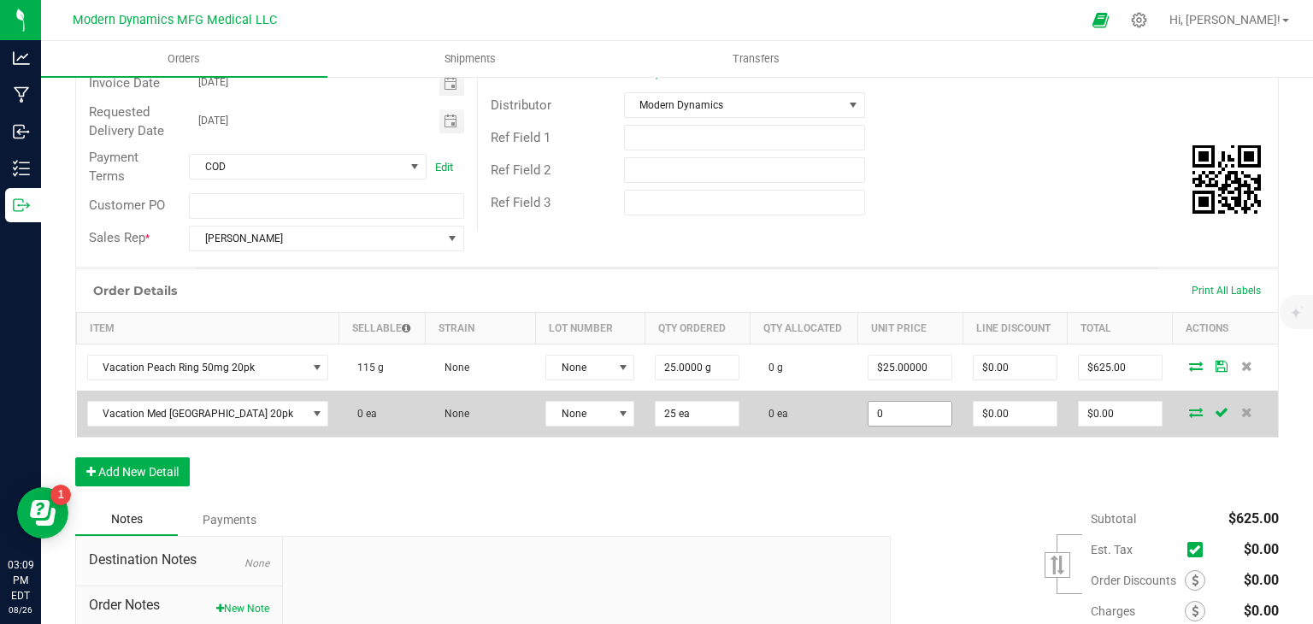
click at [882, 415] on input "0" at bounding box center [909, 414] width 83 height 24
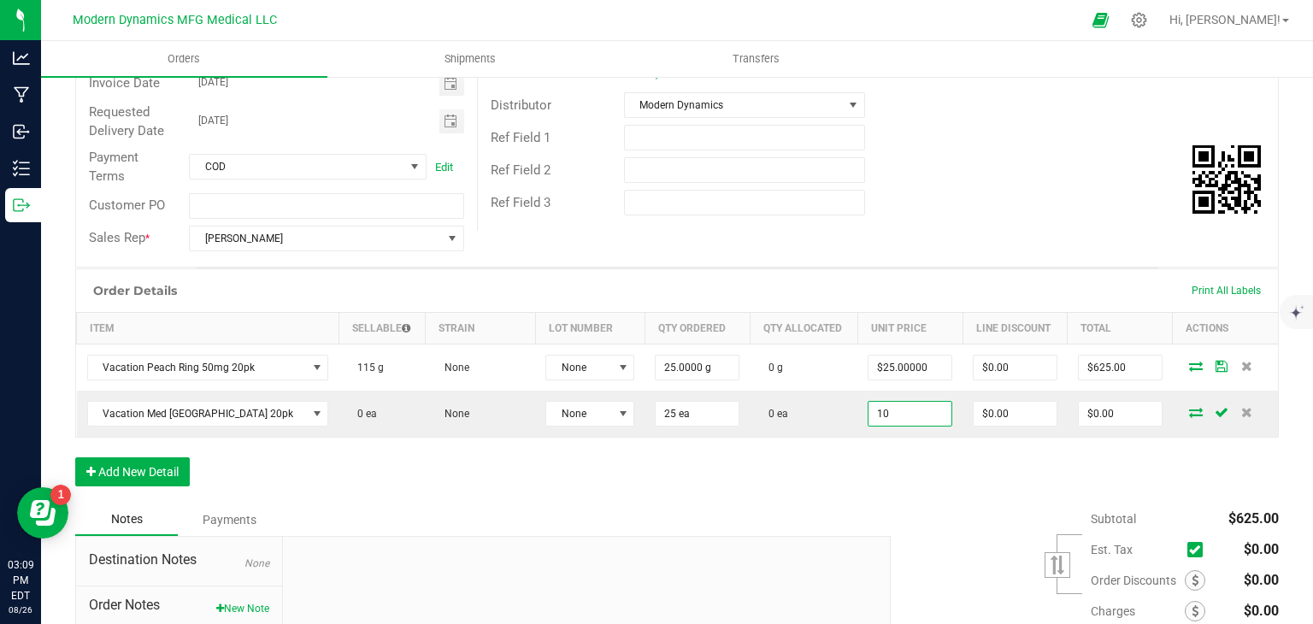
type input "$10.00000"
type input "$250.00"
click at [870, 450] on div "Order Details Print All Labels Item Sellable Strain Lot Number Qty Ordered Qty …" at bounding box center [677, 385] width 1204 height 235
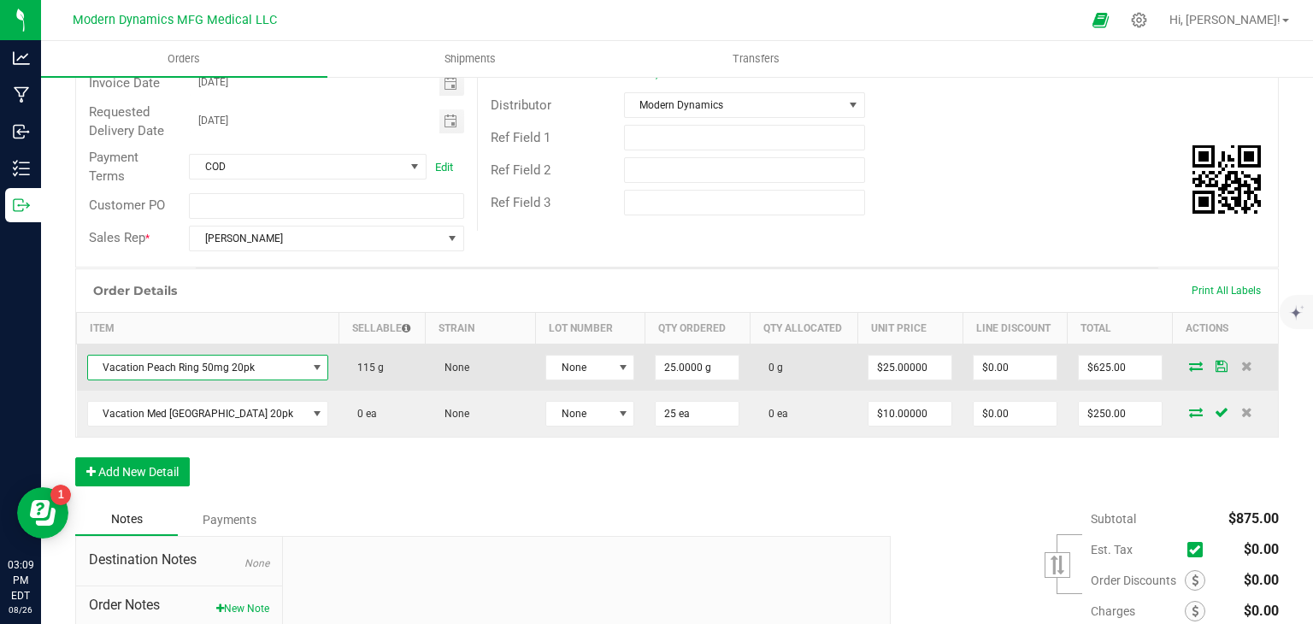
click at [246, 362] on span "Vacation Peach Ring 50mg 20pk" at bounding box center [197, 368] width 219 height 24
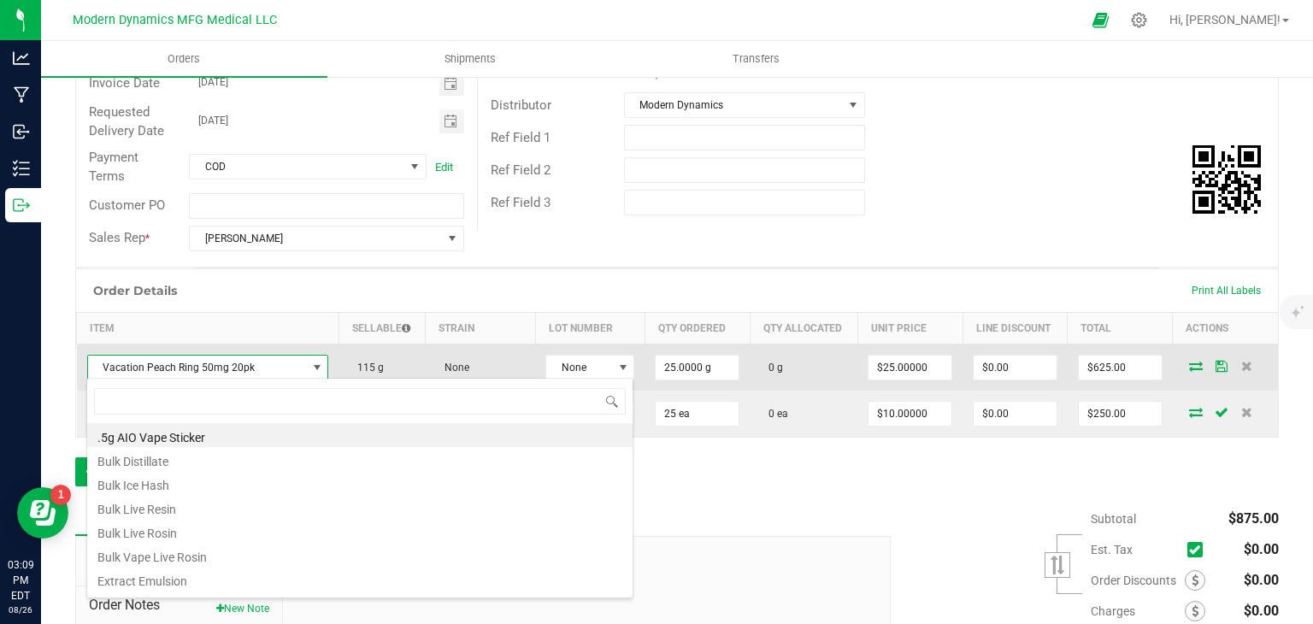
click at [246, 362] on span "Vacation Peach Ring 50mg 20pk" at bounding box center [197, 368] width 219 height 24
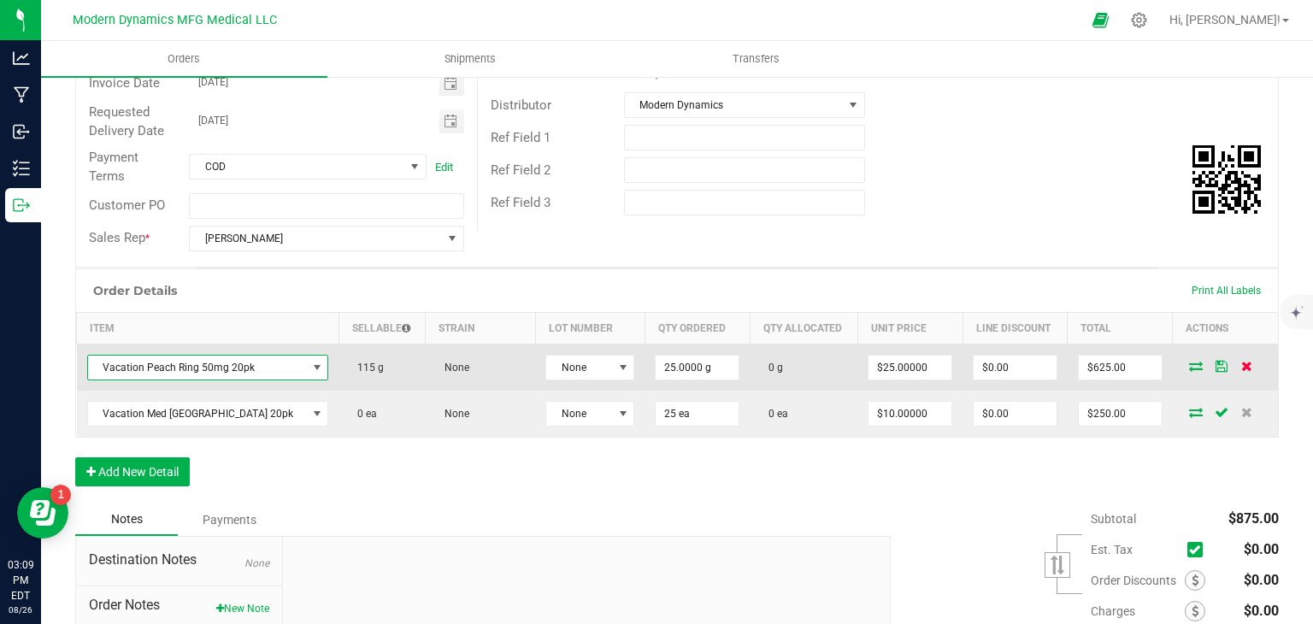
click at [1241, 364] on icon at bounding box center [1246, 366] width 11 height 10
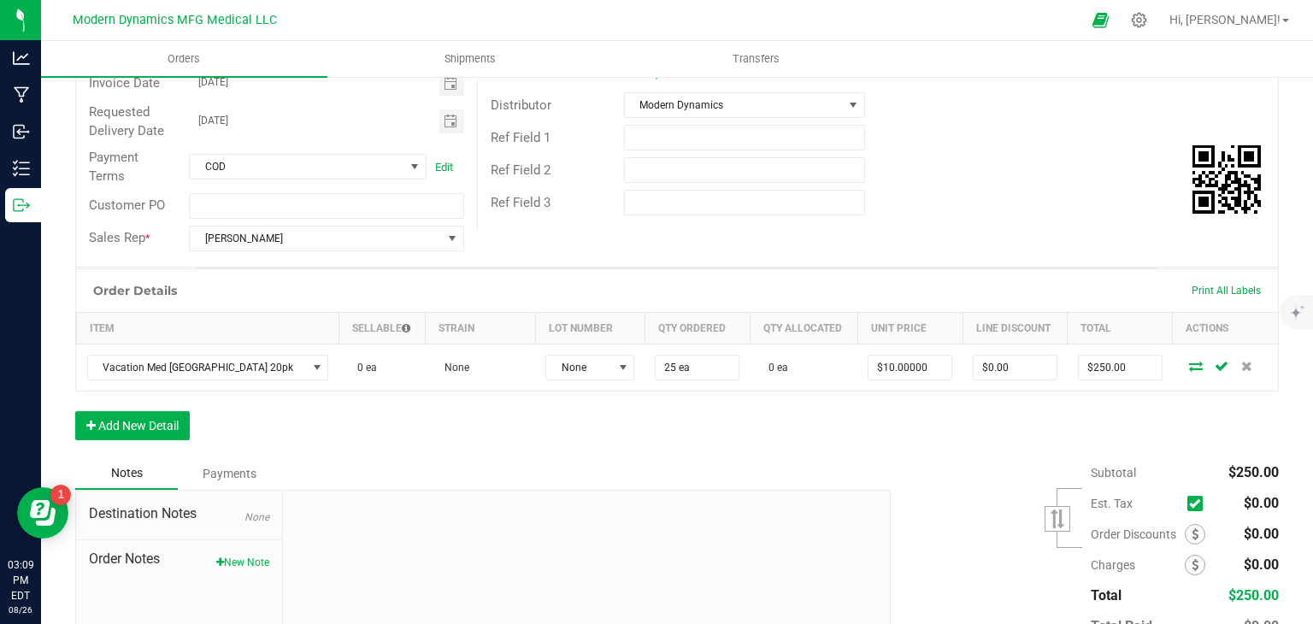
click at [910, 457] on div "Subtotal $250.00 Est. Tax" at bounding box center [1078, 565] width 401 height 216
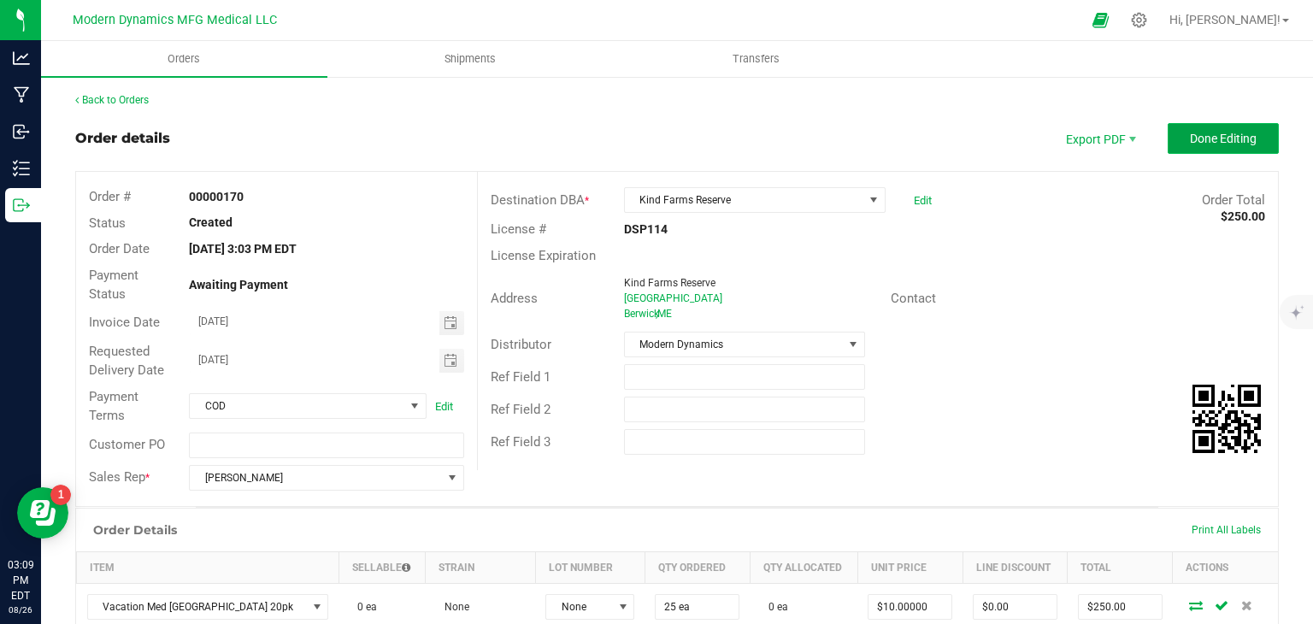
click at [1174, 134] on button "Done Editing" at bounding box center [1223, 138] width 111 height 31
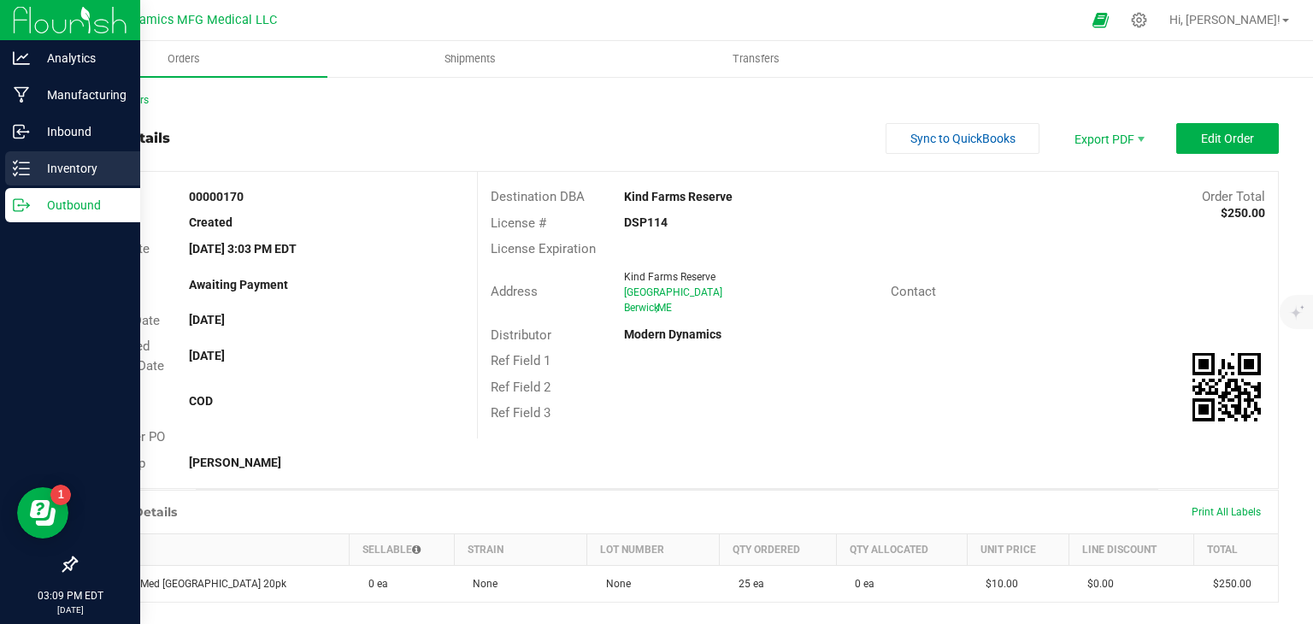
click at [20, 178] on div "Inventory" at bounding box center [72, 168] width 135 height 34
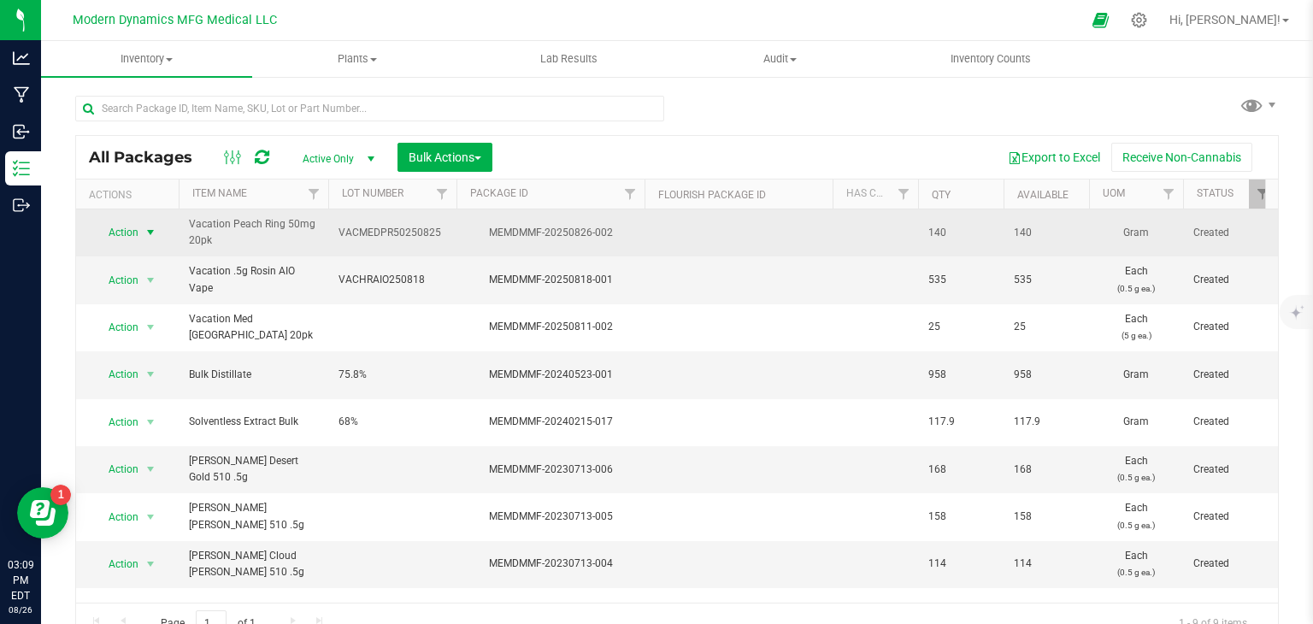
click at [147, 231] on span "select" at bounding box center [151, 233] width 14 height 14
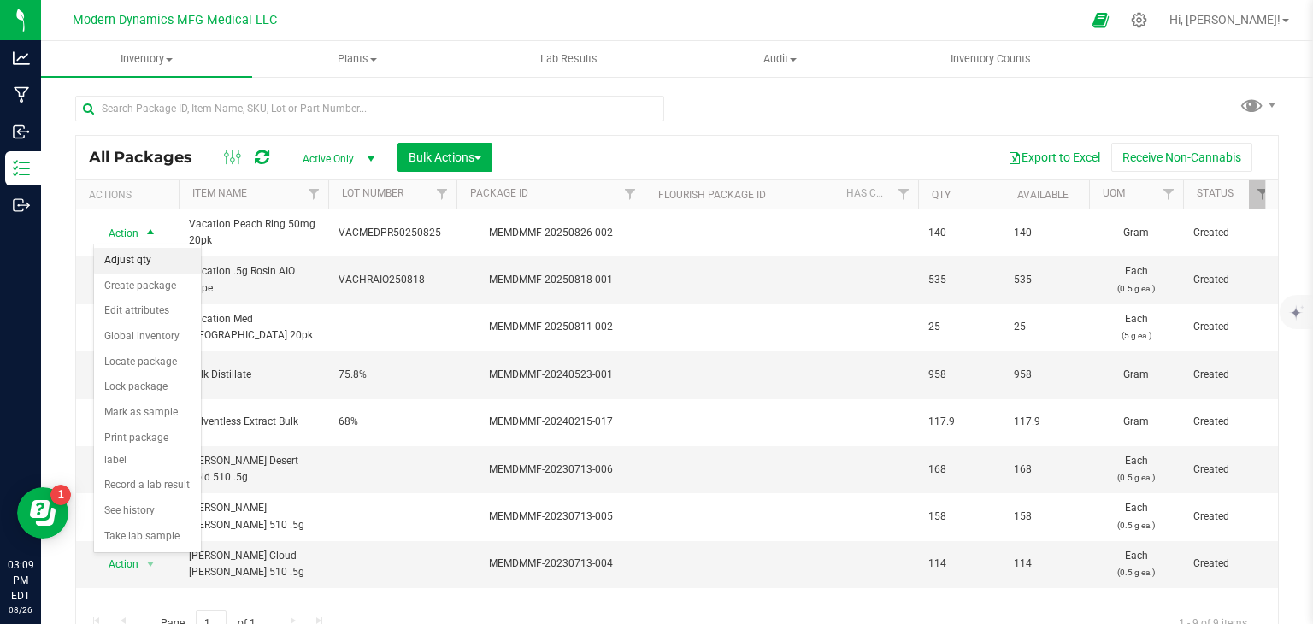
click at [169, 268] on li "Adjust qty" at bounding box center [147, 261] width 107 height 26
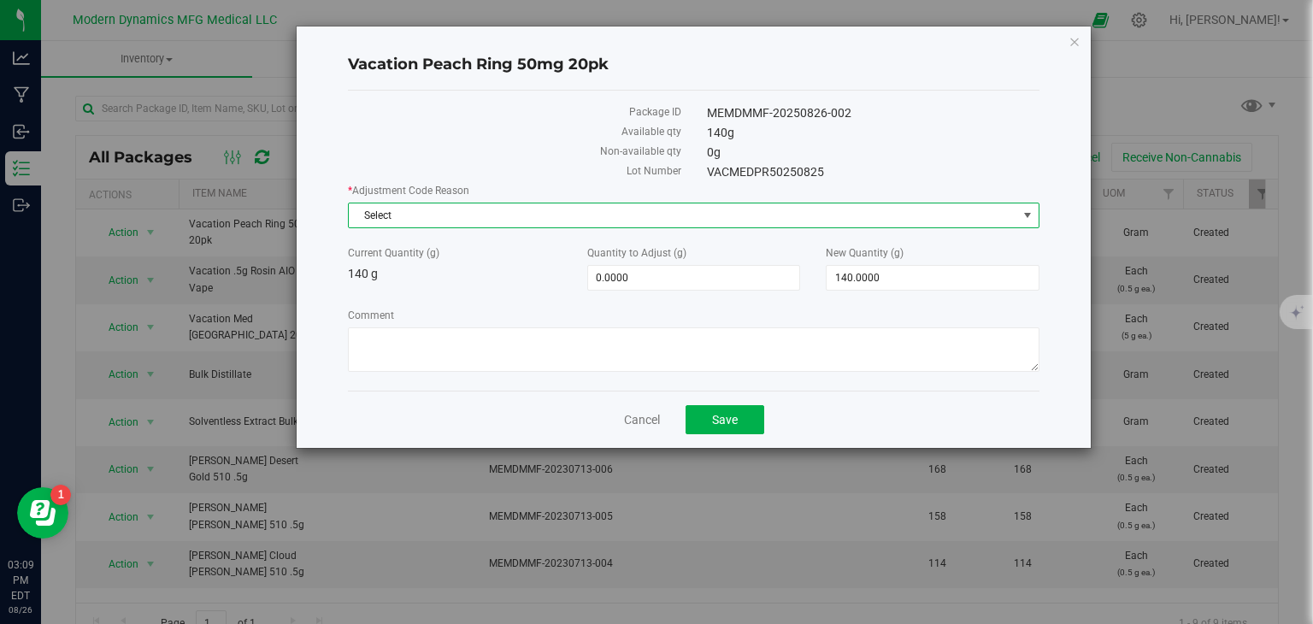
click at [414, 203] on span "Select" at bounding box center [683, 215] width 668 height 24
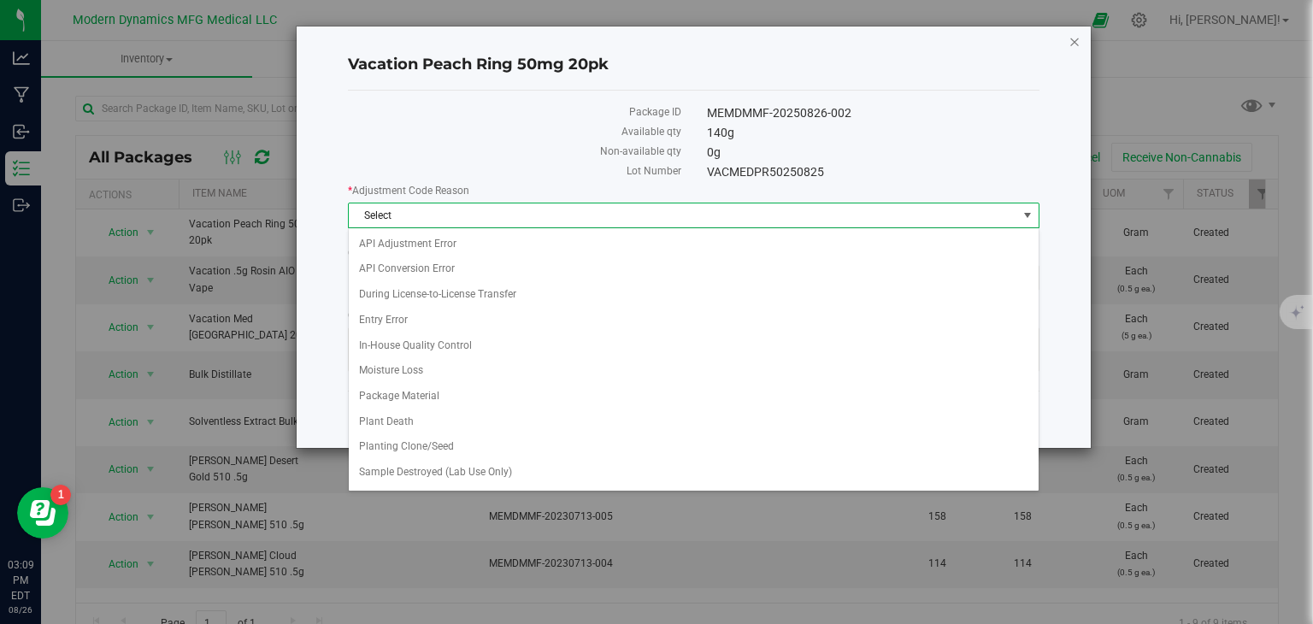
click at [1070, 38] on icon "button" at bounding box center [1074, 41] width 12 height 21
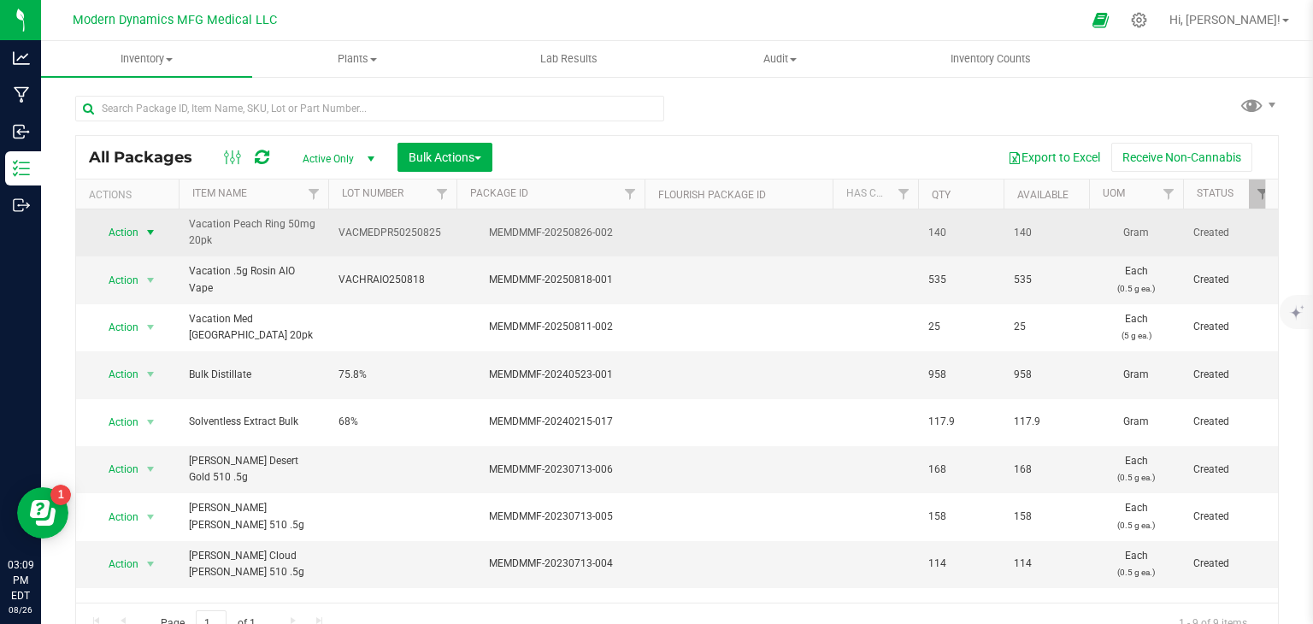
click at [147, 237] on span "select" at bounding box center [151, 233] width 14 height 14
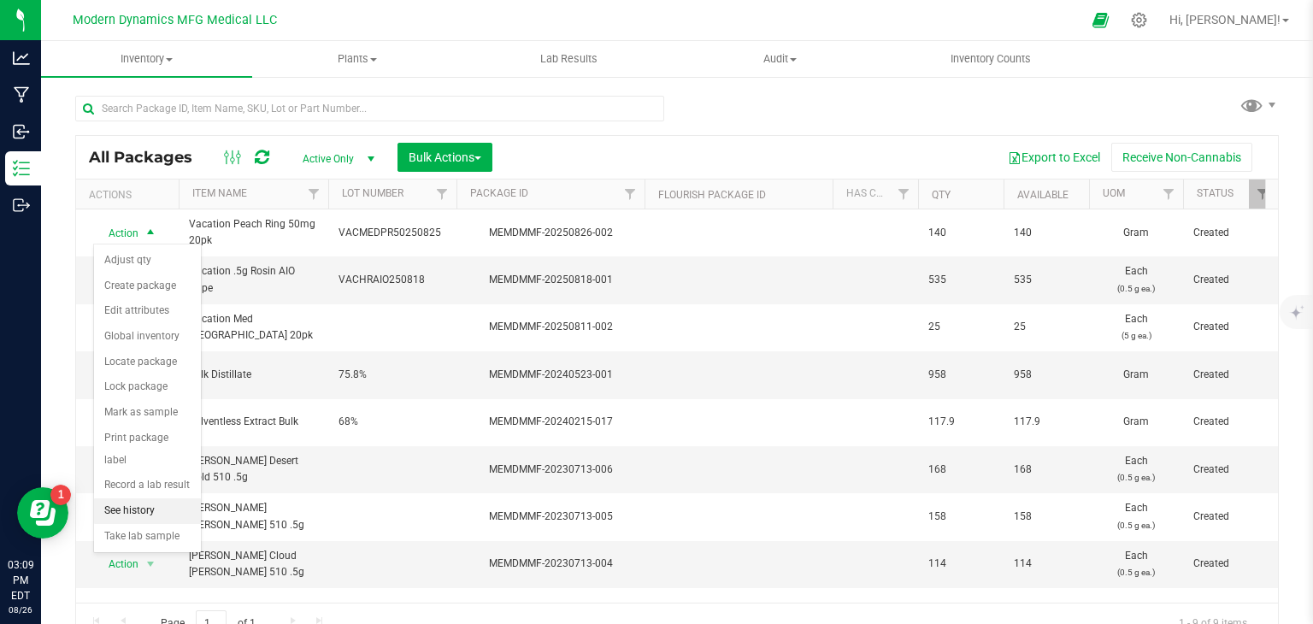
click at [150, 498] on li "See history" at bounding box center [147, 511] width 107 height 26
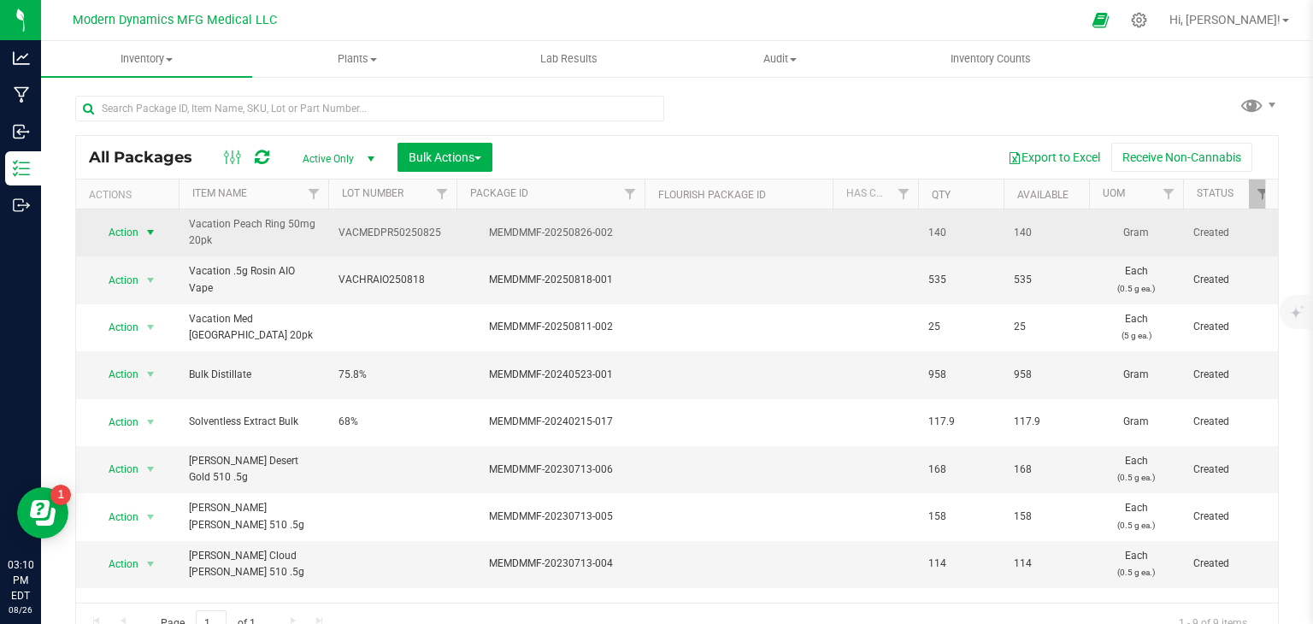
click at [154, 237] on span "select" at bounding box center [151, 233] width 14 height 14
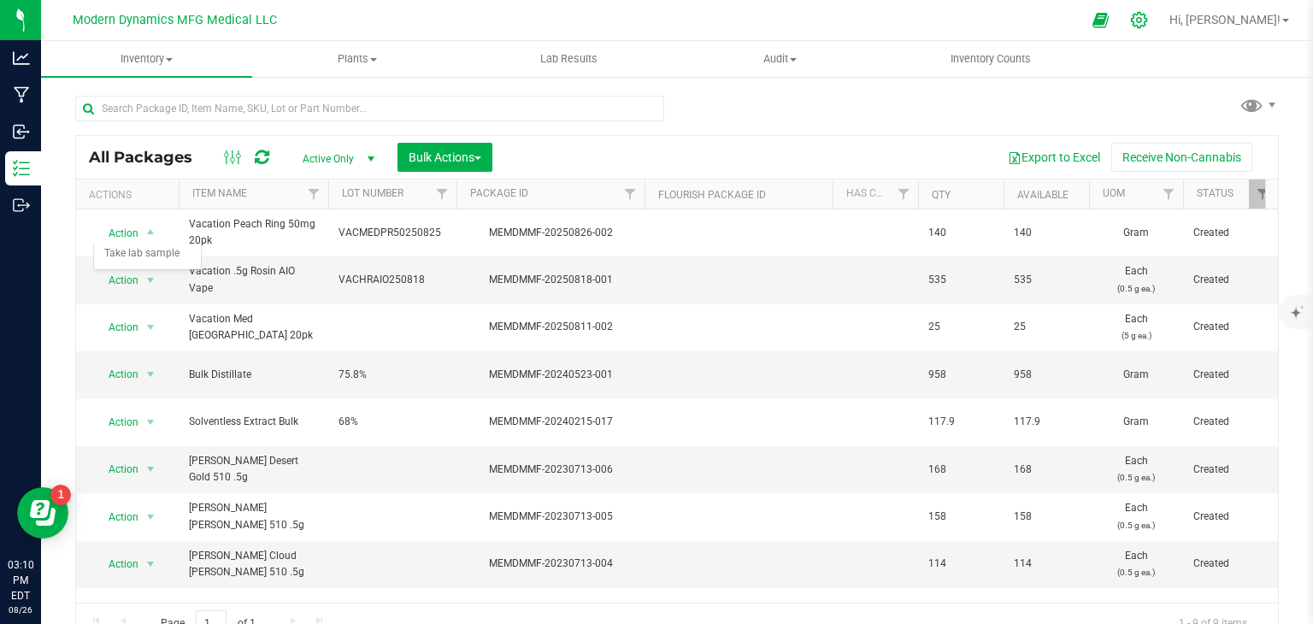
click at [1151, 15] on div at bounding box center [1139, 20] width 24 height 18
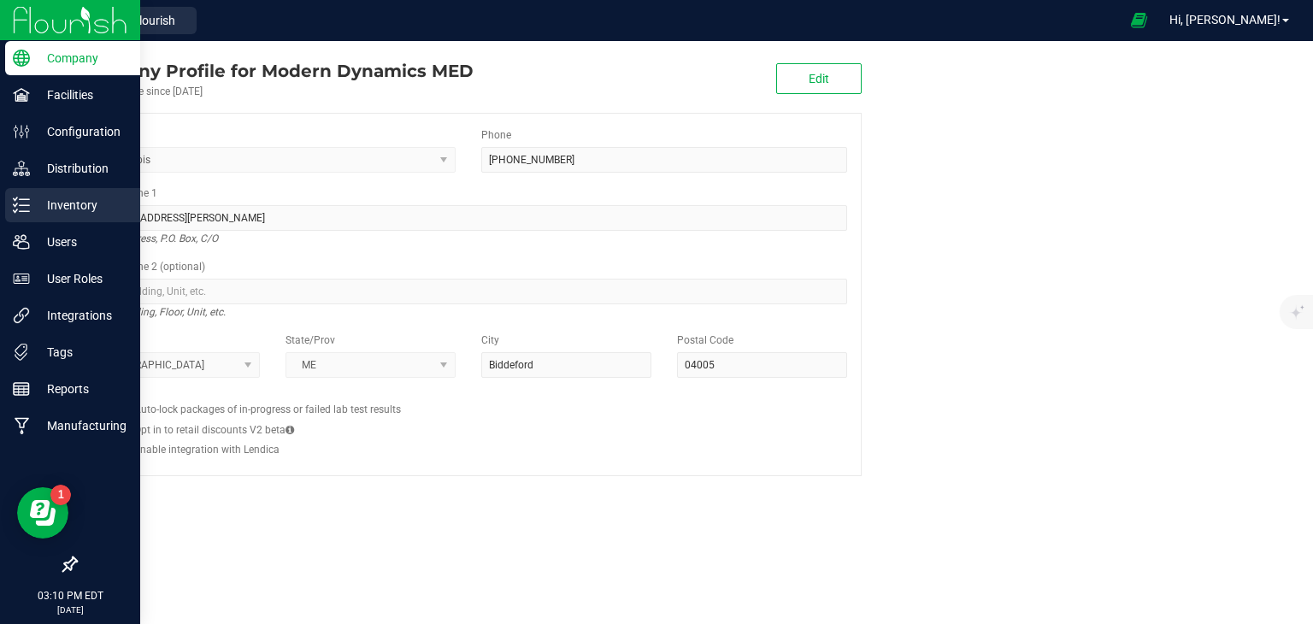
click at [51, 213] on p "Inventory" at bounding box center [81, 205] width 103 height 21
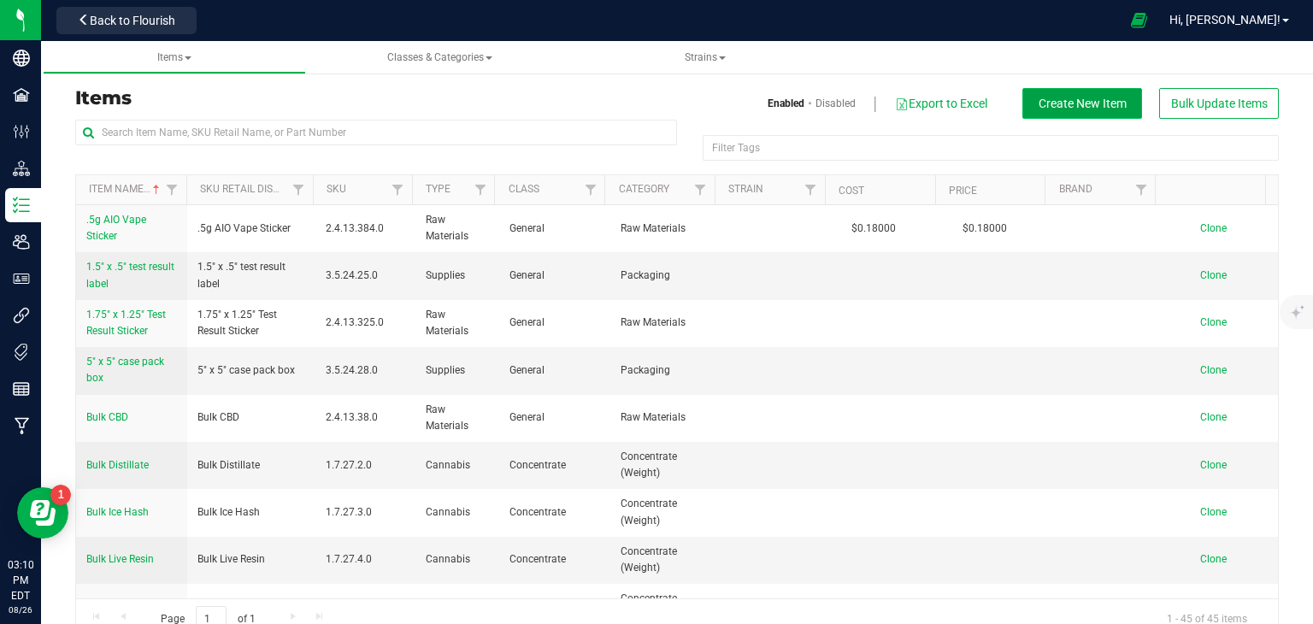
click at [1093, 106] on span "Create New Item" at bounding box center [1083, 104] width 88 height 14
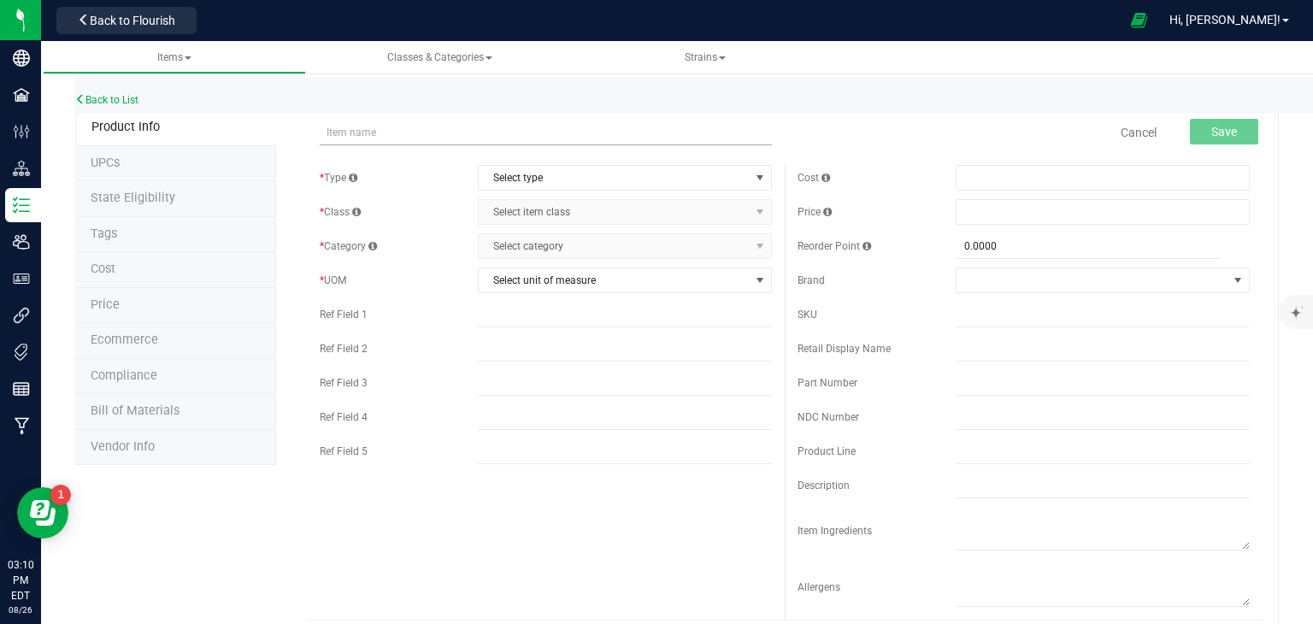
click at [440, 126] on input "text" at bounding box center [546, 133] width 452 height 26
click at [431, 132] on input "Vacation Peach Ring 50mg 20pk" at bounding box center [546, 133] width 452 height 26
type input "Vacation Peach Ring 1000mg 20pk"
click at [541, 170] on span "Select type" at bounding box center [614, 178] width 271 height 24
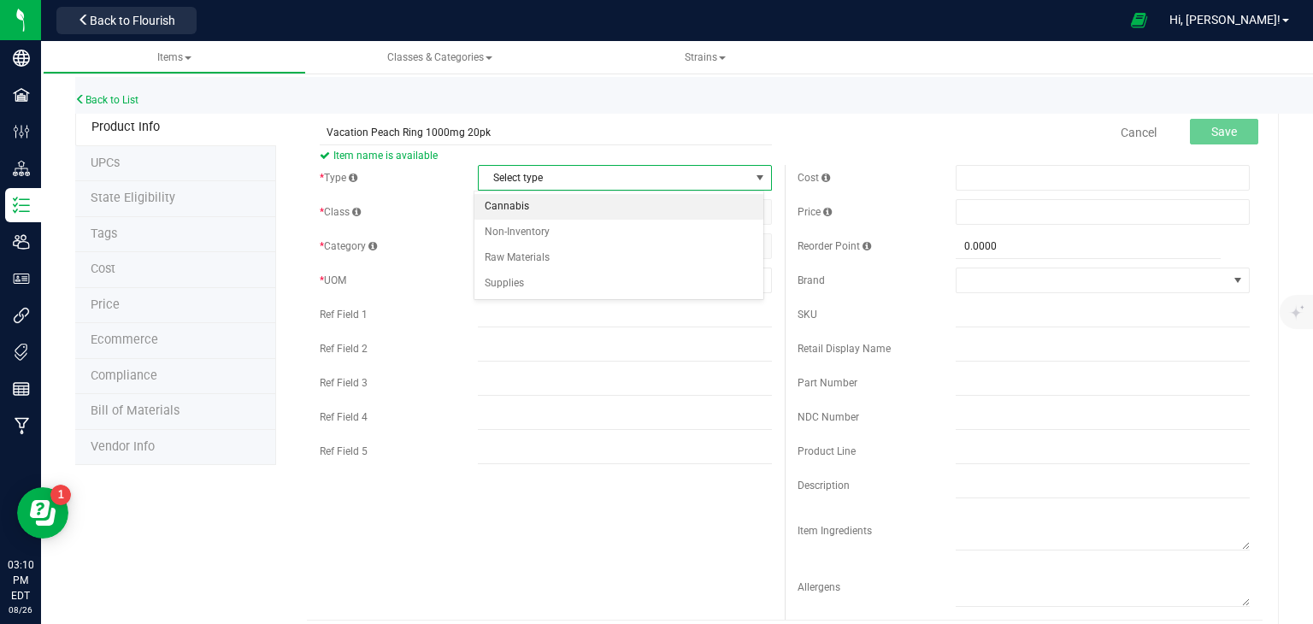
click at [539, 209] on li "Cannabis" at bounding box center [618, 207] width 289 height 26
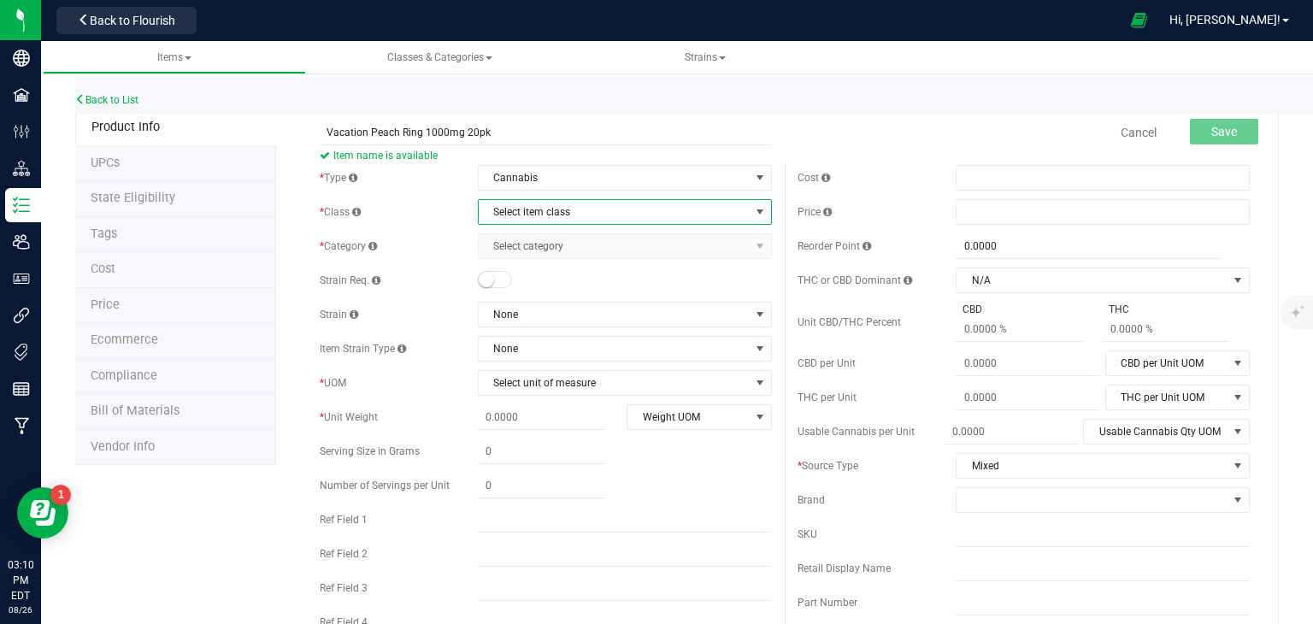
click at [554, 209] on span "Select item class" at bounding box center [614, 212] width 271 height 24
click at [539, 315] on li "InfusedEdible" at bounding box center [618, 318] width 289 height 26
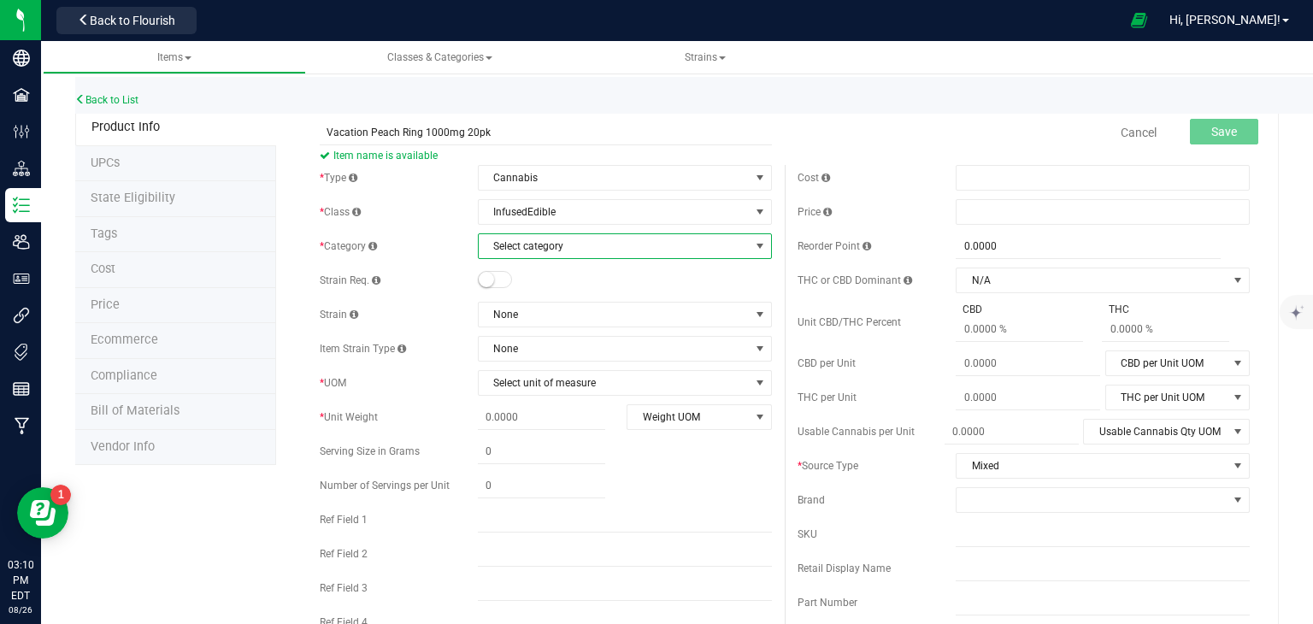
click at [574, 256] on span "Select category" at bounding box center [614, 246] width 271 height 24
click at [561, 292] on li "Edible (Solid)" at bounding box center [618, 301] width 289 height 26
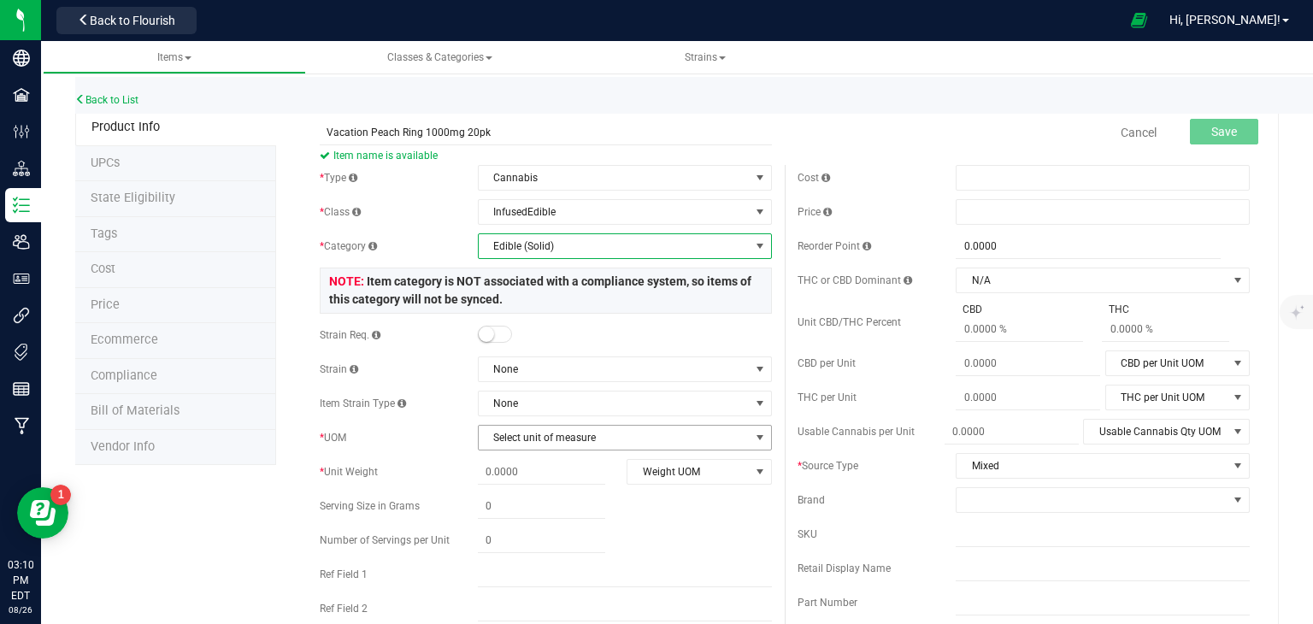
click at [514, 435] on span "Select unit of measure" at bounding box center [614, 438] width 271 height 24
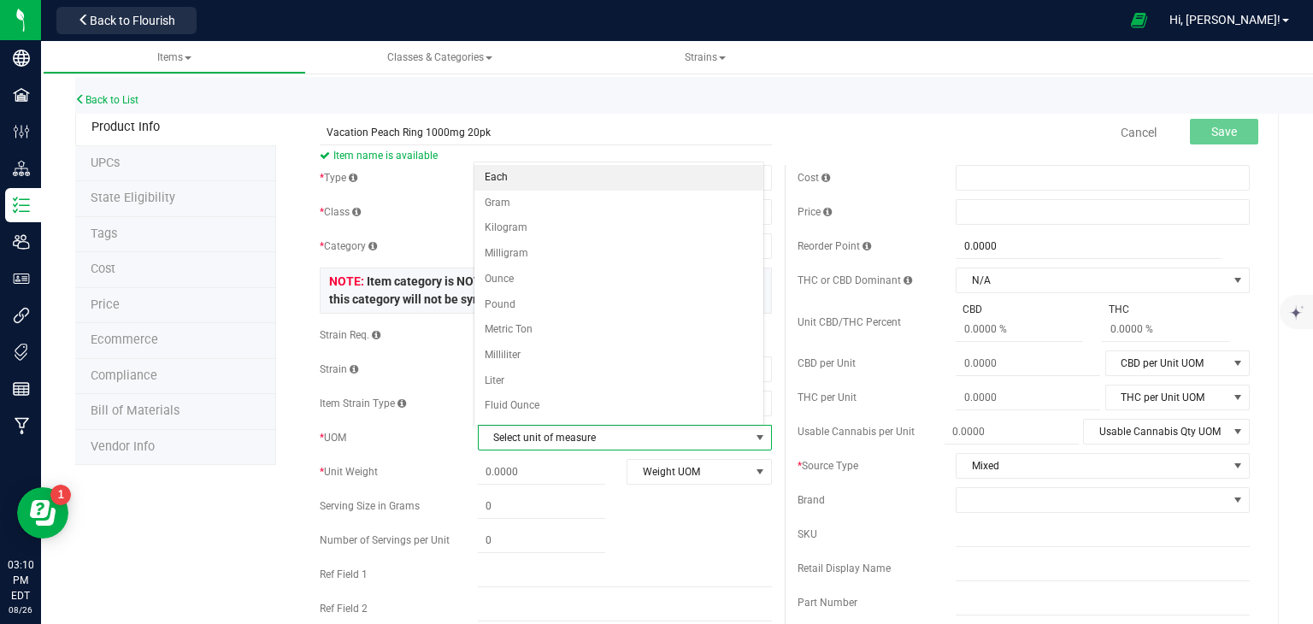
click at [561, 179] on li "Each" at bounding box center [618, 178] width 289 height 26
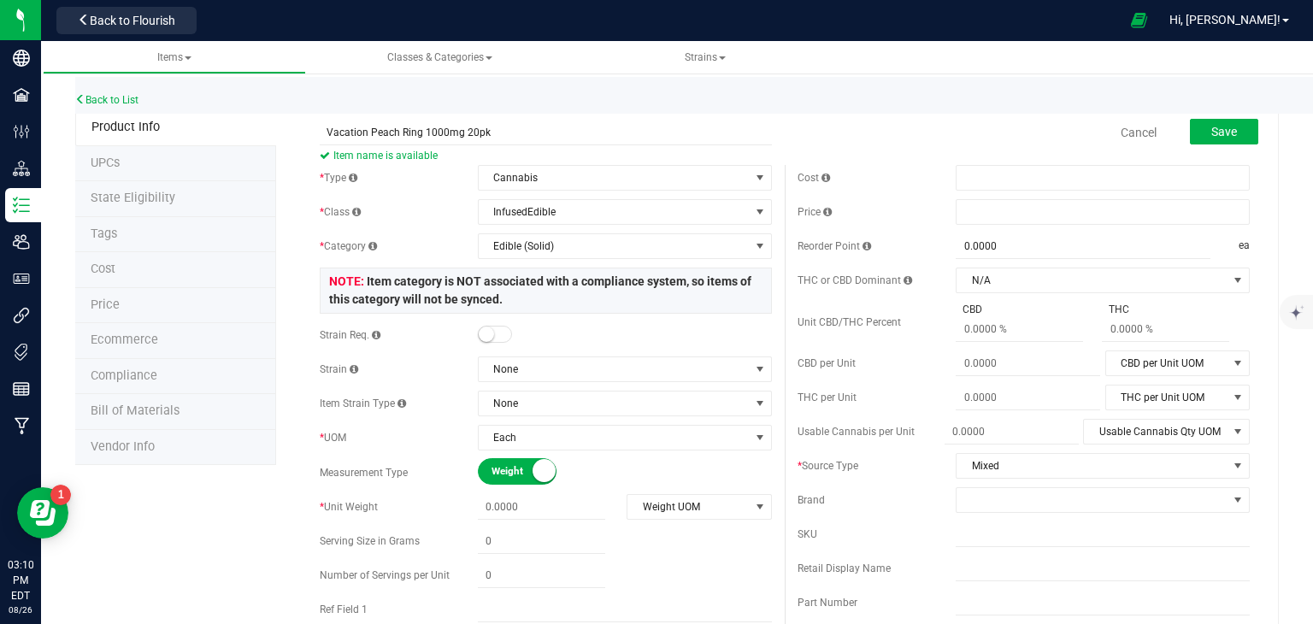
click at [511, 518] on div "* Unit Weight Weight UOM Weight UOM Gram Kilogram Metric Ton Milligram Ounce Po…" at bounding box center [546, 507] width 452 height 26
click at [513, 514] on span at bounding box center [541, 507] width 127 height 25
type input "5"
type input "5.0000"
click at [694, 510] on span "Weight UOM" at bounding box center [687, 507] width 121 height 24
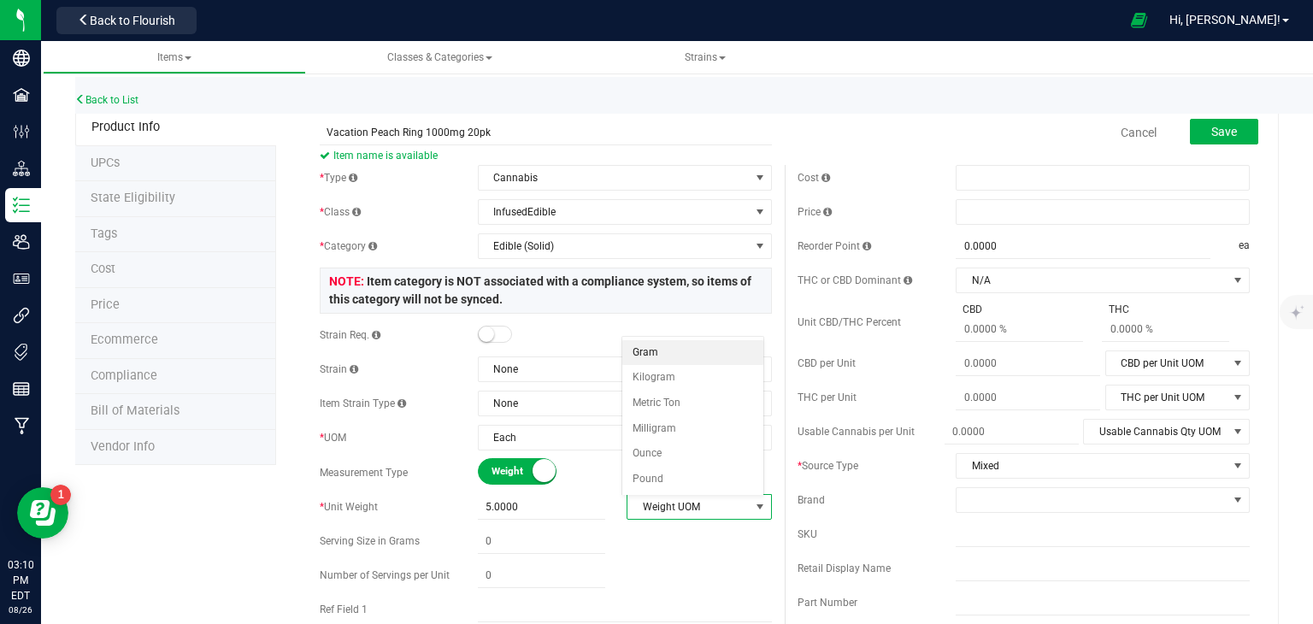
click at [695, 347] on li "Gram" at bounding box center [692, 353] width 141 height 26
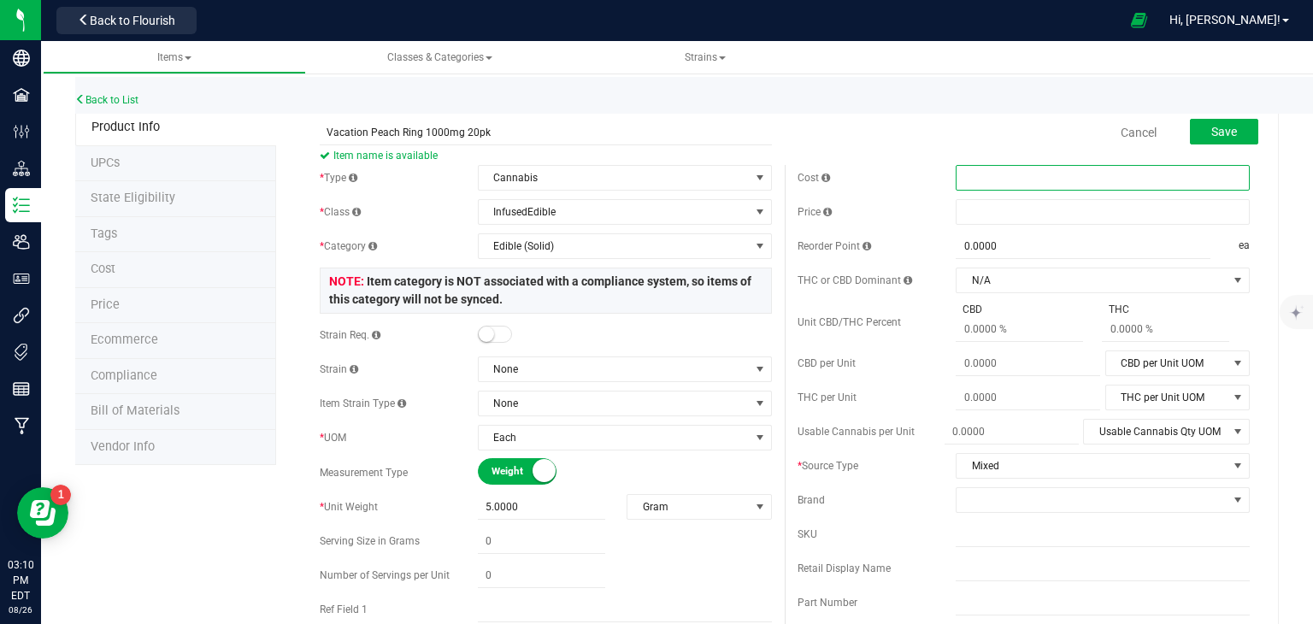
click at [1082, 182] on span at bounding box center [1103, 178] width 294 height 26
type input "25"
type input "$25.00000"
click at [1246, 305] on div "Cost $25.00000 25 Price Reorder Point 0.0000 0 ea THC or CBD Dominant" at bounding box center [1024, 502] width 478 height 674
click at [1231, 132] on button "Save" at bounding box center [1224, 132] width 68 height 26
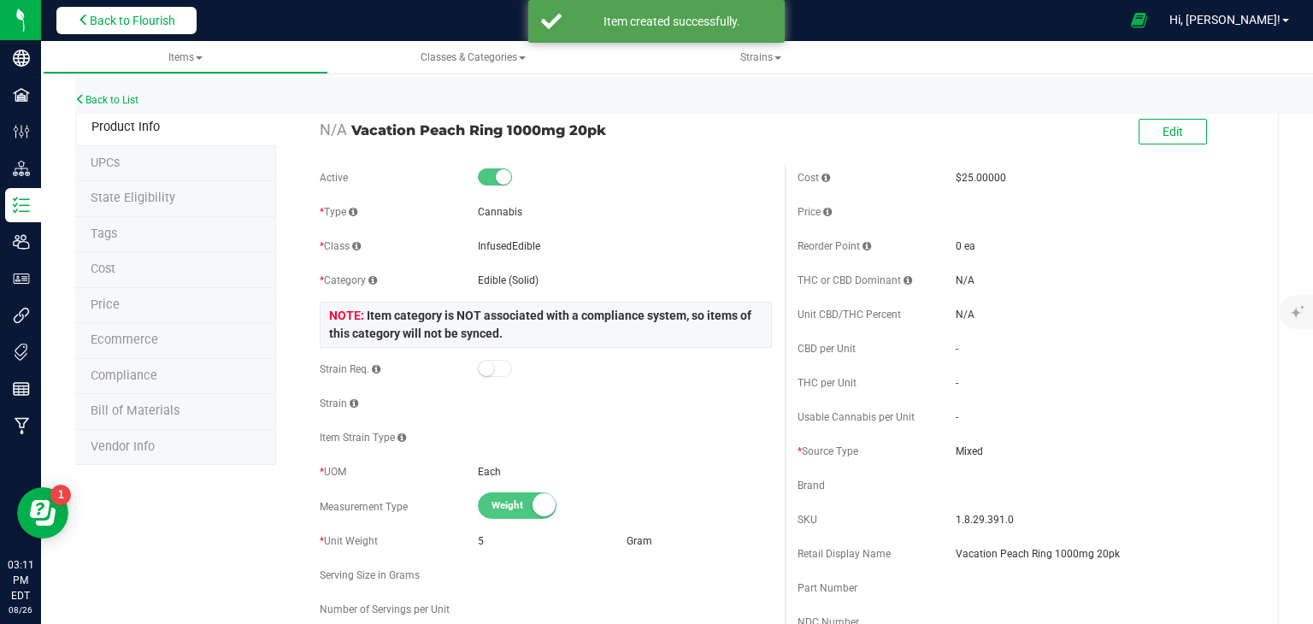
click at [88, 9] on button "Back to Flourish" at bounding box center [126, 20] width 140 height 27
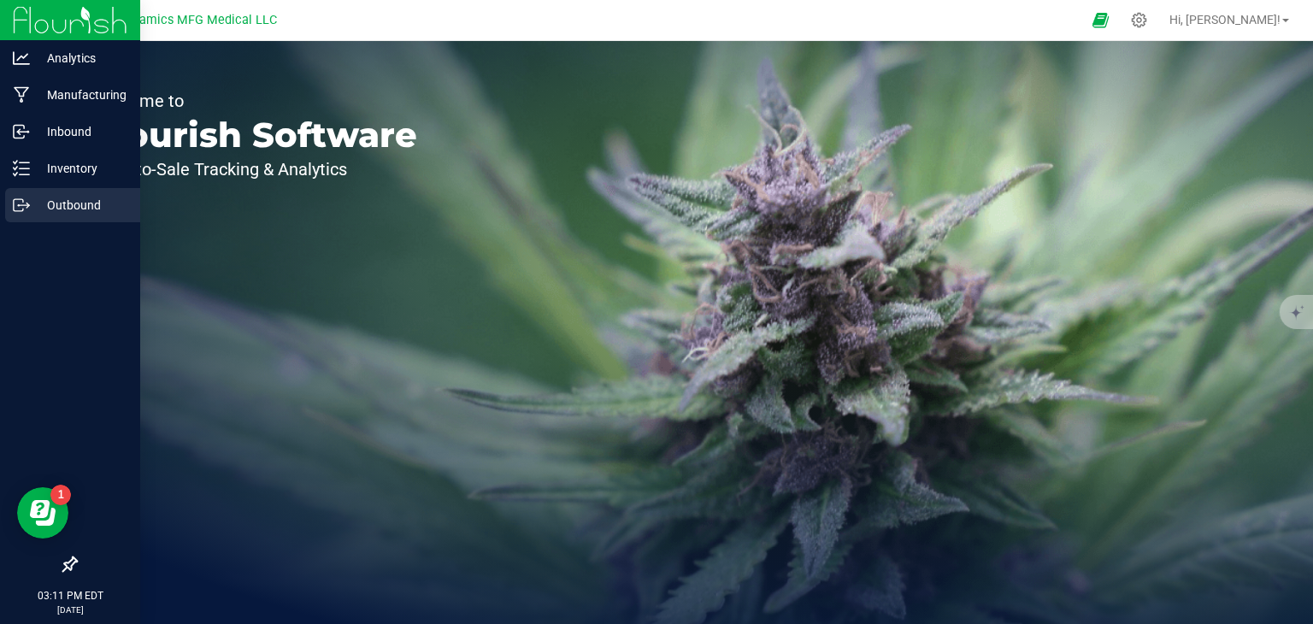
click at [28, 214] on div "Outbound" at bounding box center [72, 205] width 135 height 34
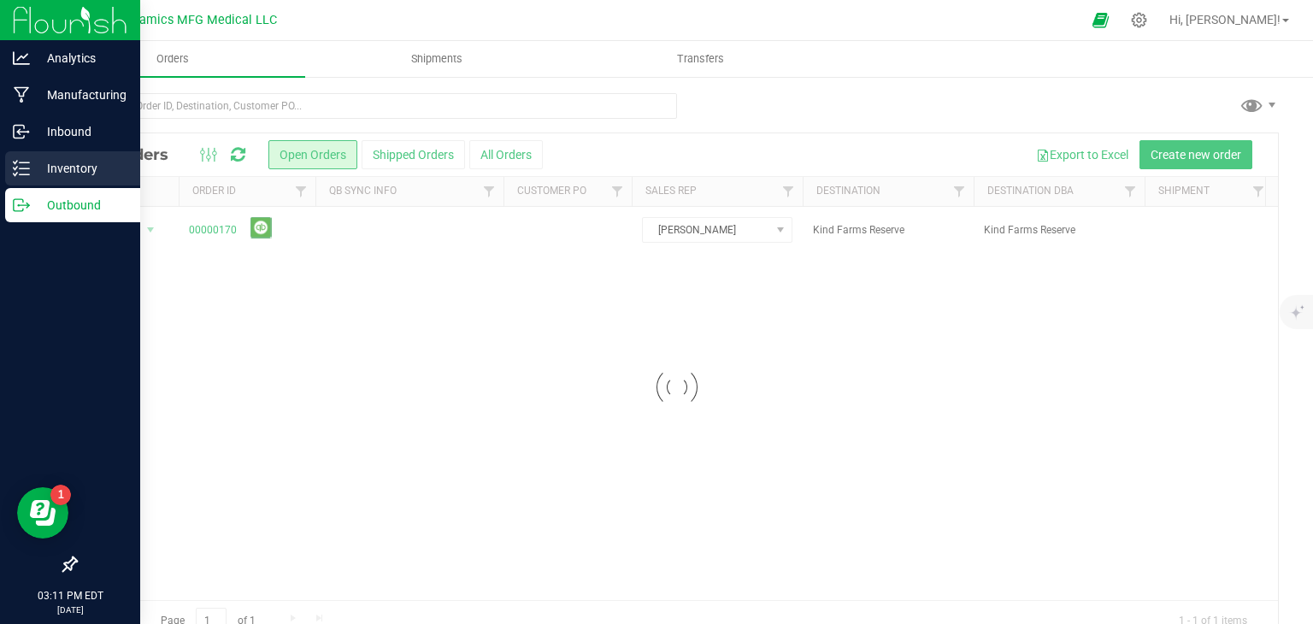
click at [50, 162] on p "Inventory" at bounding box center [81, 168] width 103 height 21
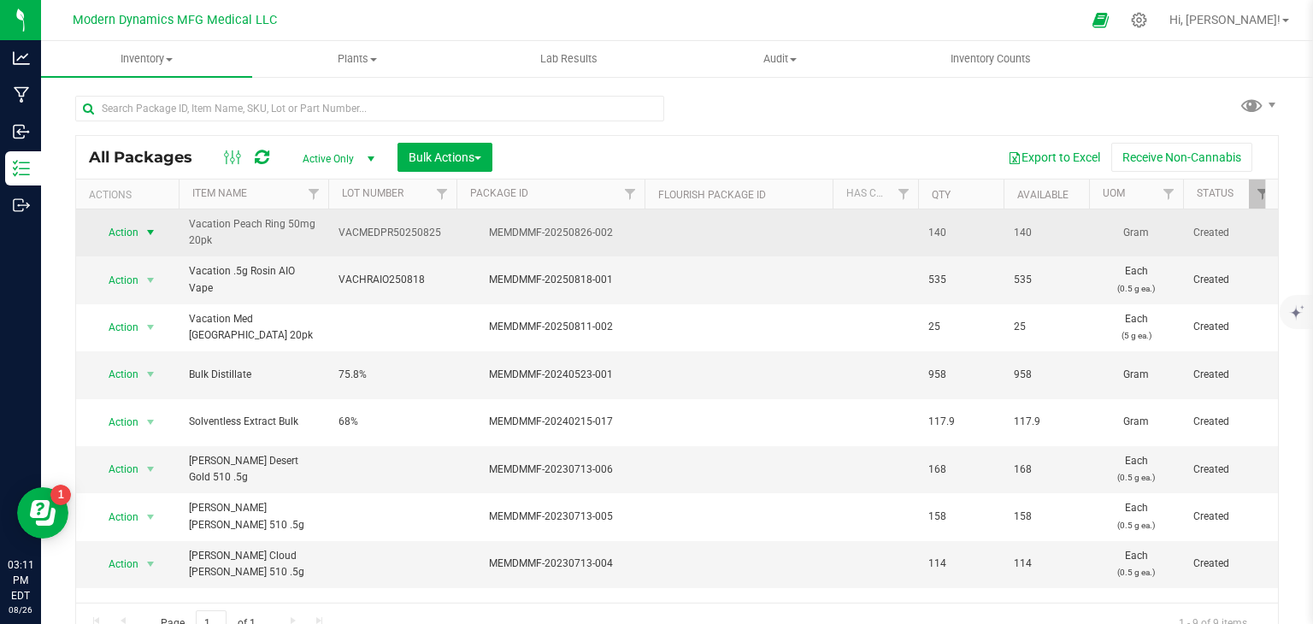
click at [137, 230] on span "Action" at bounding box center [116, 233] width 46 height 24
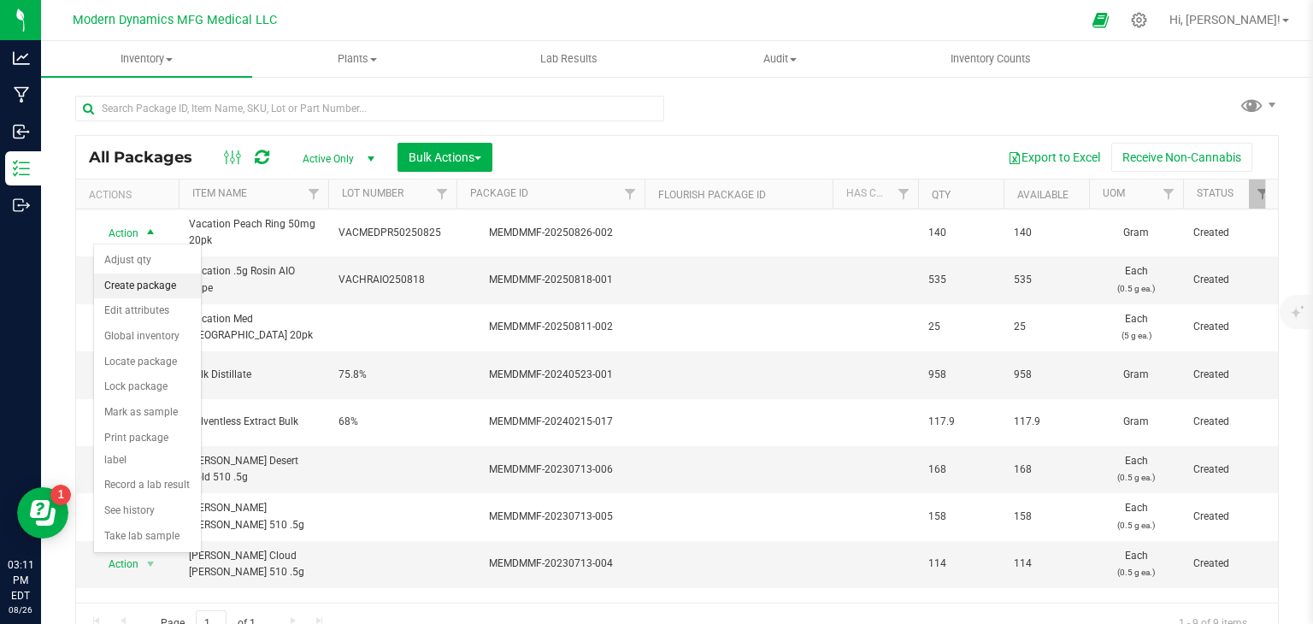
click at [150, 284] on li "Create package" at bounding box center [147, 287] width 107 height 26
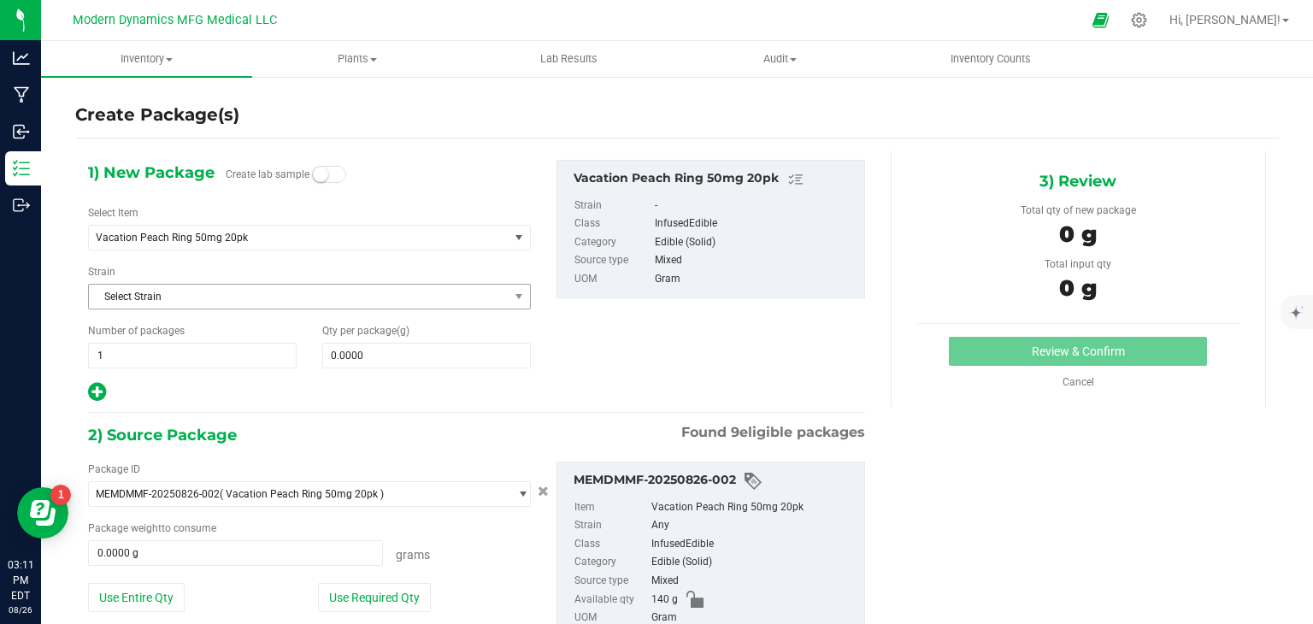
scroll to position [79, 0]
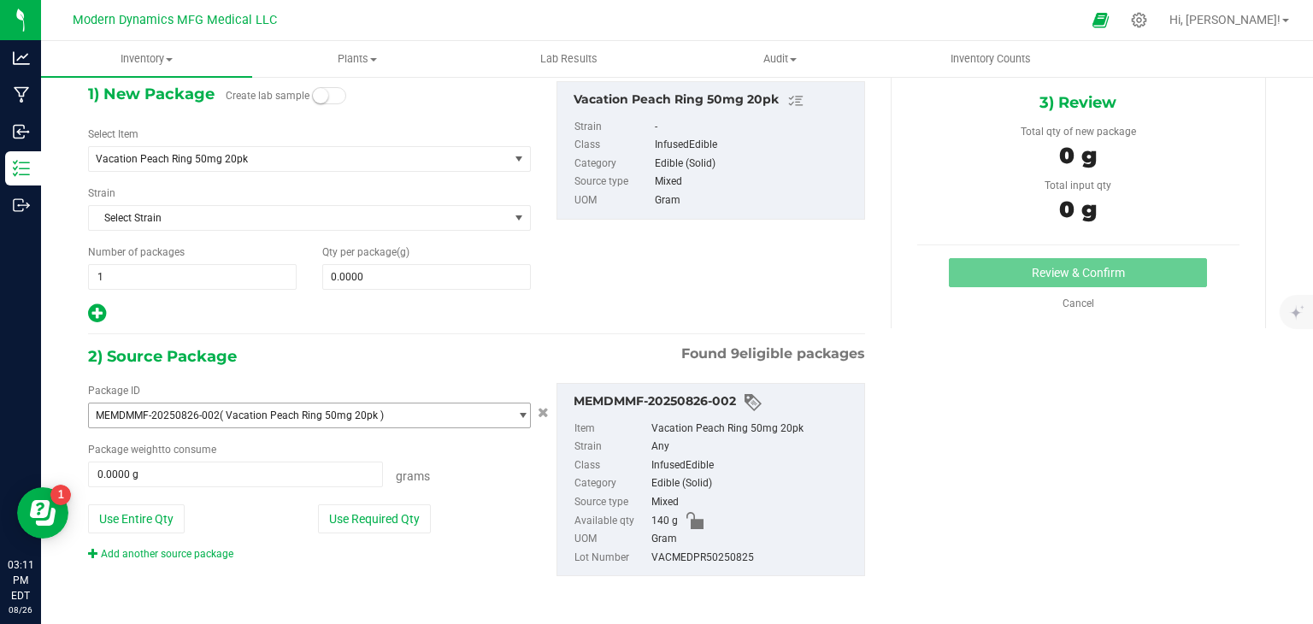
click at [222, 405] on span "MEMDMMF-20250826-002 ( Vacation Peach Ring 50mg 20pk )" at bounding box center [299, 415] width 420 height 24
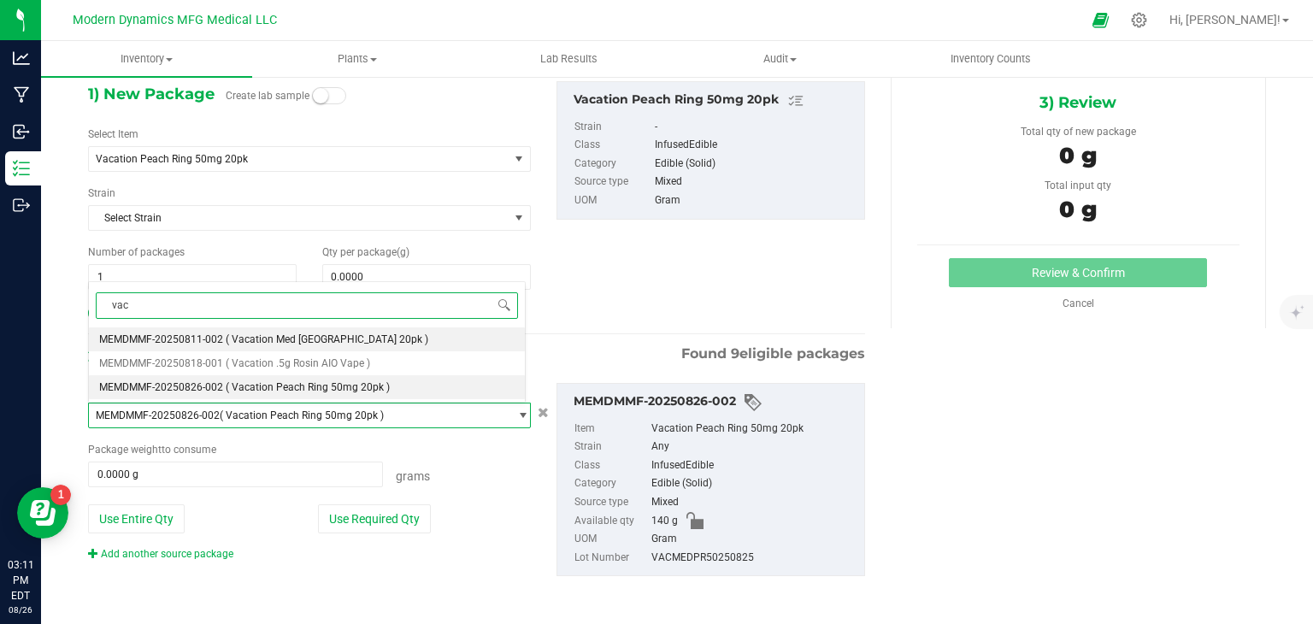
type input "vac"
click at [645, 291] on div "1) New Package Create lab sample Select Item Vacation Peach Ring 50mg 20pk Bulk…" at bounding box center [476, 203] width 803 height 244
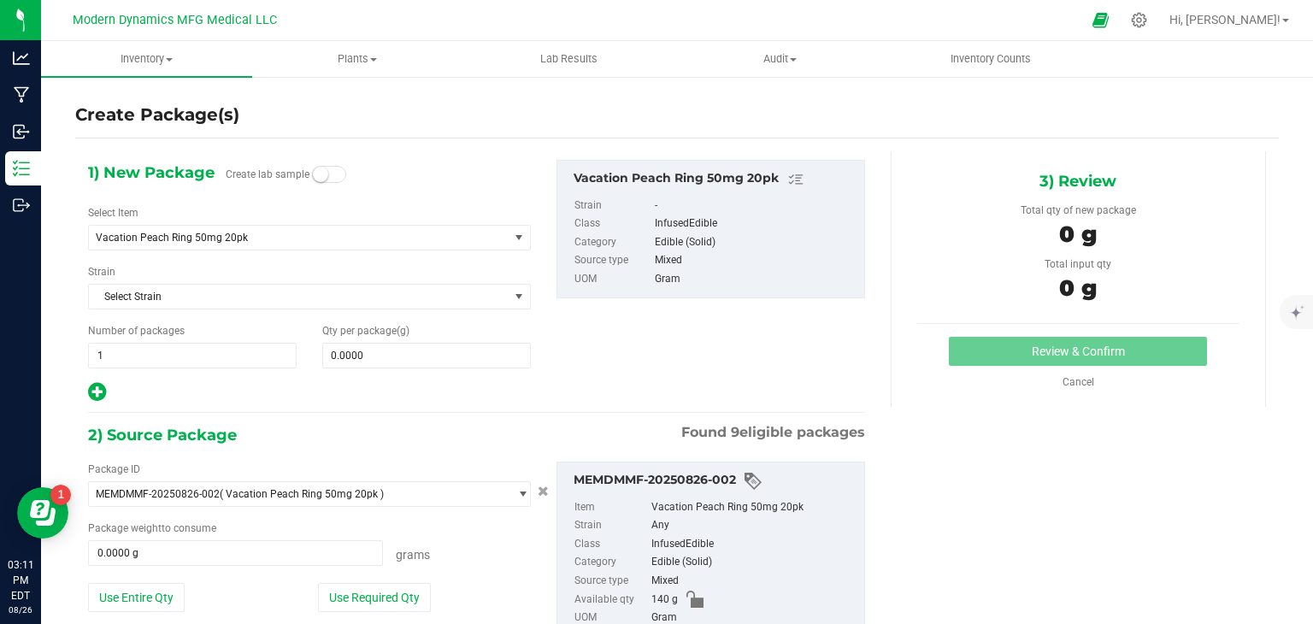
scroll to position [3, 0]
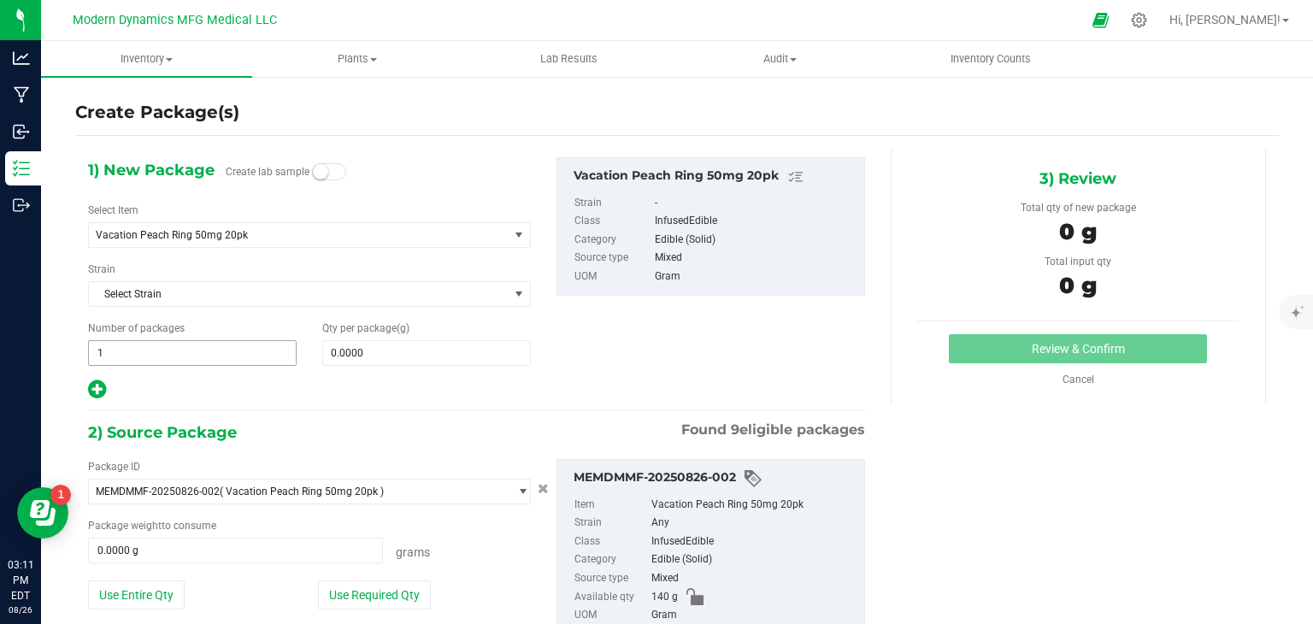
click at [257, 356] on span "1 1" at bounding box center [192, 353] width 209 height 26
click at [304, 237] on span "Vacation Peach Ring 50mg 20pk" at bounding box center [291, 235] width 390 height 12
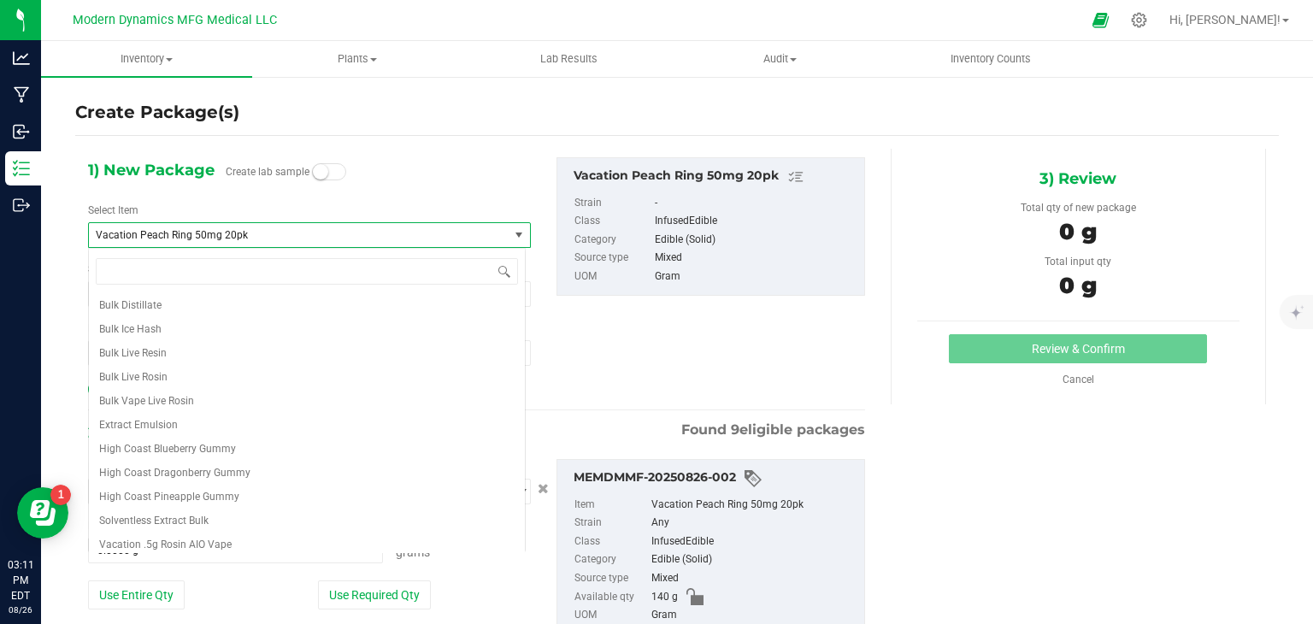
scroll to position [103, 0]
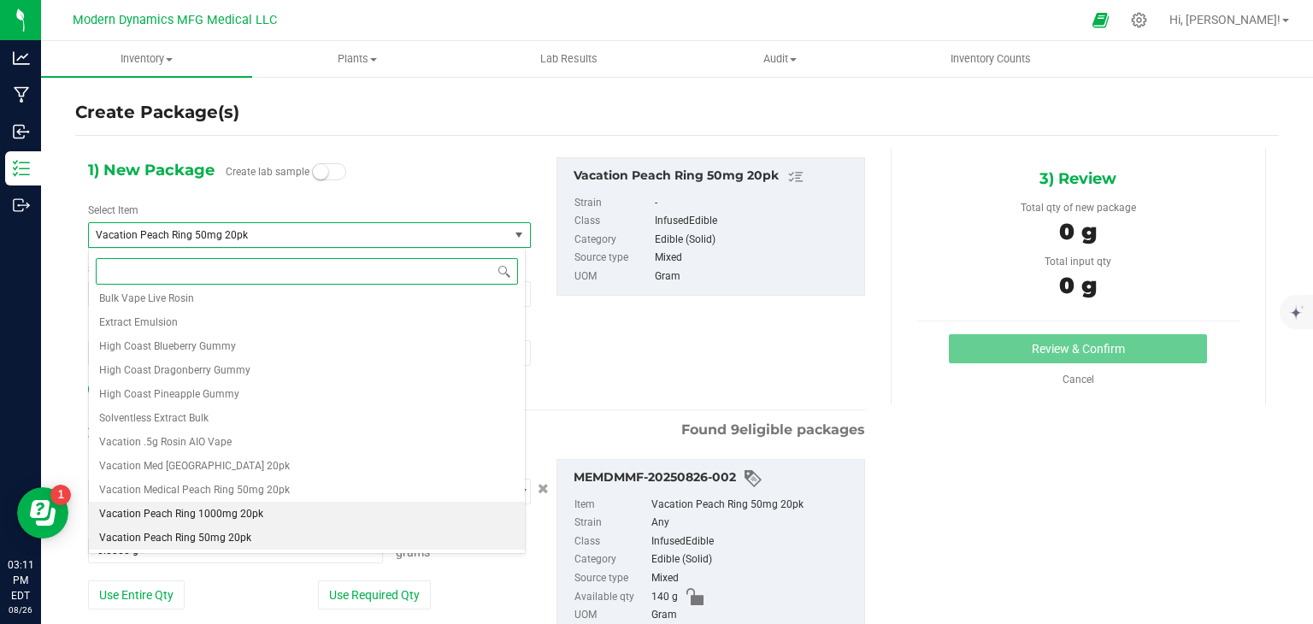
click at [284, 520] on li "Vacation Peach Ring 1000mg 20pk" at bounding box center [307, 514] width 436 height 24
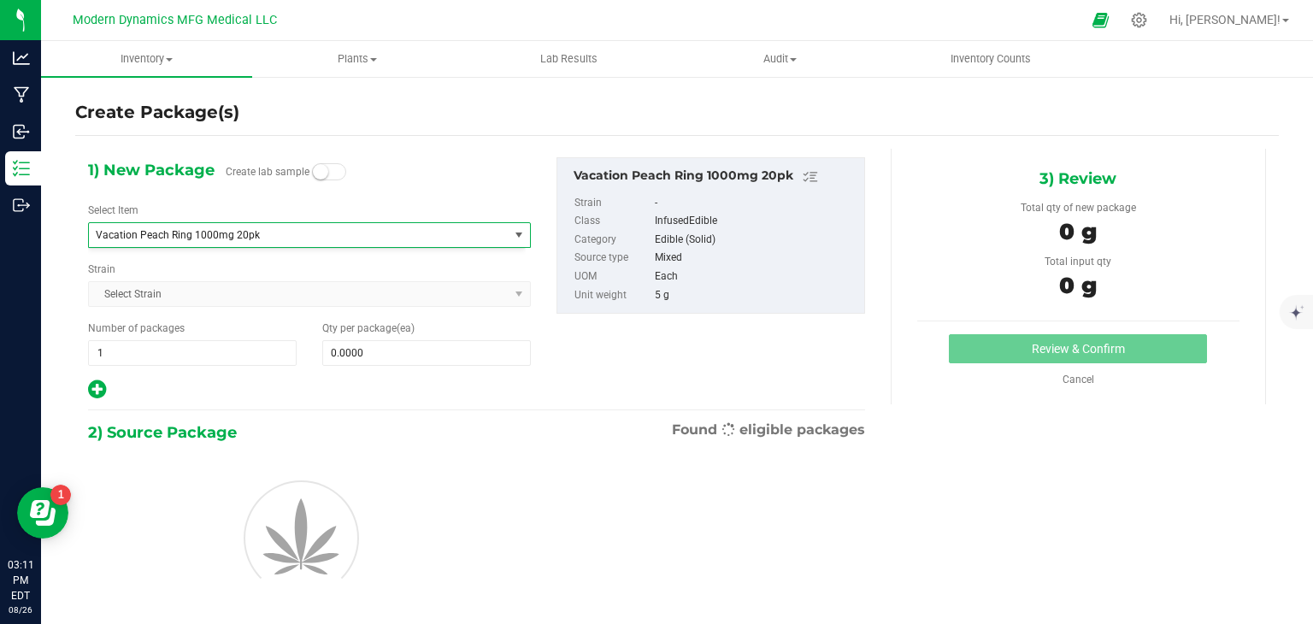
type input "0"
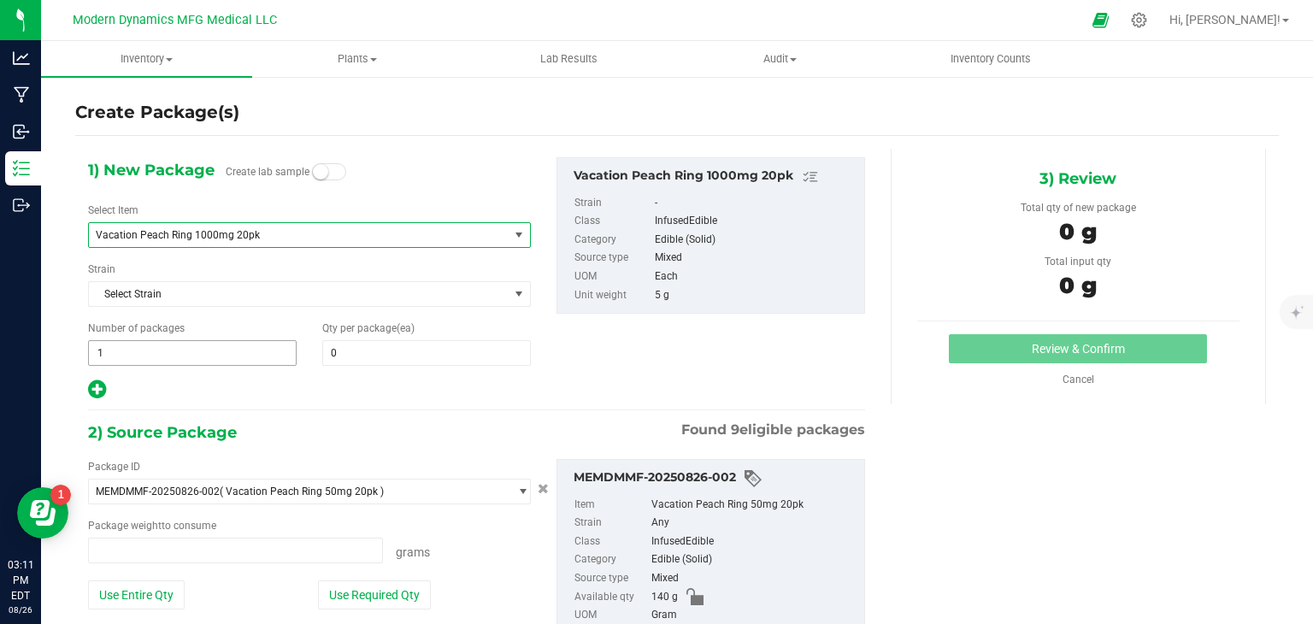
type input "0.0000 g"
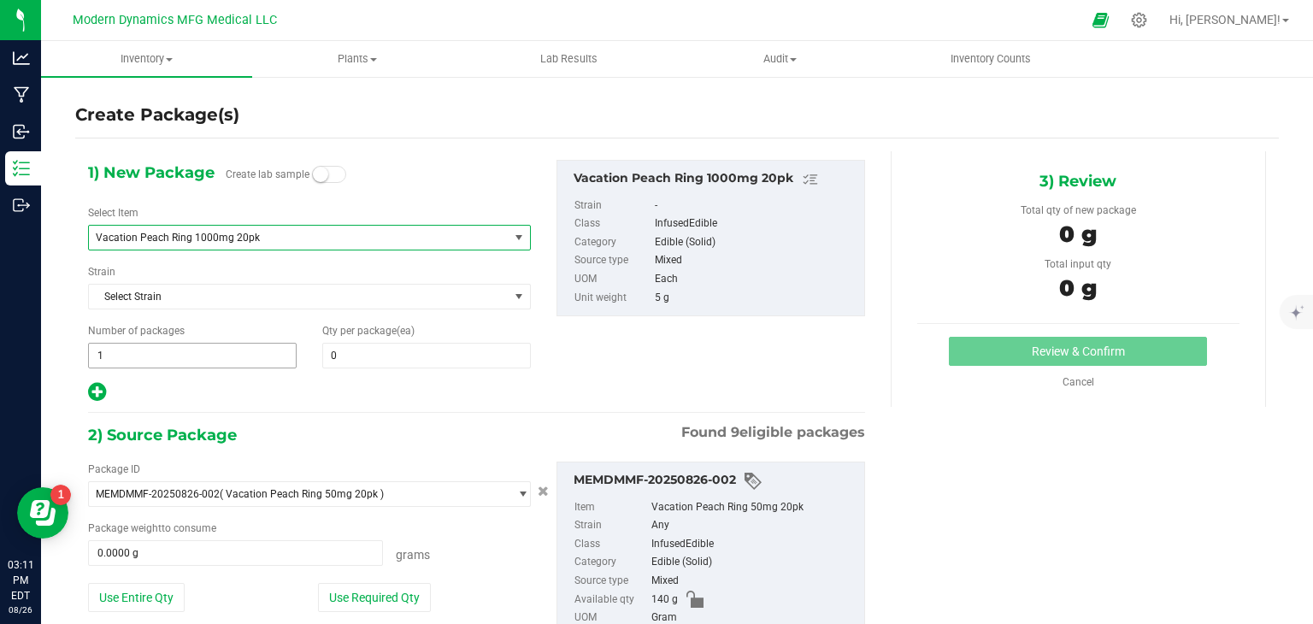
click at [200, 353] on span "1 1" at bounding box center [192, 356] width 209 height 26
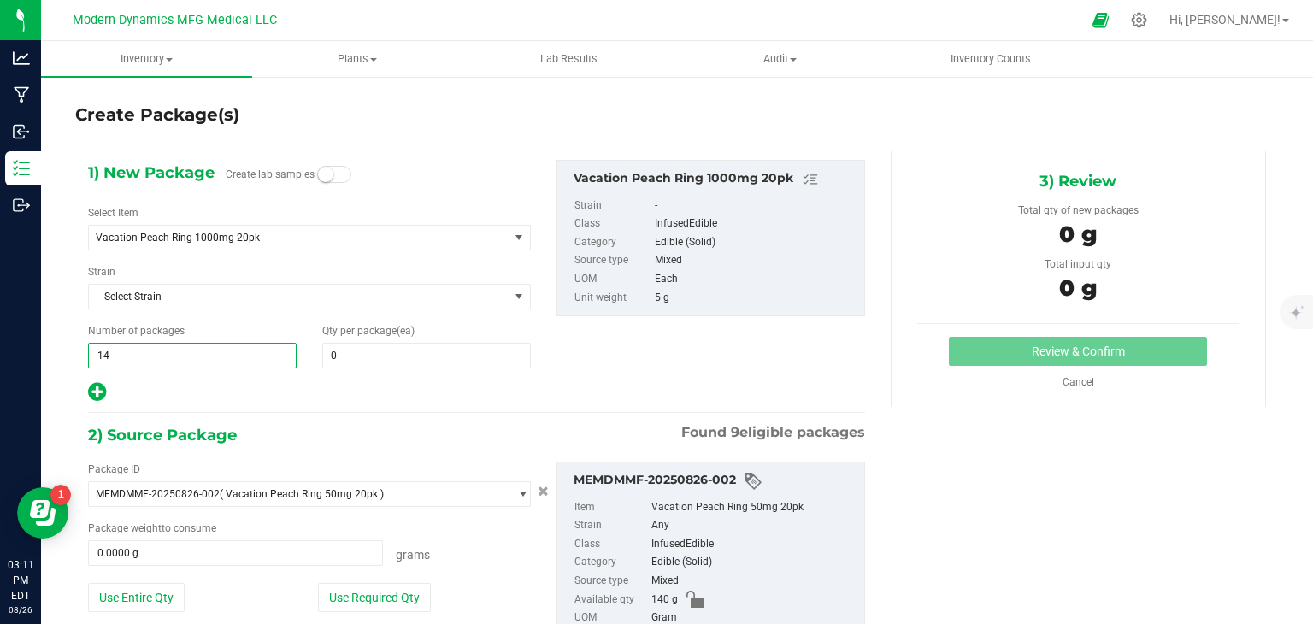
type input "140"
click at [325, 385] on div at bounding box center [309, 392] width 443 height 22
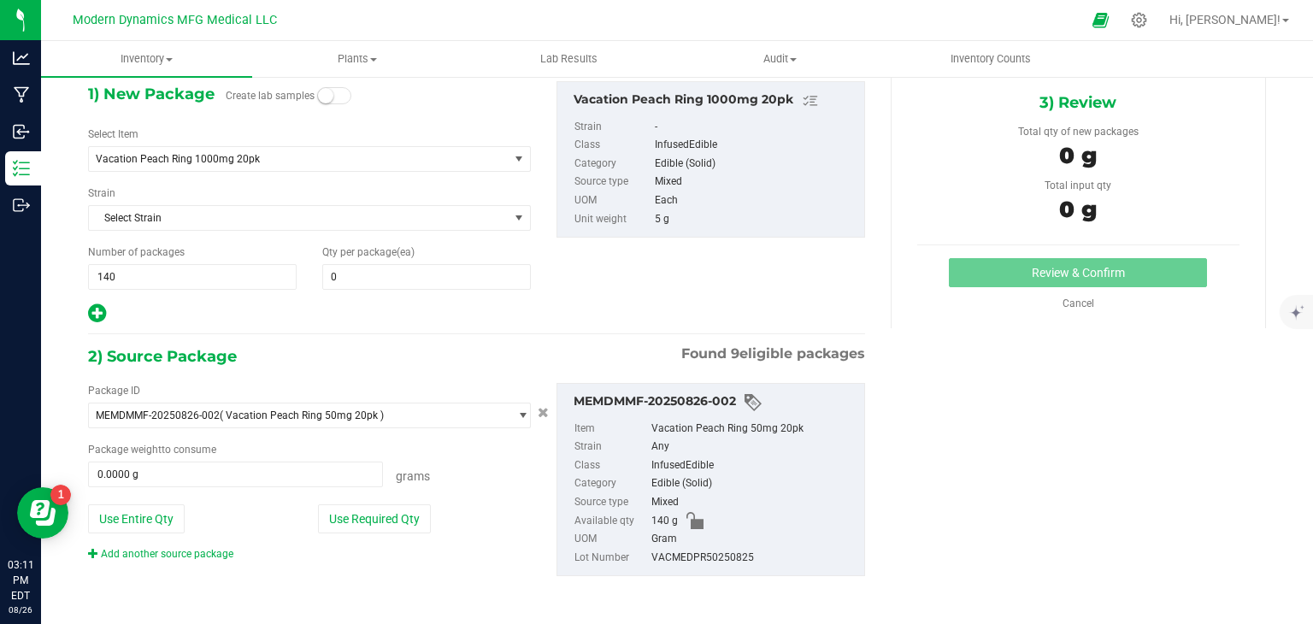
scroll to position [79, 0]
click at [168, 504] on button "Use Entire Qty" at bounding box center [136, 518] width 97 height 29
type input "140.0000 g"
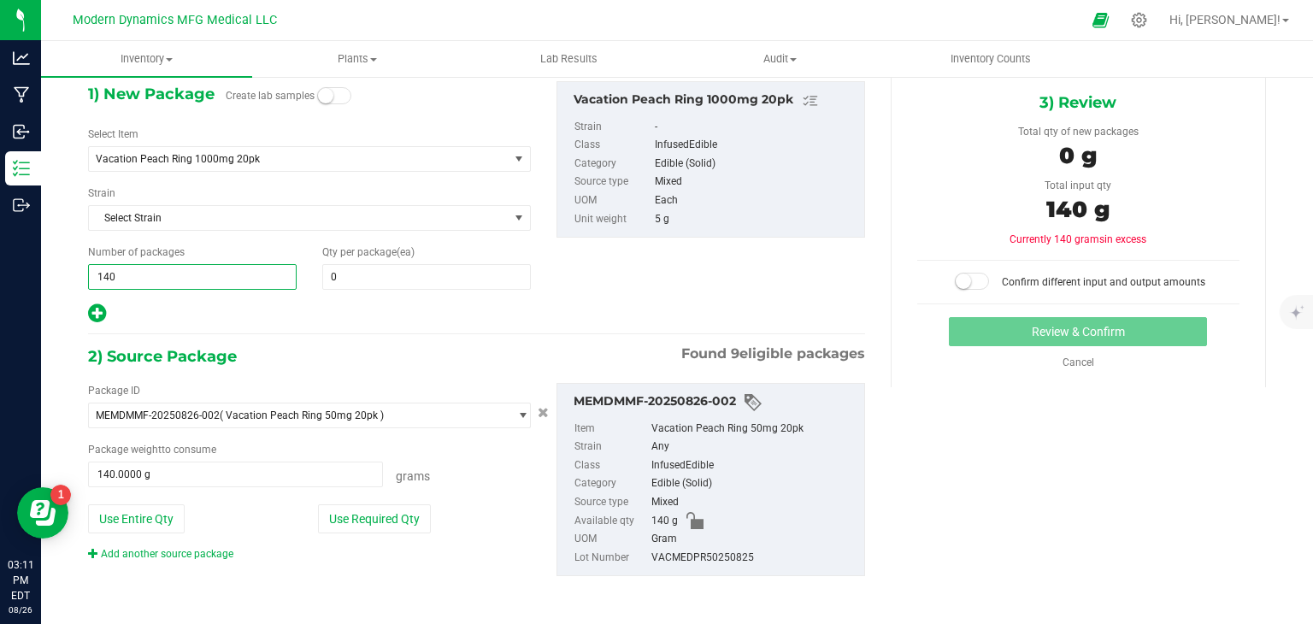
click at [236, 269] on span "140 140" at bounding box center [192, 277] width 209 height 26
click at [236, 269] on input "140" at bounding box center [192, 277] width 207 height 24
type input "1"
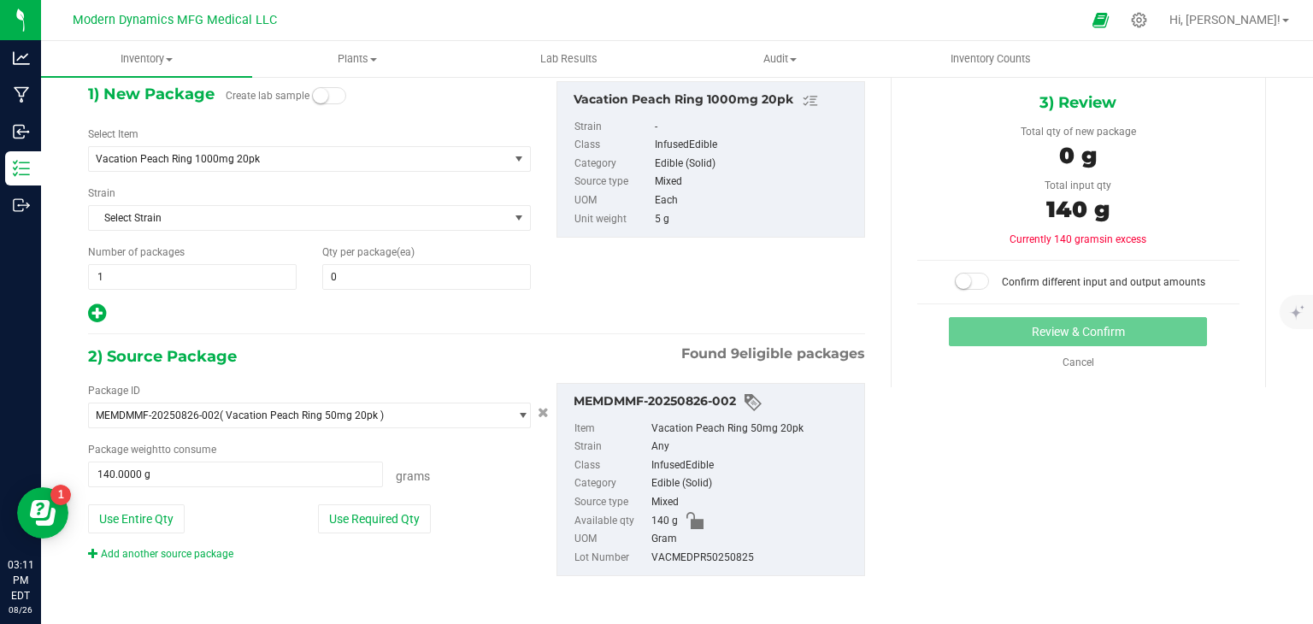
click at [391, 291] on div "1) New Package Create lab sample Select Item Vacation [GEOGRAPHIC_DATA] 1000mg …" at bounding box center [309, 203] width 468 height 244
click at [391, 280] on span at bounding box center [426, 277] width 209 height 26
click at [391, 280] on input "text" at bounding box center [426, 277] width 207 height 24
type input "140"
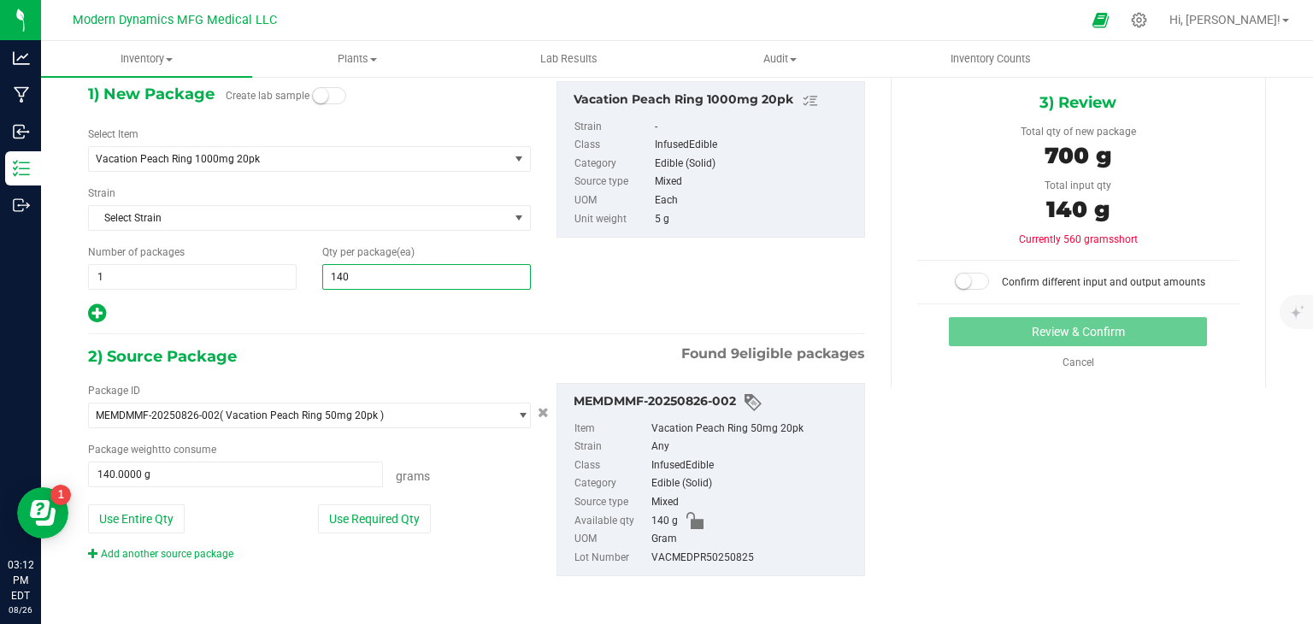
click at [960, 273] on span at bounding box center [972, 281] width 34 height 17
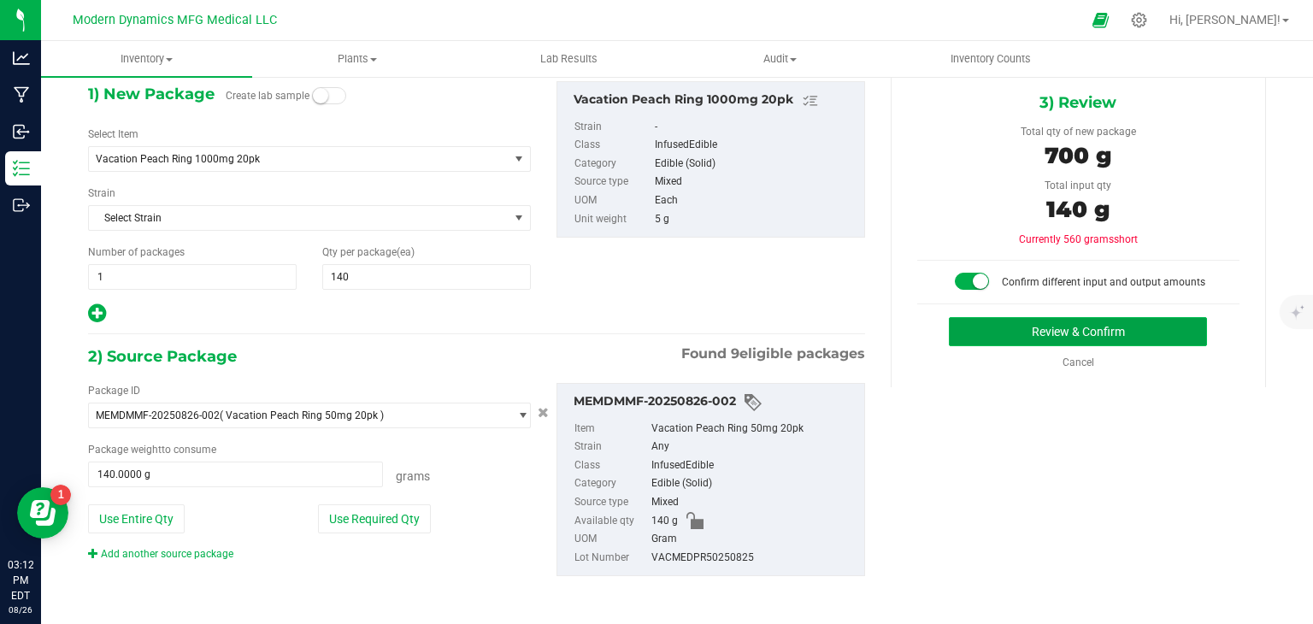
click at [1003, 323] on button "Review & Confirm" at bounding box center [1078, 331] width 258 height 29
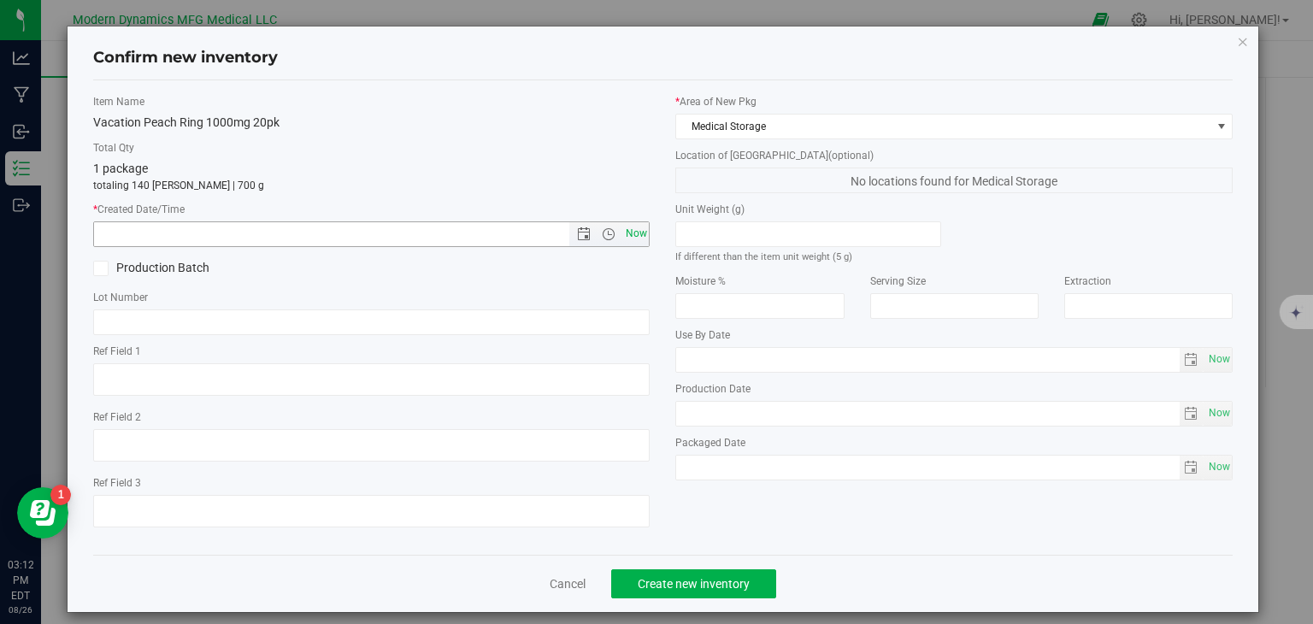
click at [621, 224] on span "Now" at bounding box center [635, 233] width 29 height 25
type input "[DATE] 3:12 PM"
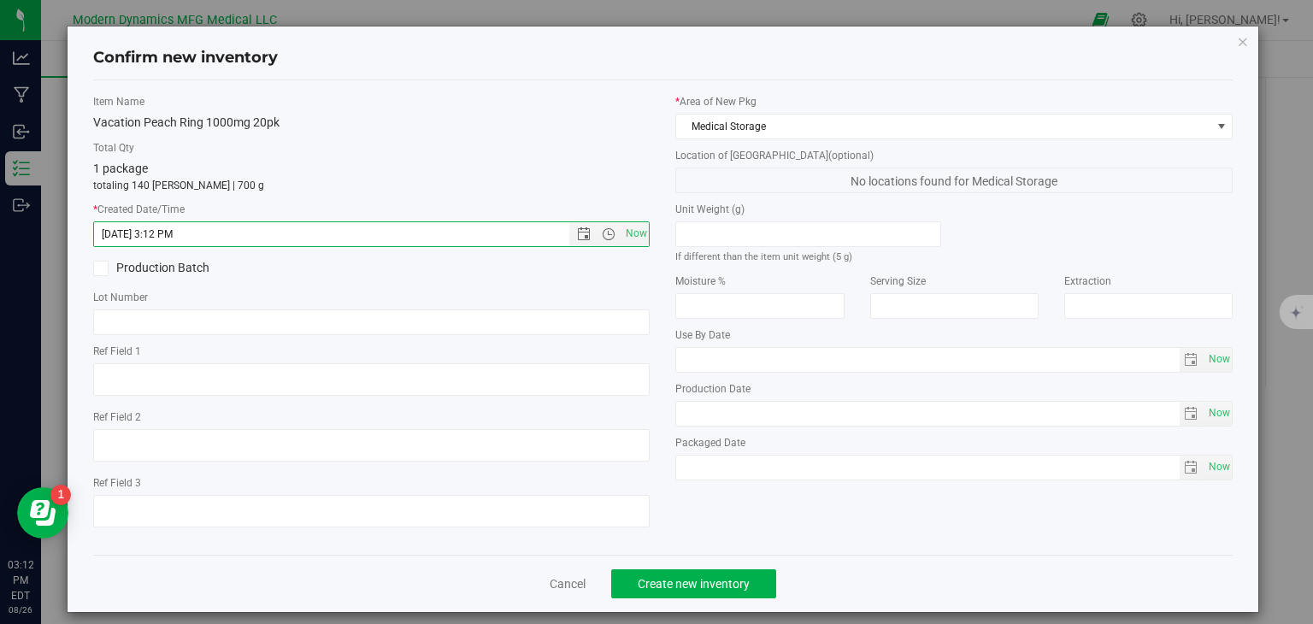
click at [1227, 52] on div "Confirm new inventory Item Name Vacation [GEOGRAPHIC_DATA] 1000mg 20pk Total Qt…" at bounding box center [664, 319] width 1192 height 586
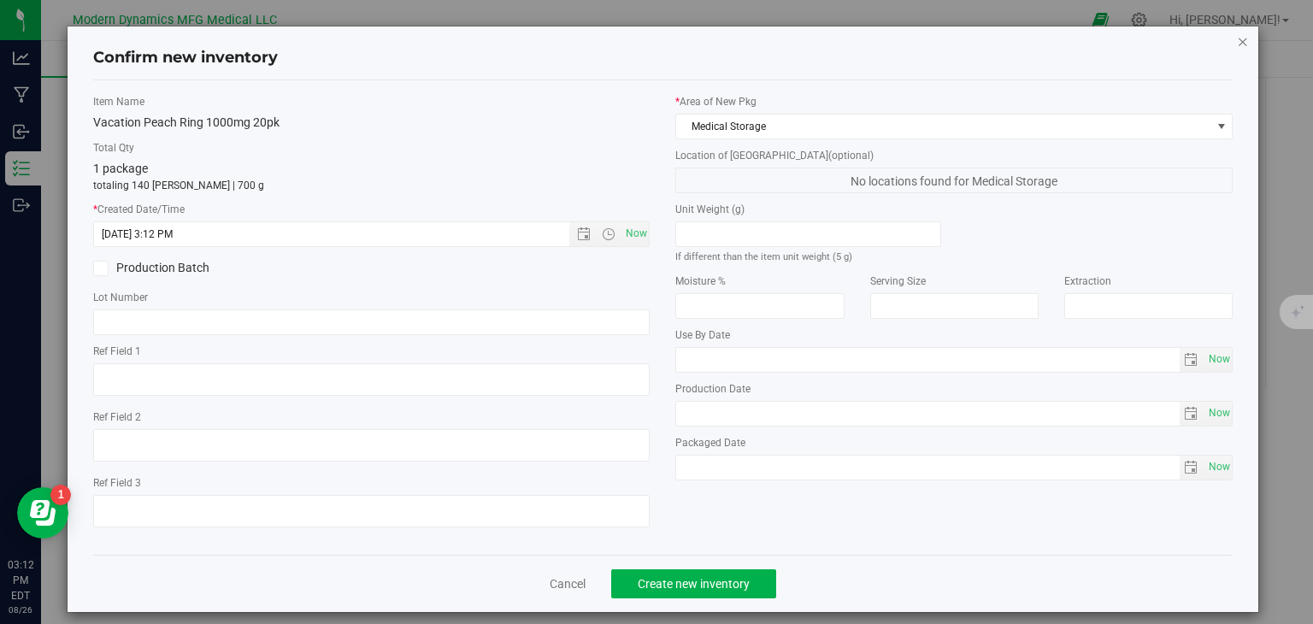
click at [1237, 44] on icon "button" at bounding box center [1243, 41] width 12 height 21
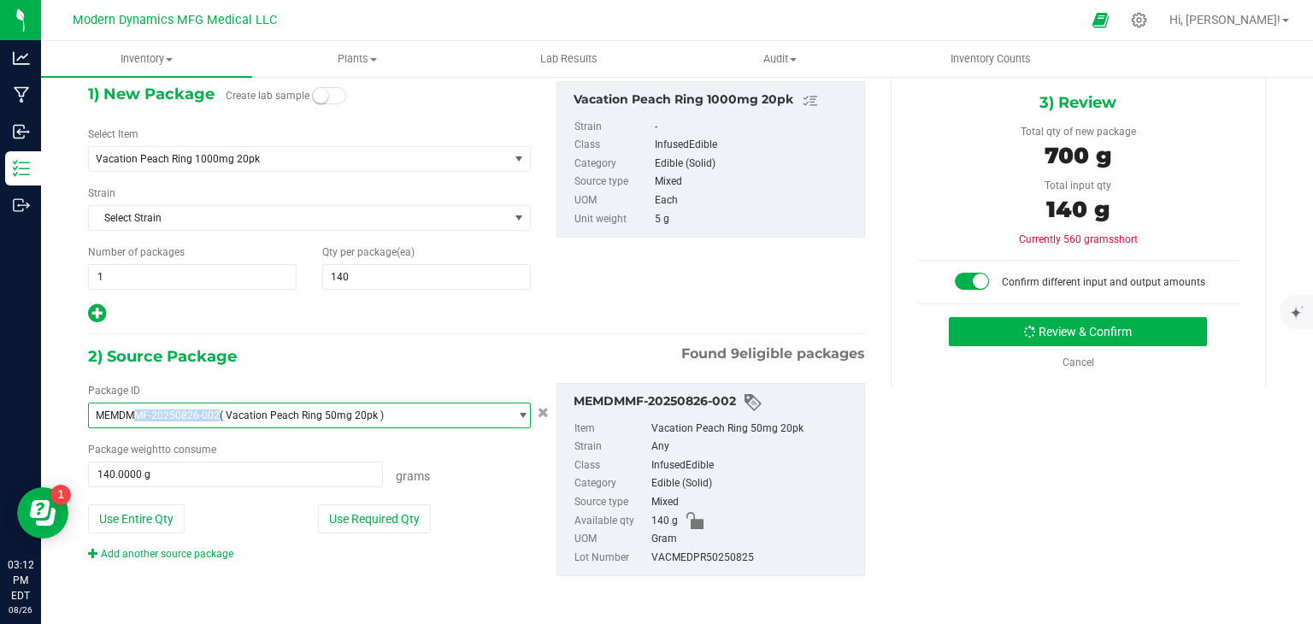
drag, startPoint x: 218, startPoint y: 411, endPoint x: 130, endPoint y: 405, distance: 88.2
click at [130, 405] on span "MEMDMMF-20250826-002 ( Vacation Peach Ring 50mg 20pk )" at bounding box center [299, 415] width 420 height 24
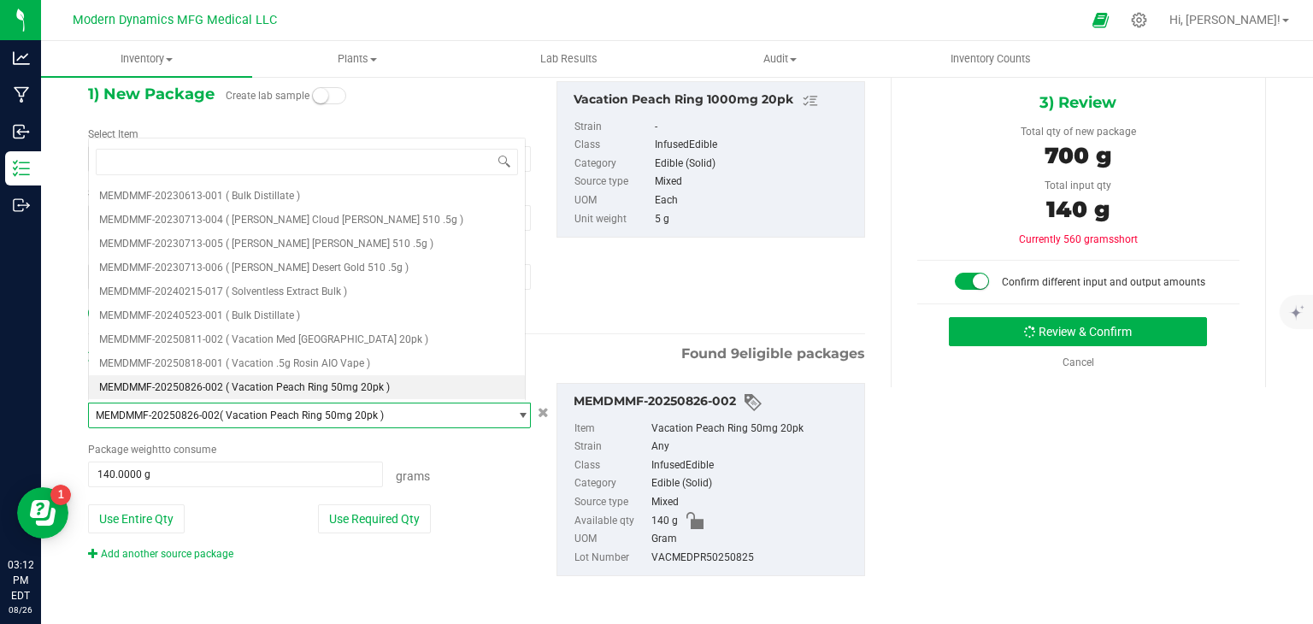
click at [130, 405] on span "MEMDMMF-20250826-002 ( Vacation Peach Ring 50mg 20pk )" at bounding box center [299, 415] width 420 height 24
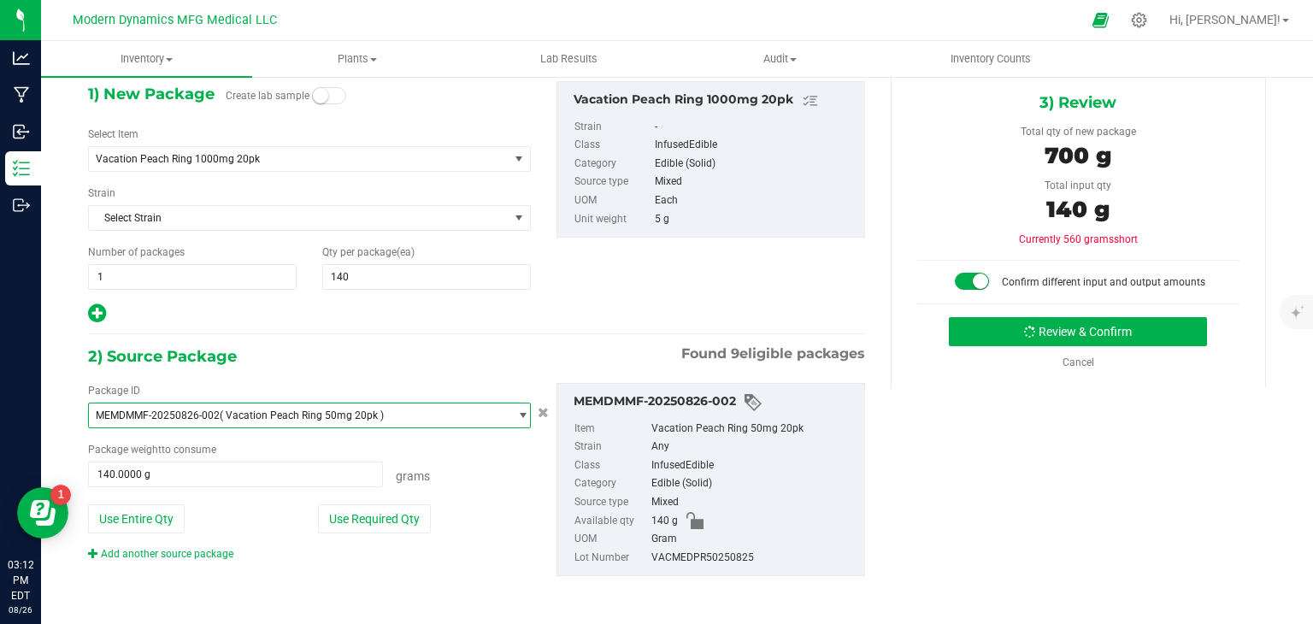
click at [125, 406] on span "MEMDMMF-20250826-002 ( Vacation Peach Ring 50mg 20pk )" at bounding box center [299, 415] width 420 height 24
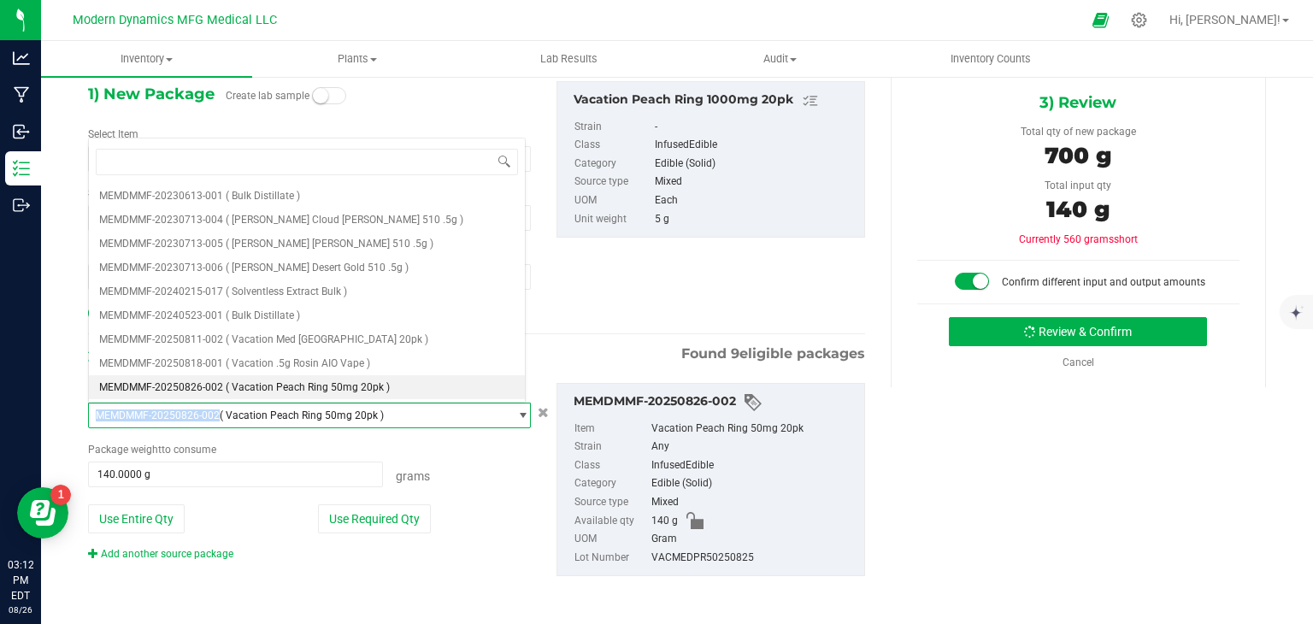
drag, startPoint x: 99, startPoint y: 413, endPoint x: 219, endPoint y: 418, distance: 119.8
click at [219, 418] on span "MEMDMMF-20250826-002 ( Vacation Peach Ring 50mg 20pk )" at bounding box center [299, 415] width 420 height 24
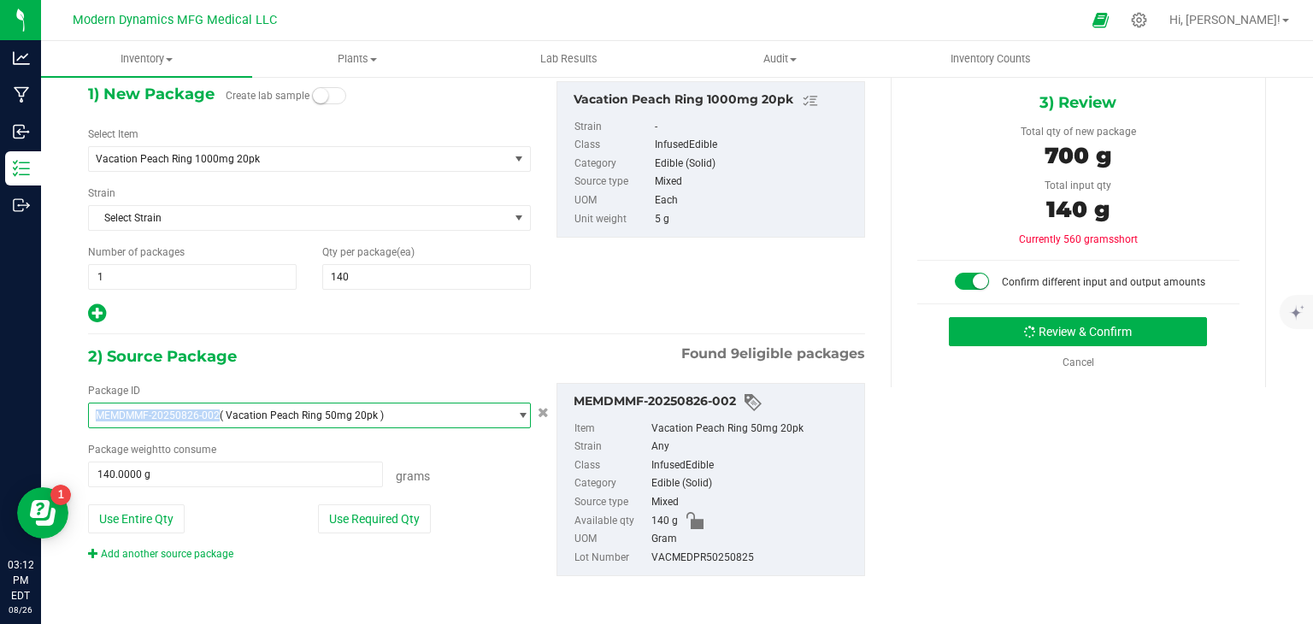
copy span "MEMDMMF-20250826-002"
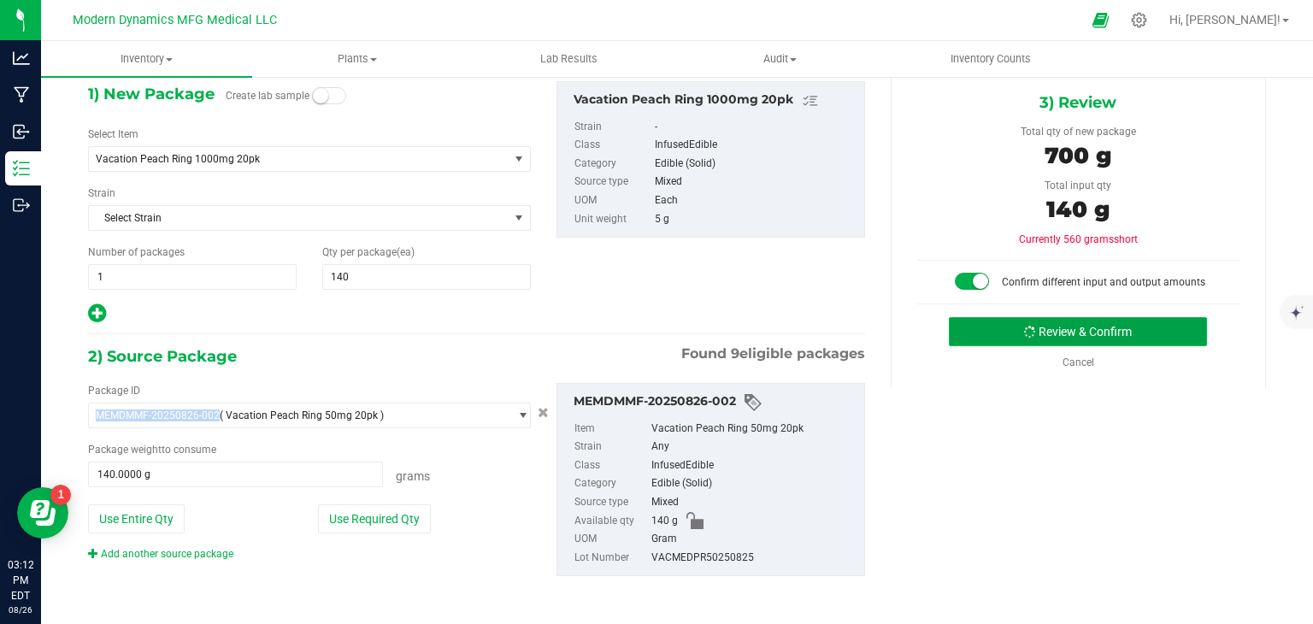
click at [1038, 330] on button "Review & Confirm" at bounding box center [1078, 331] width 258 height 29
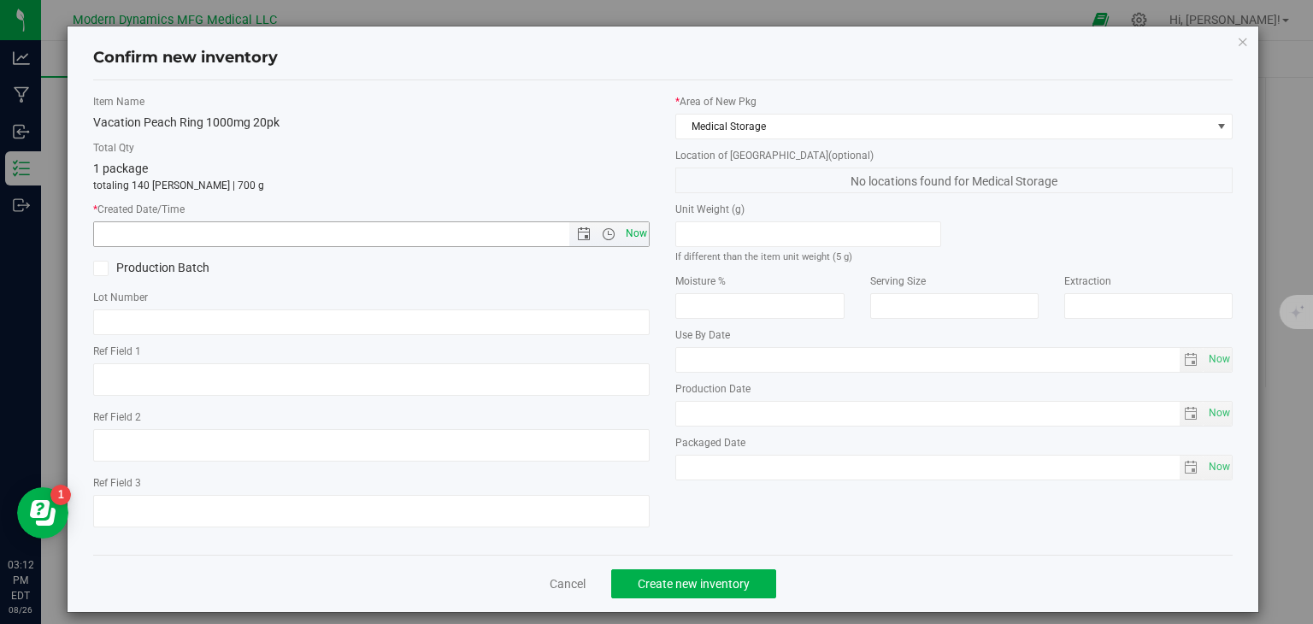
click at [621, 229] on span "Now" at bounding box center [635, 233] width 29 height 25
type input "[DATE] 3:12 PM"
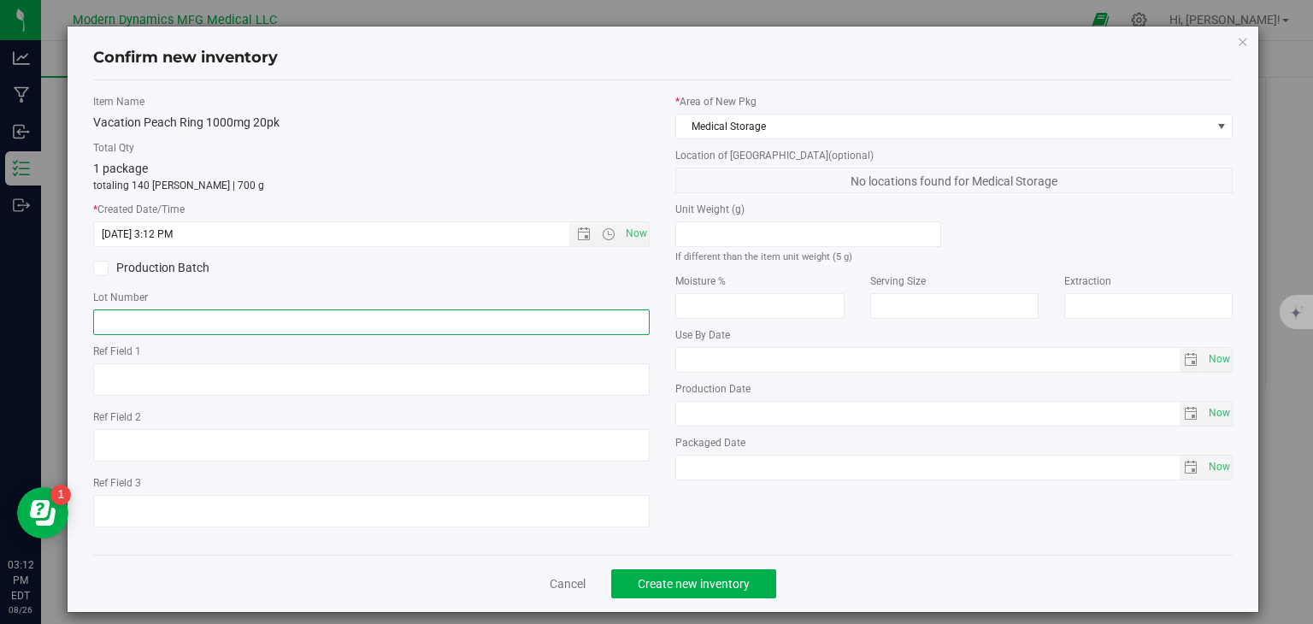
click at [403, 319] on input "text" at bounding box center [371, 322] width 557 height 26
paste input "MEMDMMF-20250826-002"
type input "MEMDMMF-20250826-002"
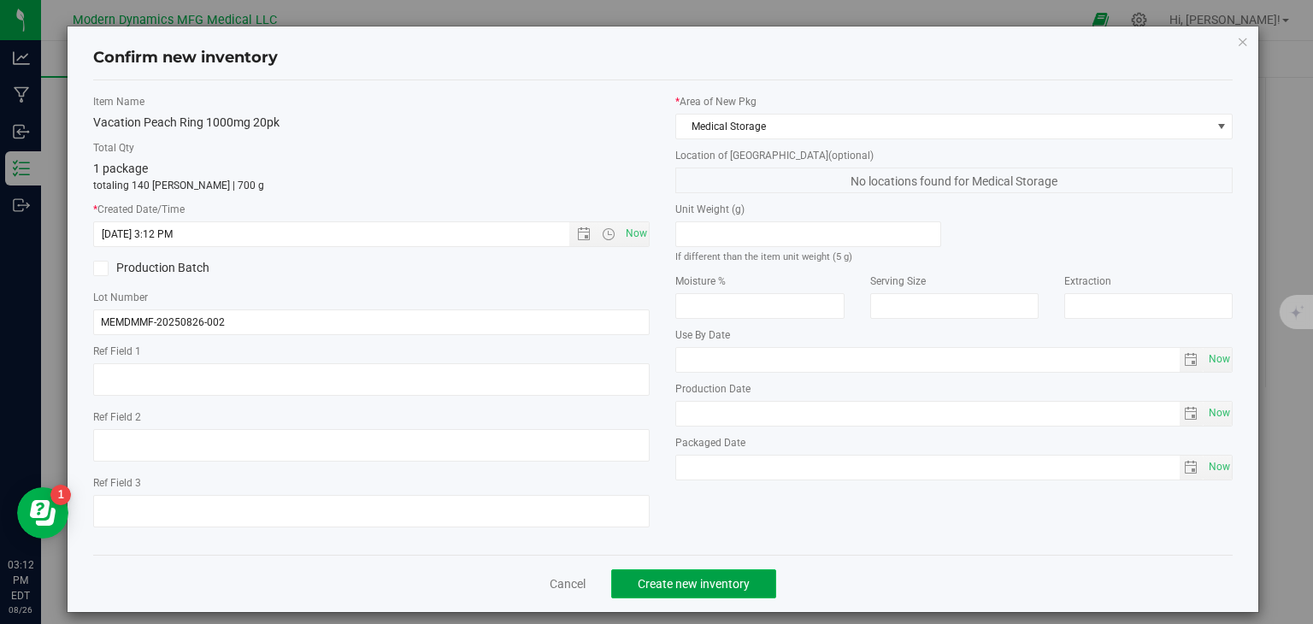
click at [682, 577] on span "Create new inventory" at bounding box center [694, 584] width 112 height 14
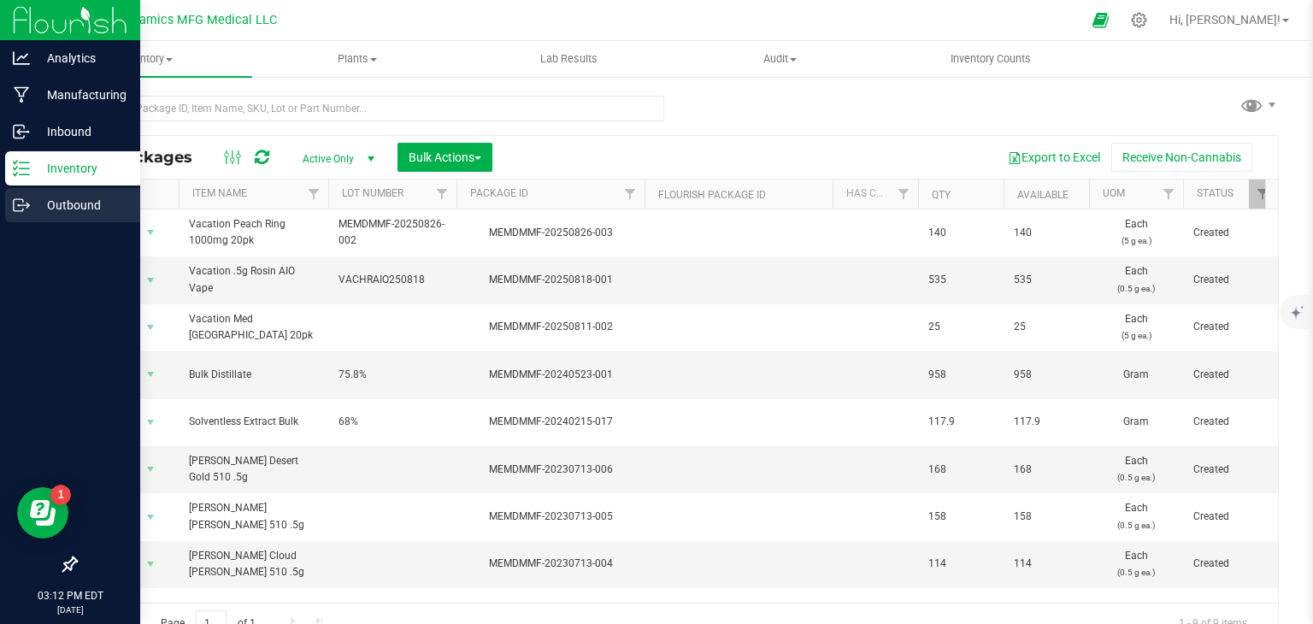
click at [13, 193] on div "Outbound" at bounding box center [72, 205] width 135 height 34
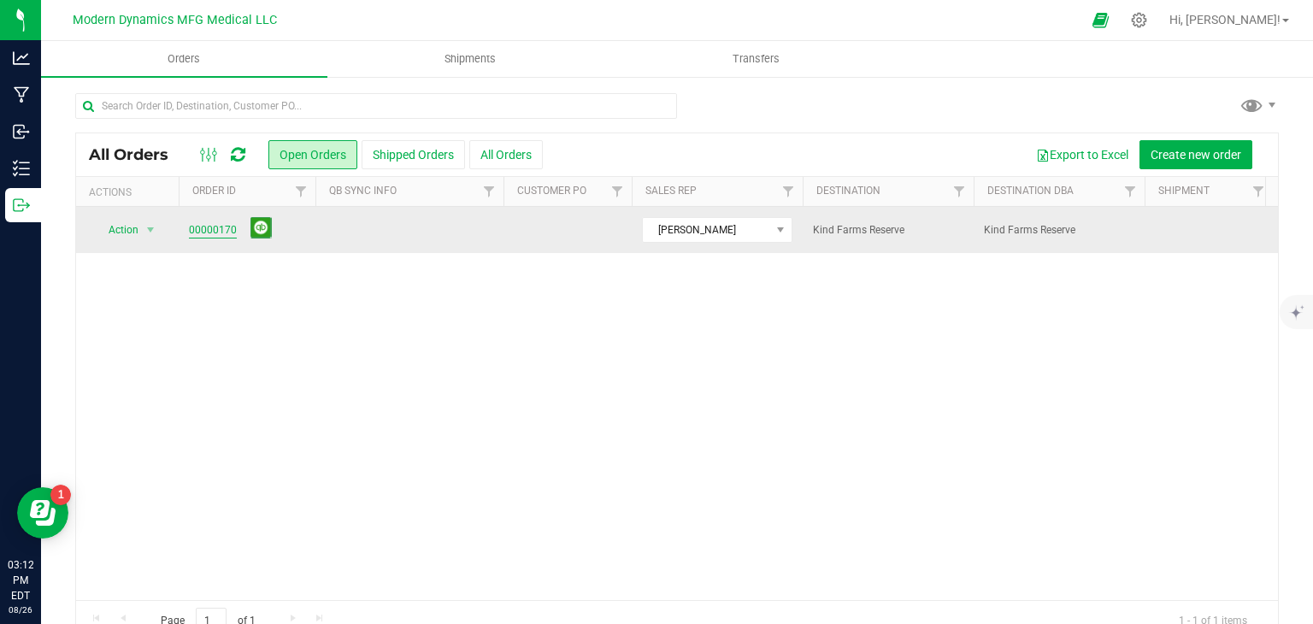
click at [205, 234] on link "00000170" at bounding box center [213, 230] width 48 height 16
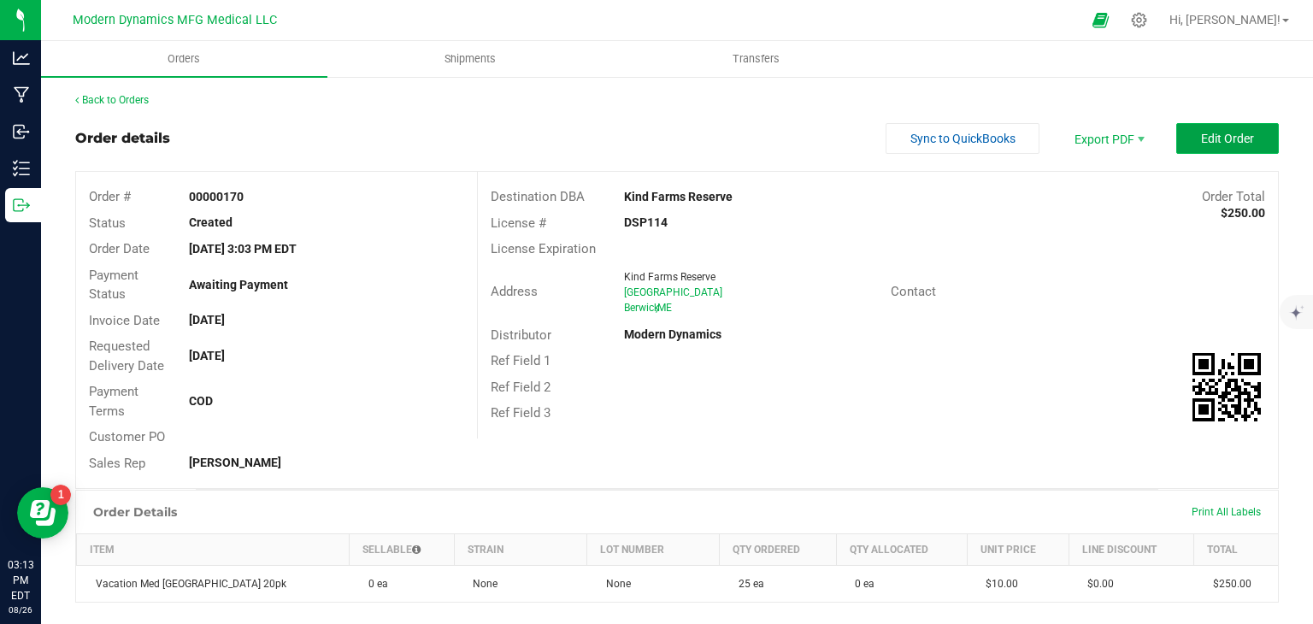
click at [1207, 151] on button "Edit Order" at bounding box center [1227, 138] width 103 height 31
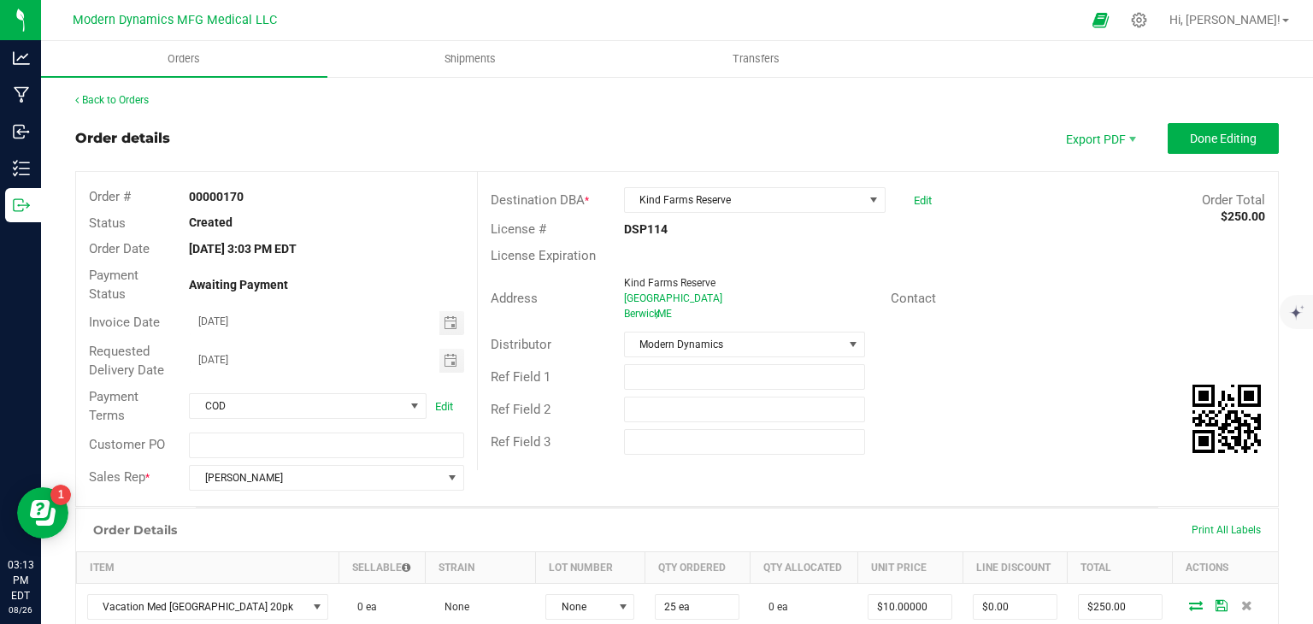
scroll to position [168, 0]
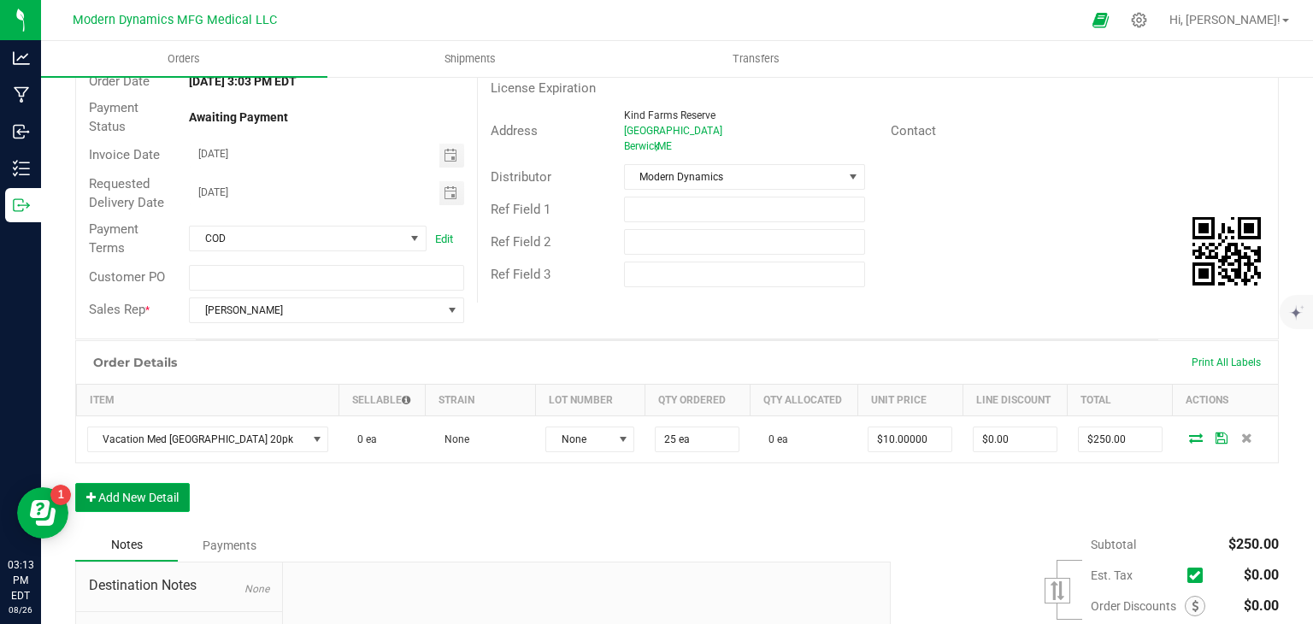
click at [143, 501] on button "Add New Detail" at bounding box center [132, 497] width 115 height 29
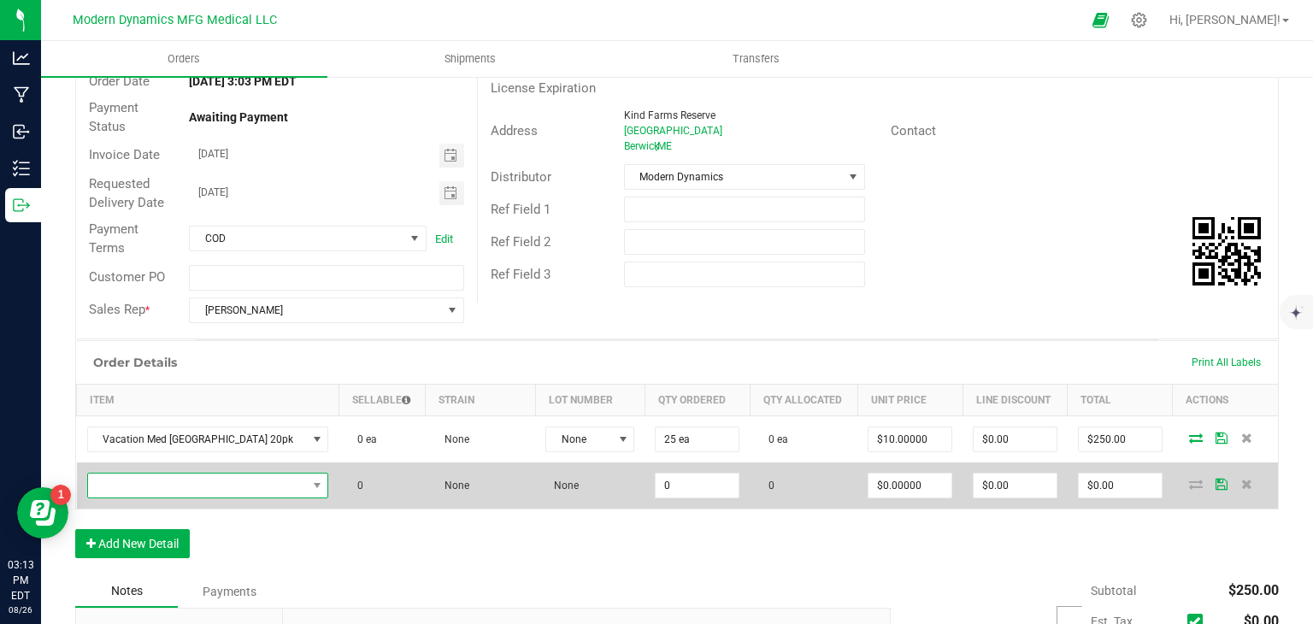
click at [229, 474] on span "NO DATA FOUND" at bounding box center [197, 486] width 219 height 24
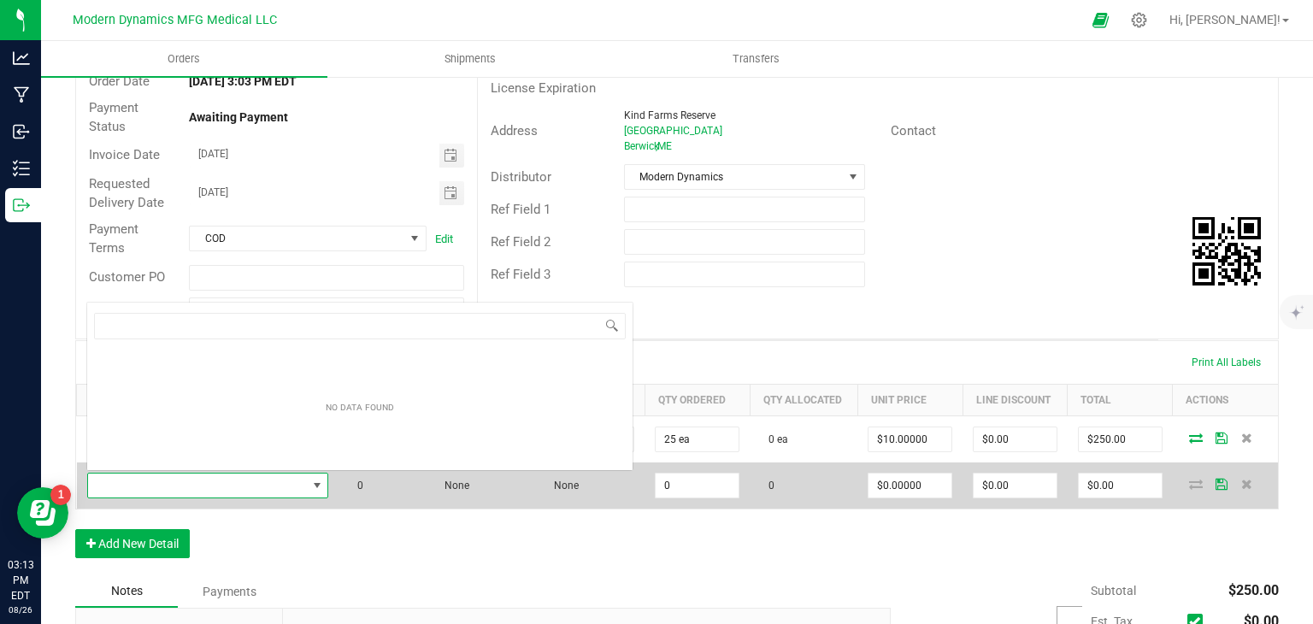
scroll to position [25, 202]
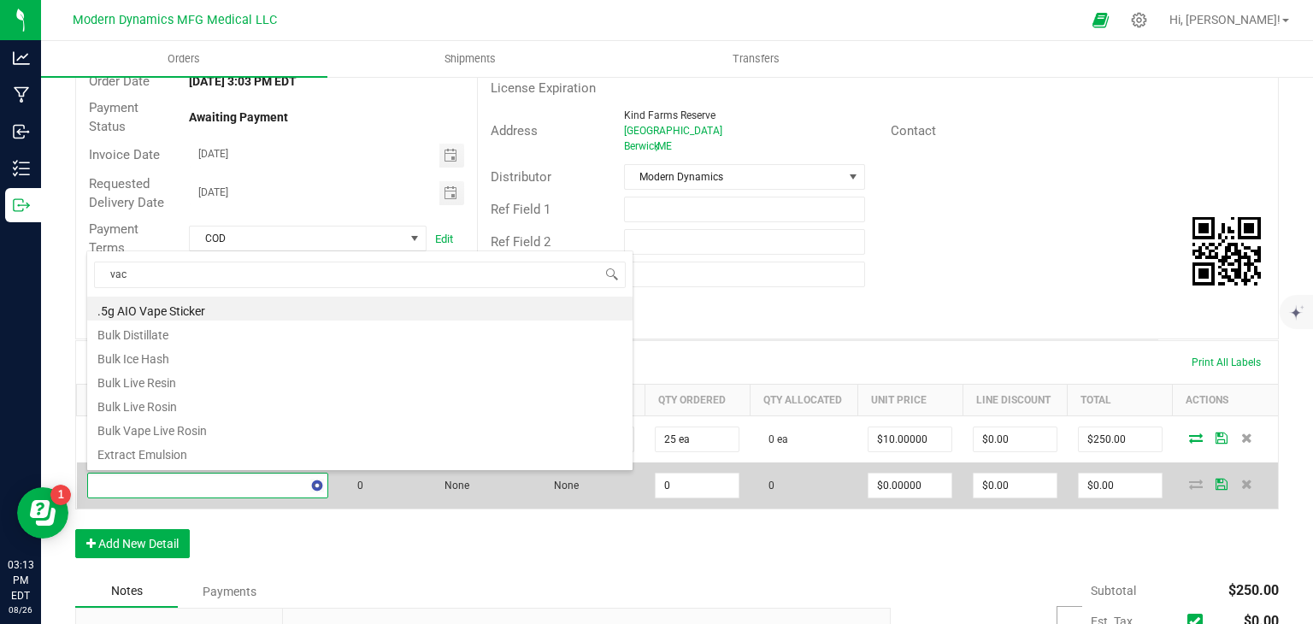
type input "[PERSON_NAME]"
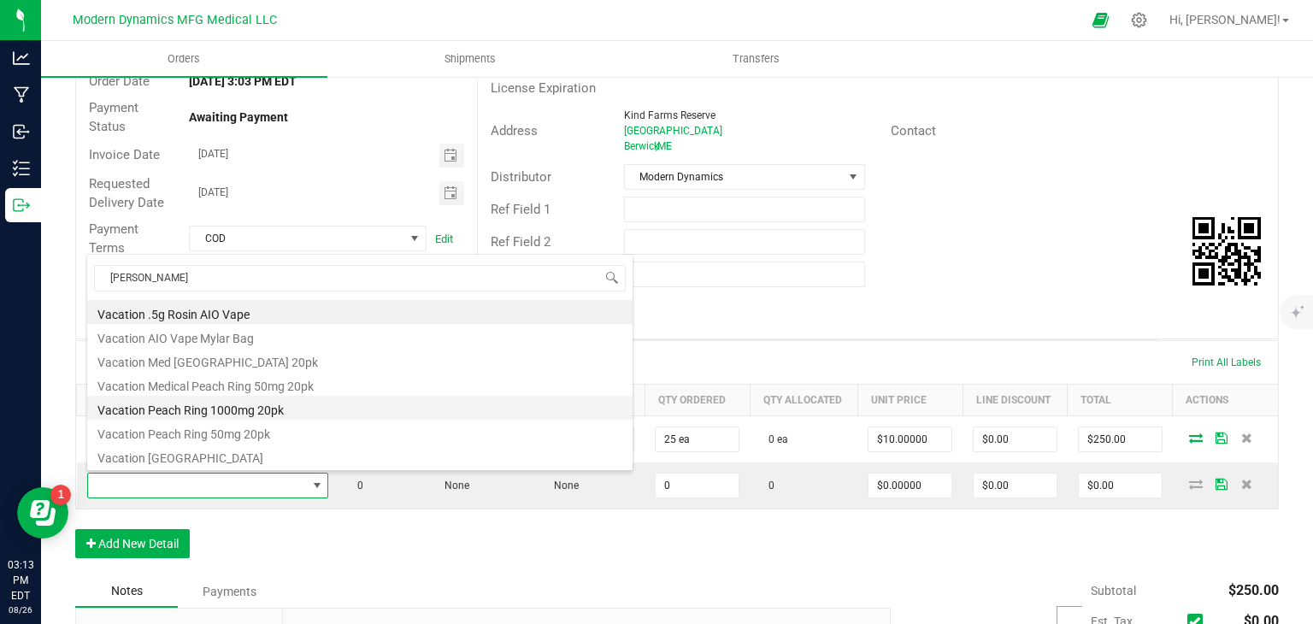
click at [257, 405] on li "Vacation Peach Ring 1000mg 20pk" at bounding box center [359, 408] width 545 height 24
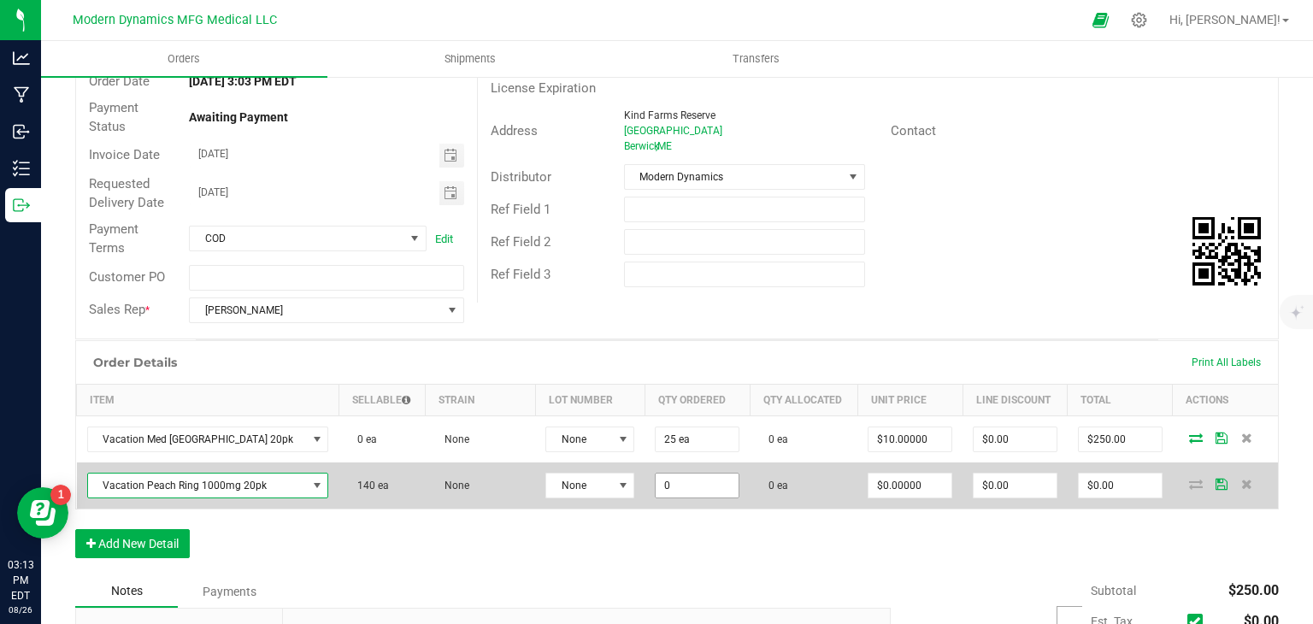
click at [656, 483] on input "0" at bounding box center [697, 486] width 83 height 24
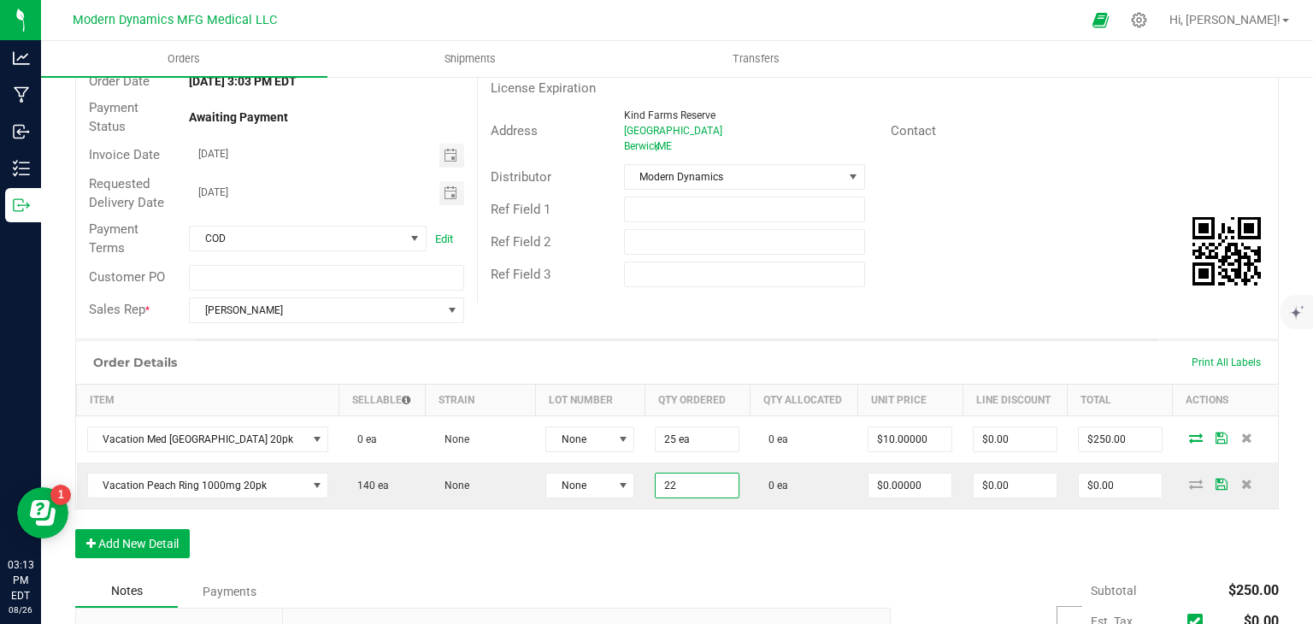
type input "22 ea"
click at [725, 534] on div "Order Details Print All Labels Item Sellable Strain Lot Number Qty Ordered Qty …" at bounding box center [677, 457] width 1204 height 235
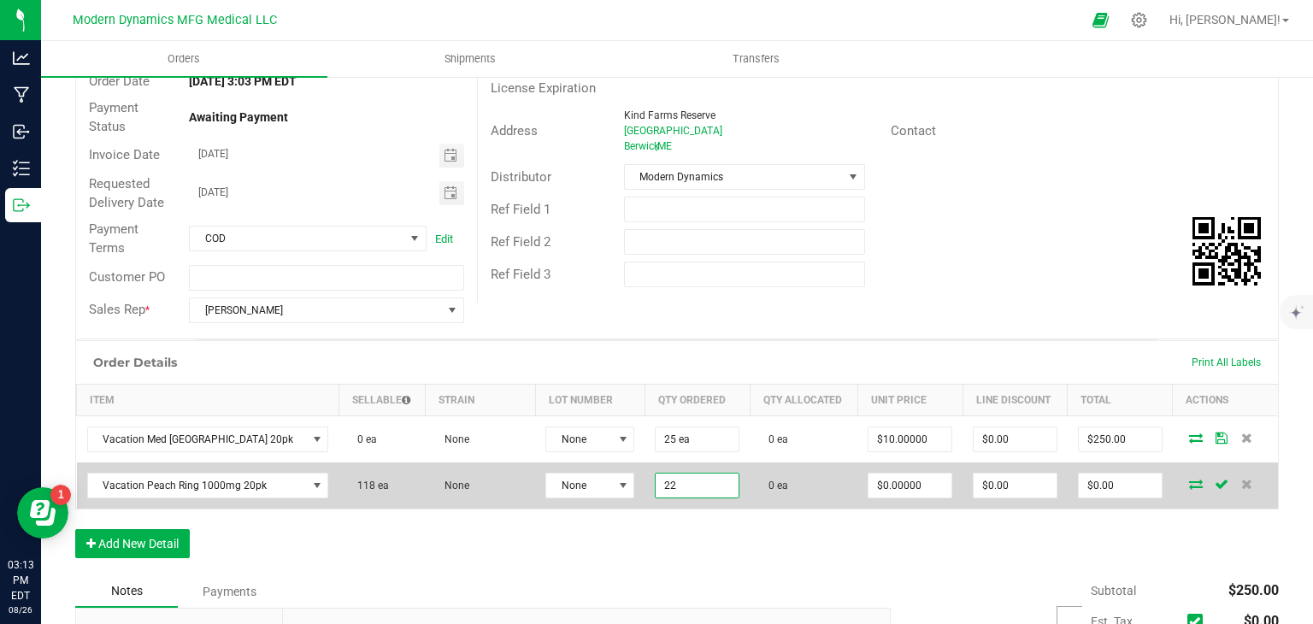
click at [686, 489] on input "22" at bounding box center [697, 486] width 83 height 24
type input "25 ea"
click at [900, 497] on td "$0.00000" at bounding box center [909, 485] width 105 height 46
type input "0"
click at [900, 488] on input "0" at bounding box center [909, 486] width 83 height 24
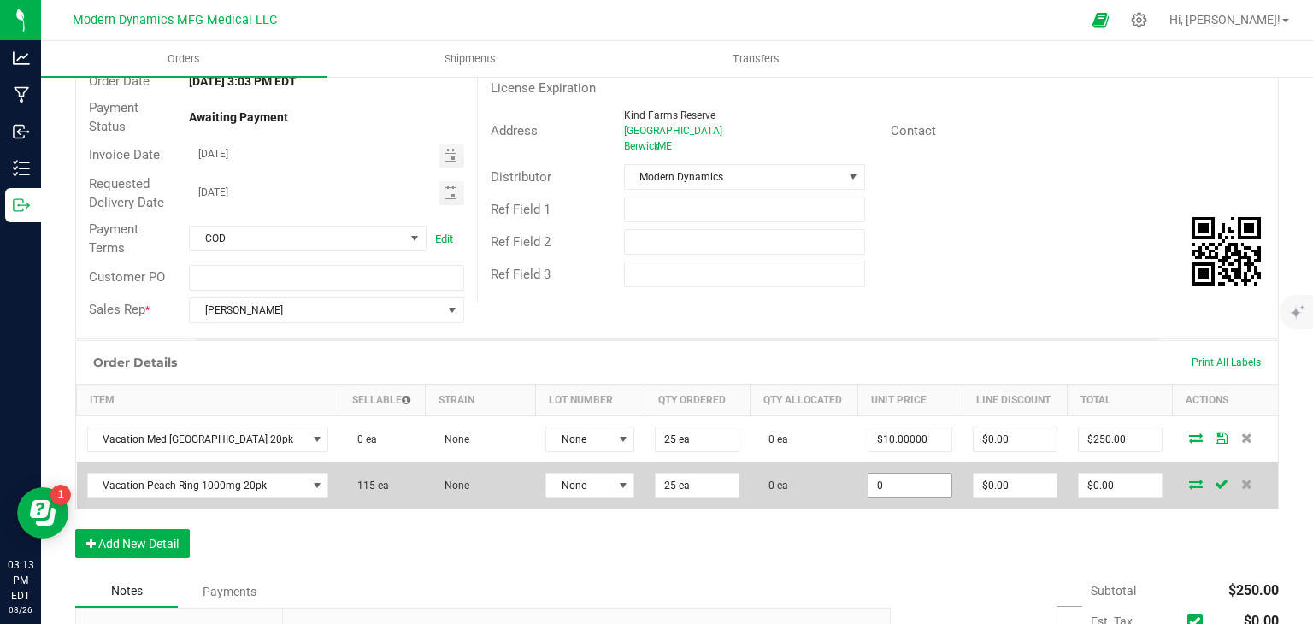
click at [872, 486] on input "0" at bounding box center [909, 486] width 83 height 24
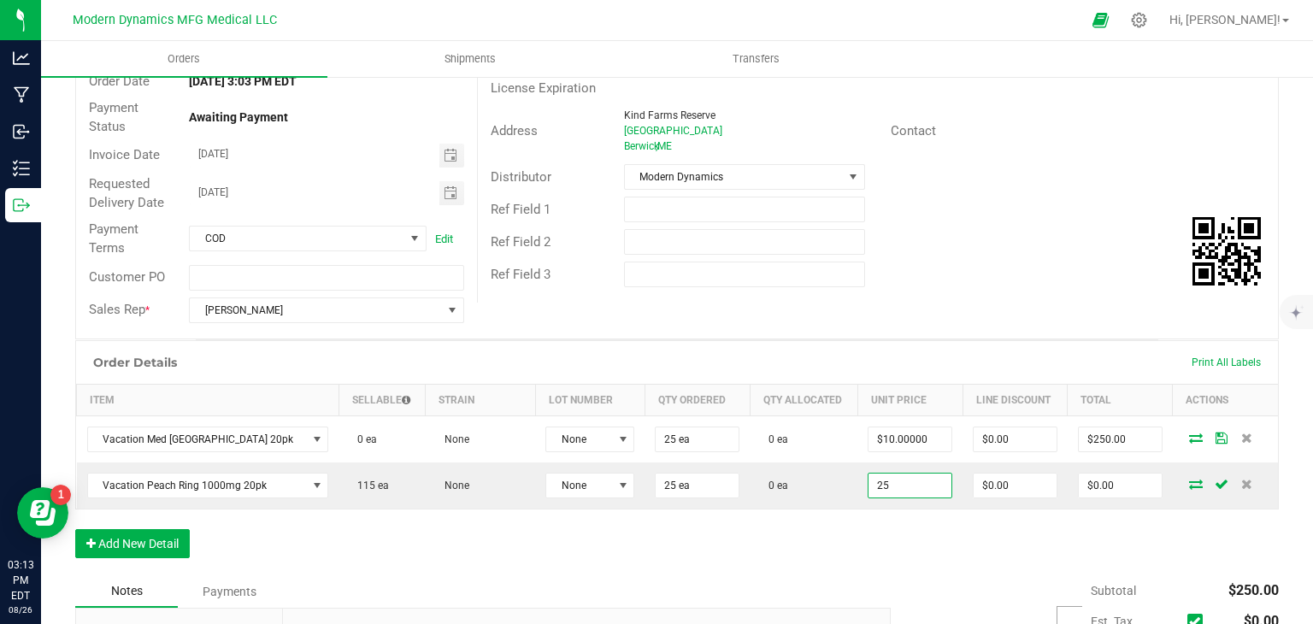
type input "$25.00000"
type input "$625.00"
click at [874, 523] on div "Order Details Print All Labels Item Sellable Strain Lot Number Qty Ordered Qty …" at bounding box center [677, 457] width 1204 height 235
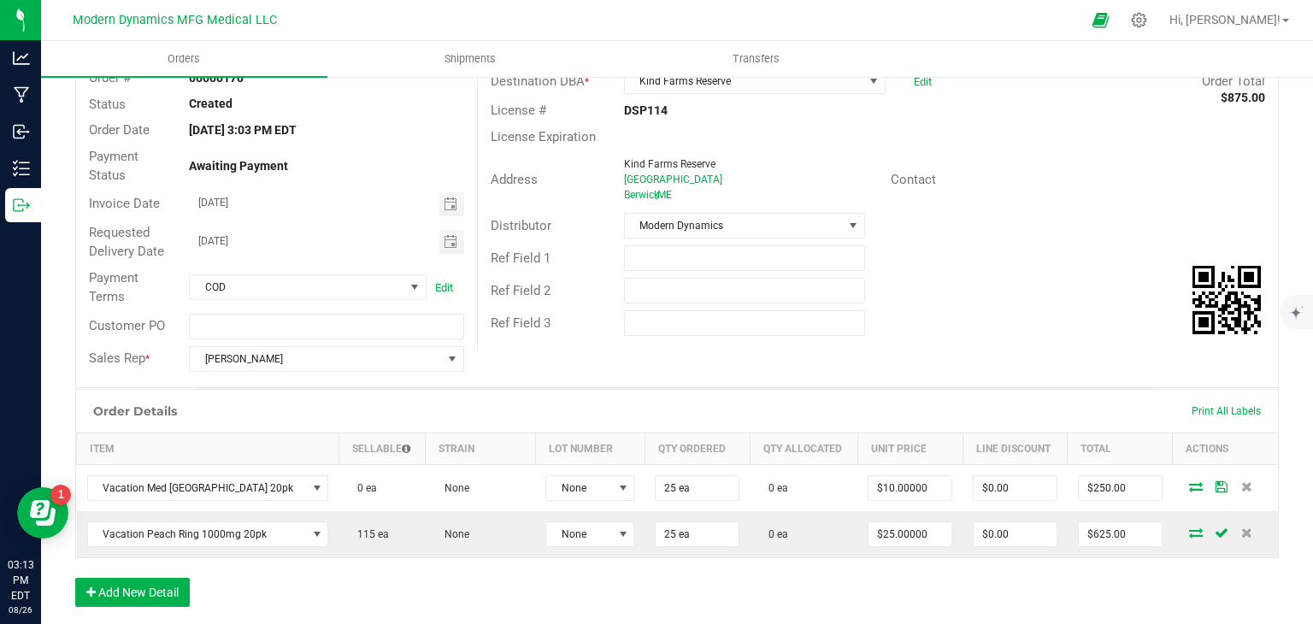
scroll to position [0, 0]
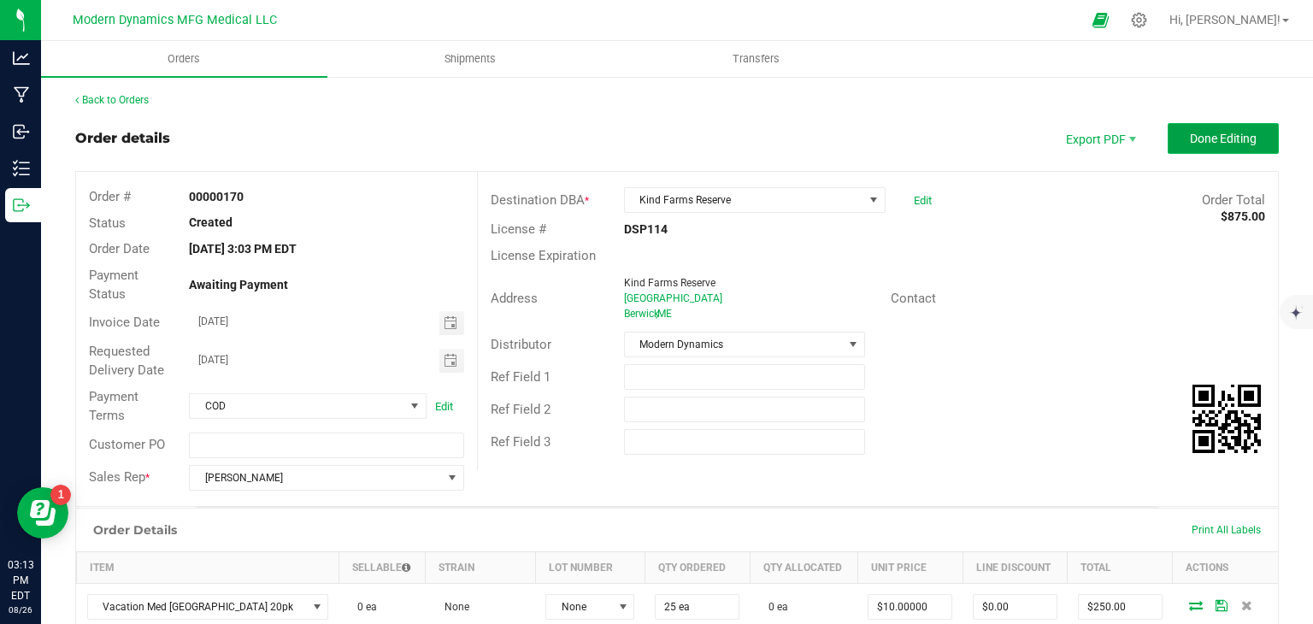
click at [1194, 127] on button "Done Editing" at bounding box center [1223, 138] width 111 height 31
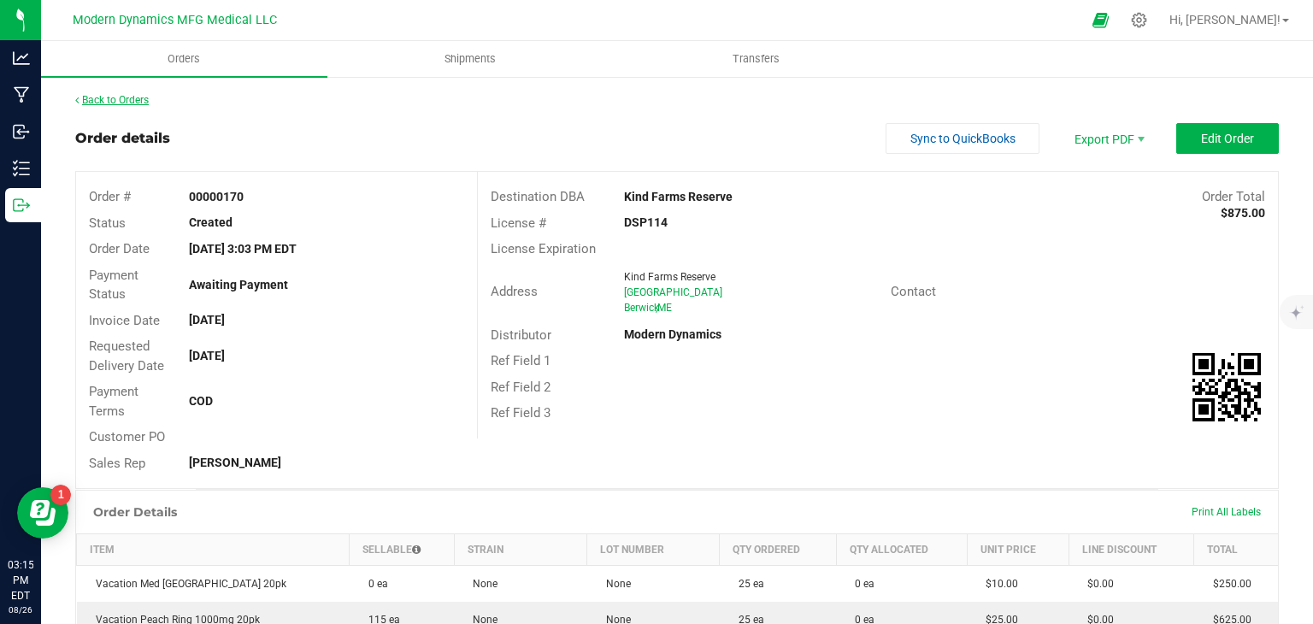
click at [104, 98] on link "Back to Orders" at bounding box center [112, 100] width 74 height 12
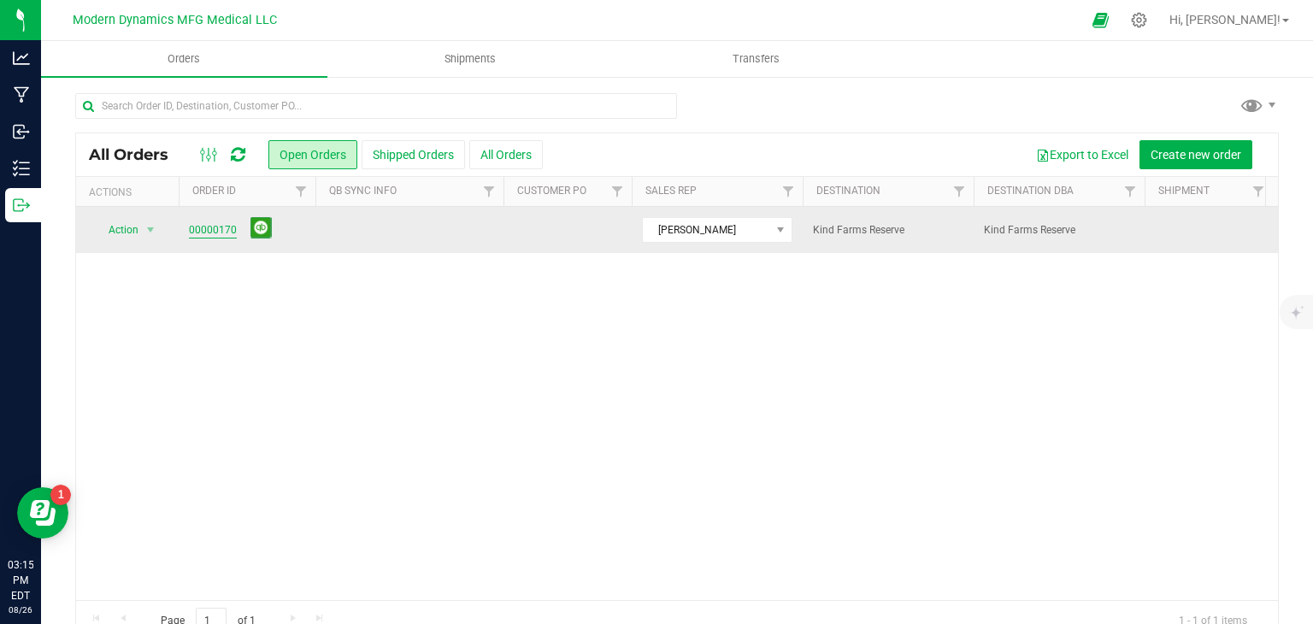
click at [215, 232] on link "00000170" at bounding box center [213, 230] width 48 height 16
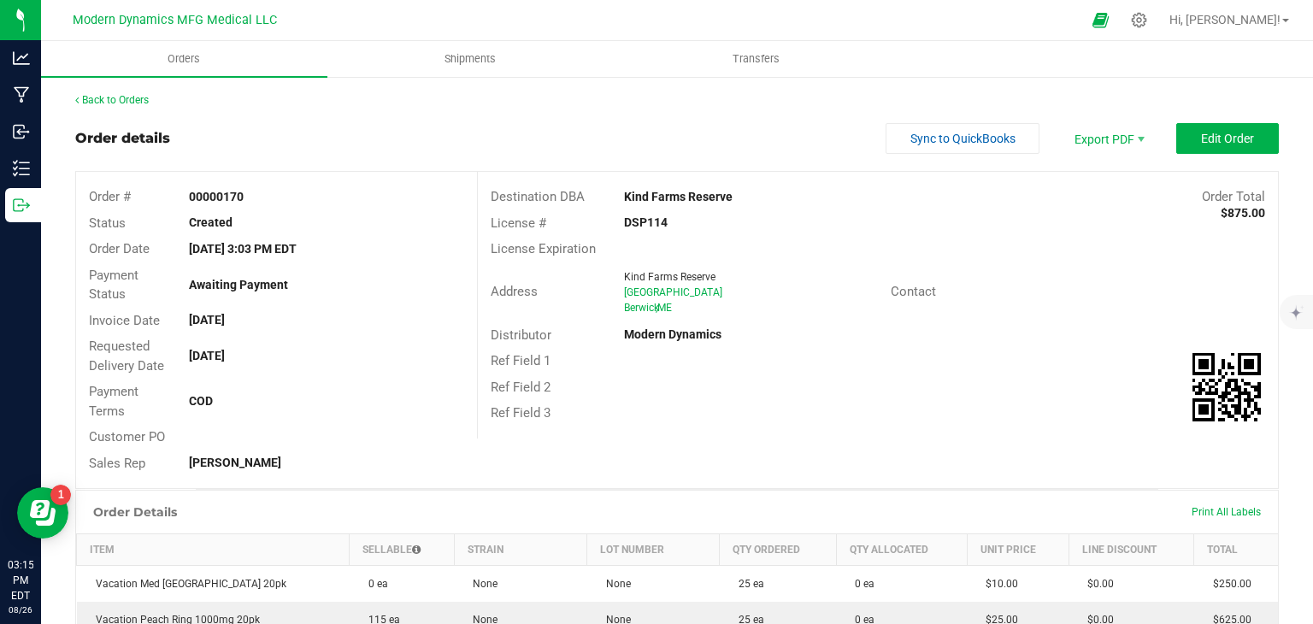
click at [1199, 121] on div "Back to Orders Order details Sync to QuickBooks Export PDF Edit Order Order # 0…" at bounding box center [677, 505] width 1204 height 827
click at [1200, 146] on button "Edit Order" at bounding box center [1227, 138] width 103 height 31
